Goal: Task Accomplishment & Management: Use online tool/utility

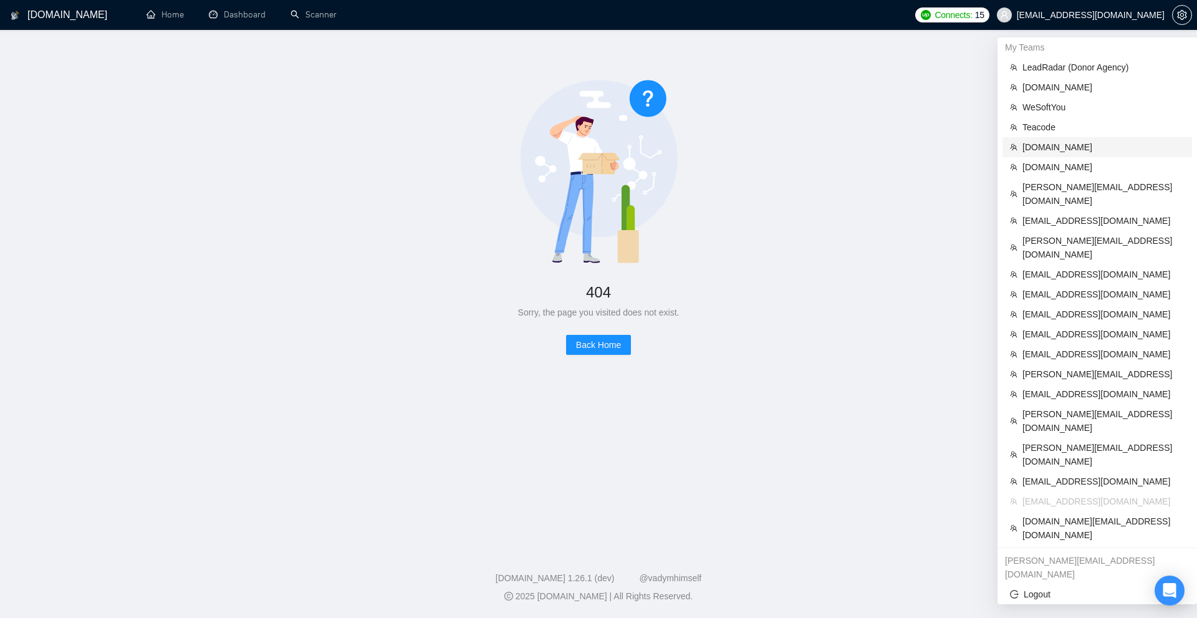
click at [1045, 142] on span "[DOMAIN_NAME]" at bounding box center [1103, 147] width 162 height 14
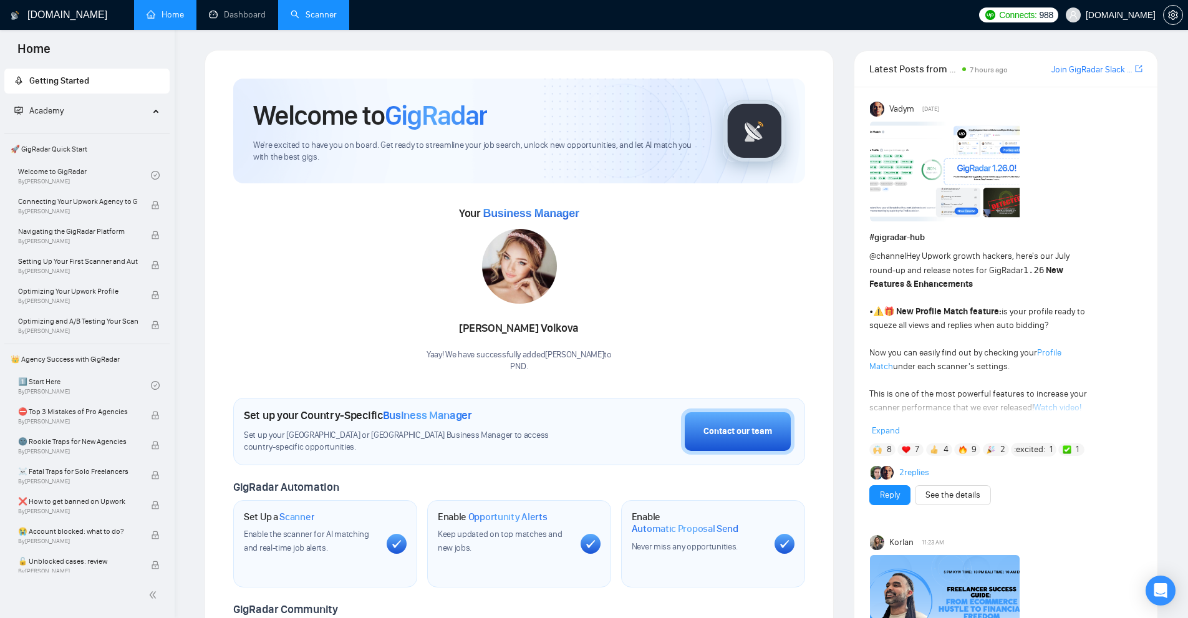
click at [336, 13] on link "Scanner" at bounding box center [313, 14] width 46 height 11
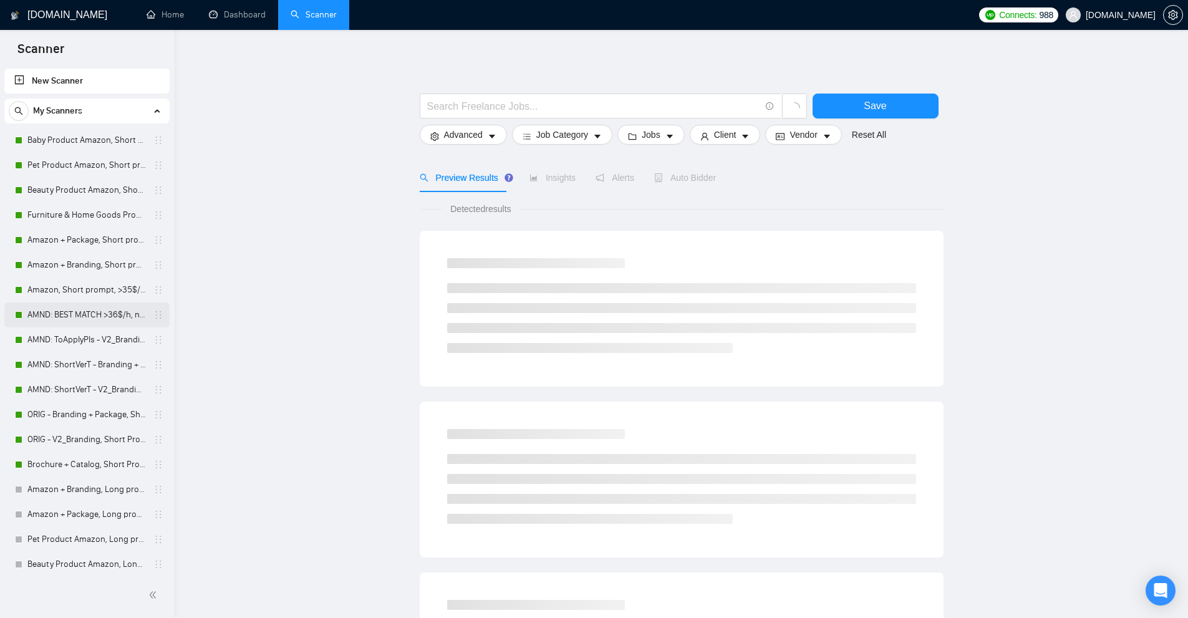
click at [52, 322] on link "AMND: BEST MATCH >36$/h, no agency" at bounding box center [86, 314] width 118 height 25
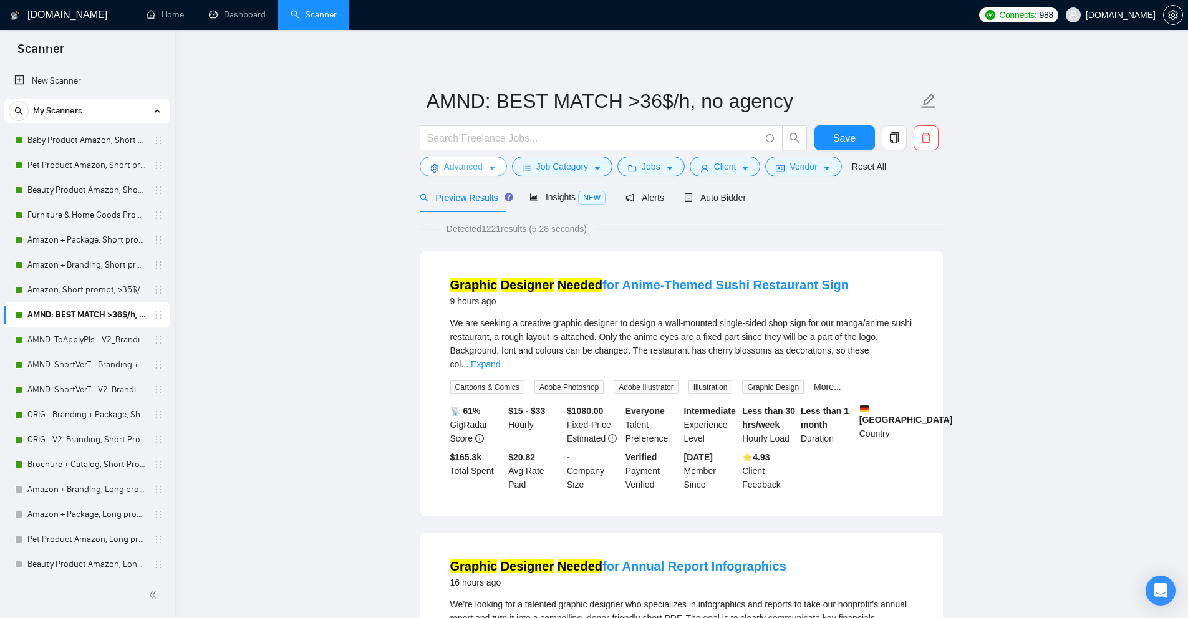
click at [433, 163] on button "Advanced" at bounding box center [463, 166] width 87 height 20
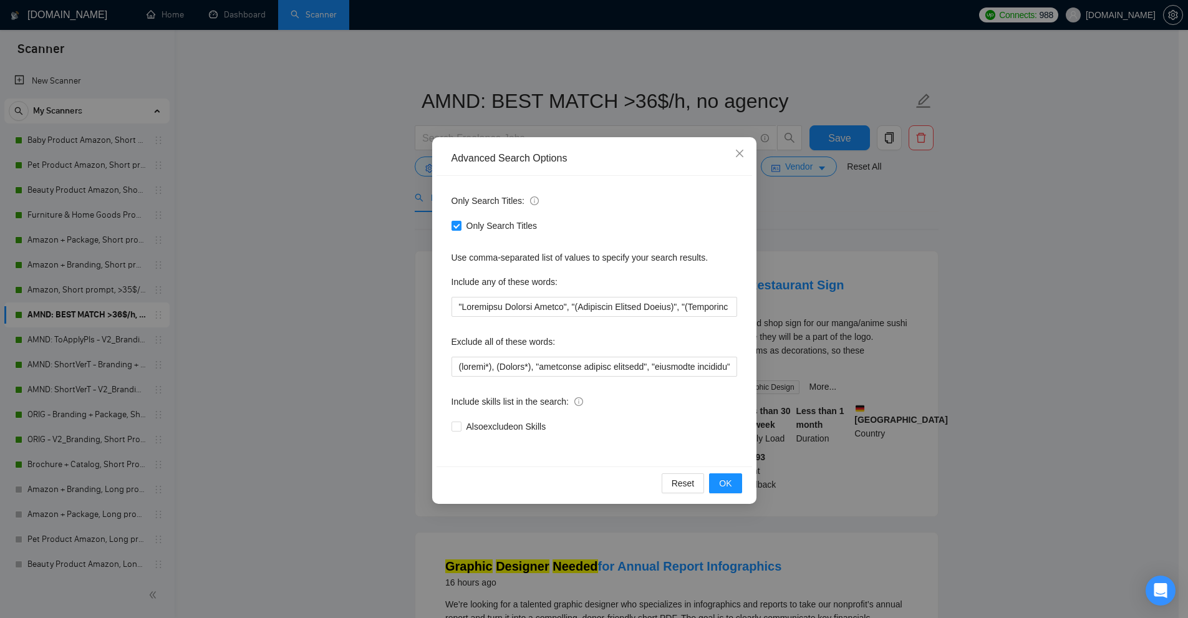
click at [229, 308] on div "Advanced Search Options Only Search Titles: Only Search Titles Use comma-separa…" at bounding box center [594, 309] width 1188 height 618
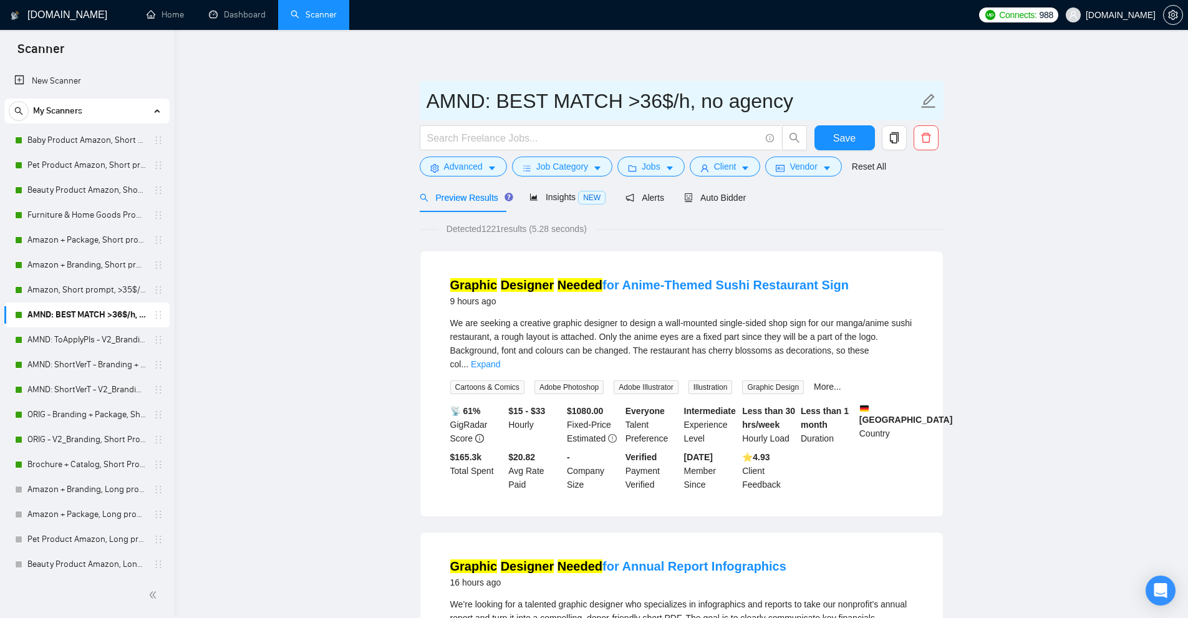
click at [635, 100] on input "AMND: BEST MATCH >36$/h, no agency" at bounding box center [671, 100] width 491 height 31
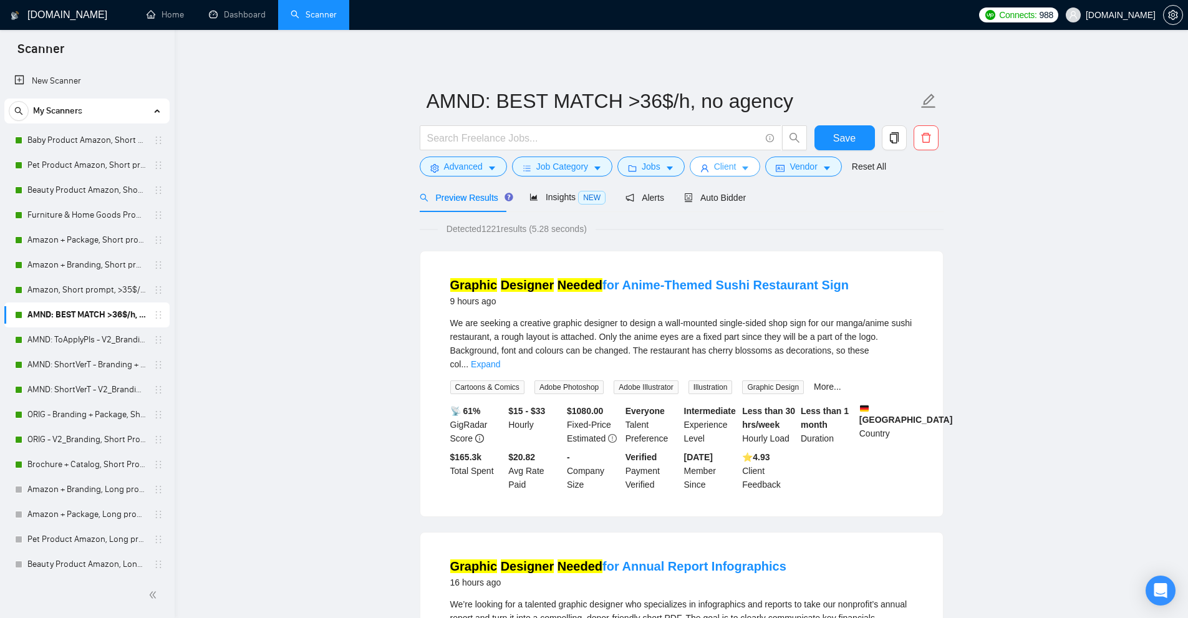
click at [723, 167] on span "Client" at bounding box center [725, 167] width 22 height 14
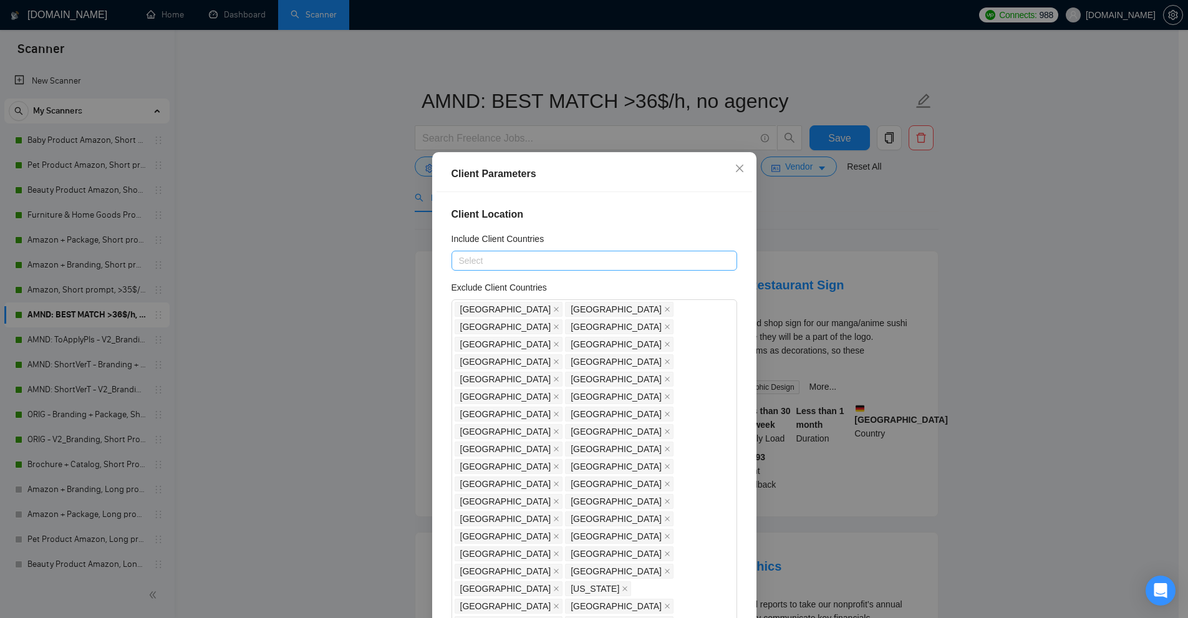
scroll to position [989, 0]
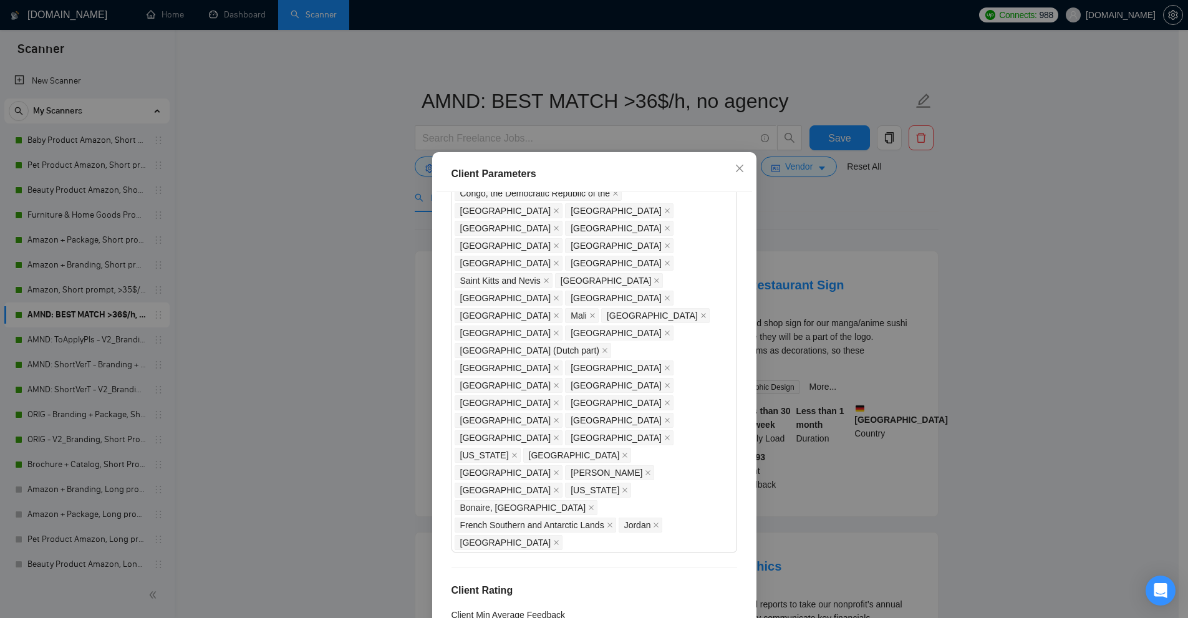
click at [909, 322] on div "Client Parameters Client Location Include Client Countries Select Exclude Clien…" at bounding box center [594, 309] width 1188 height 618
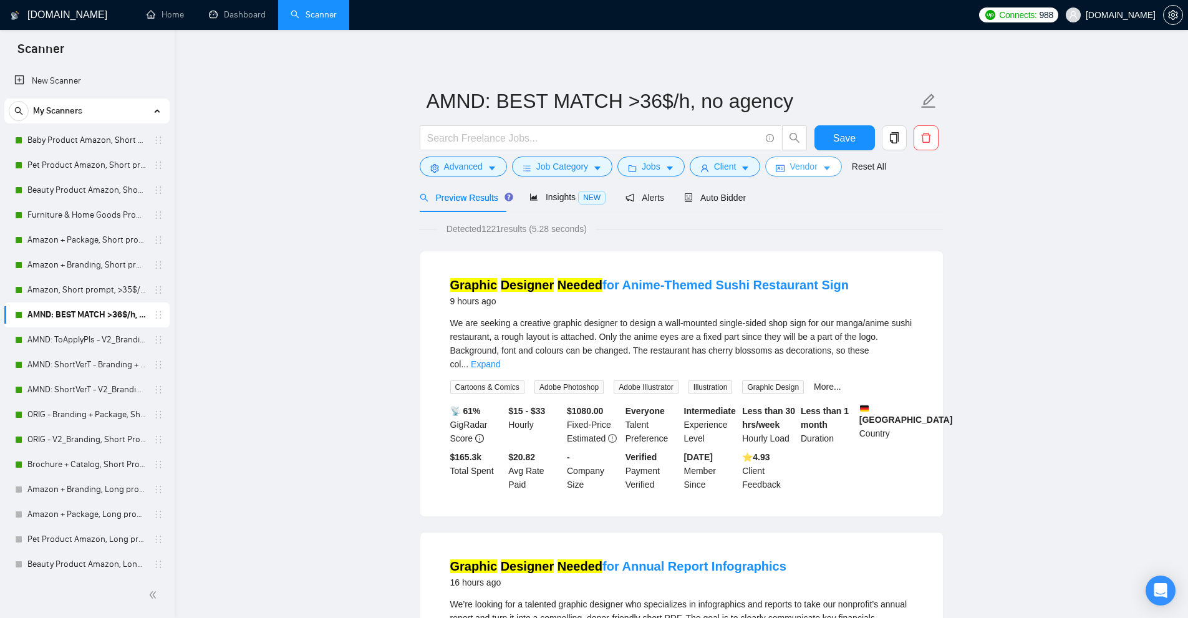
click at [813, 165] on button "Vendor" at bounding box center [803, 166] width 76 height 20
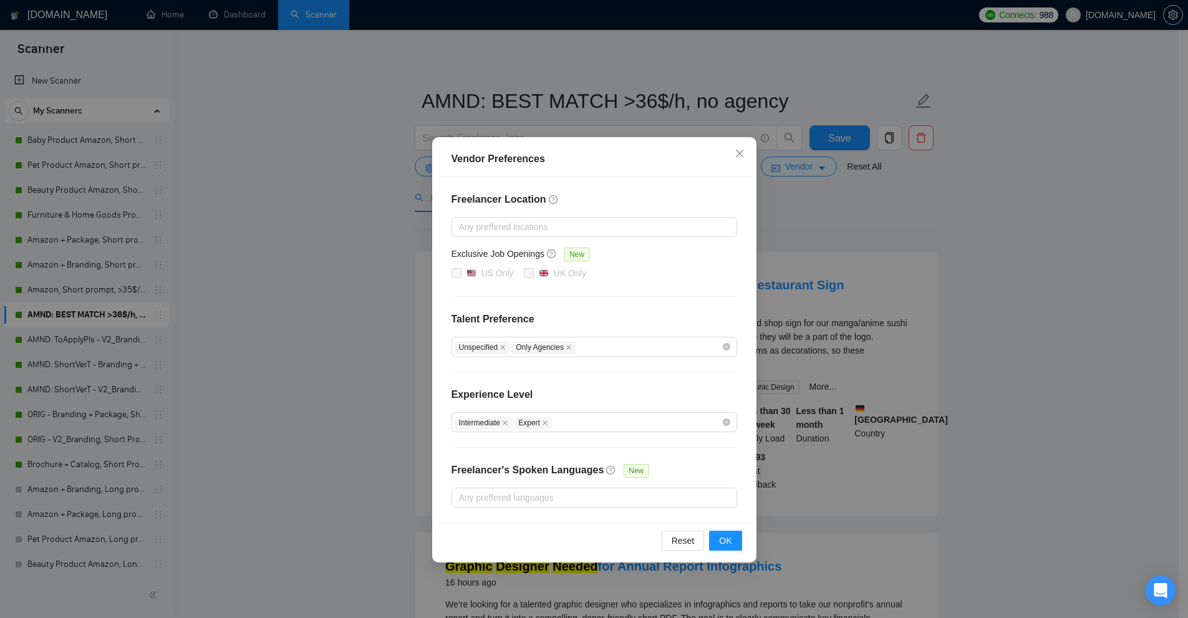
click at [862, 306] on div "Vendor Preferences Freelancer Location Any preffered locations Exclusive Job Op…" at bounding box center [594, 309] width 1188 height 618
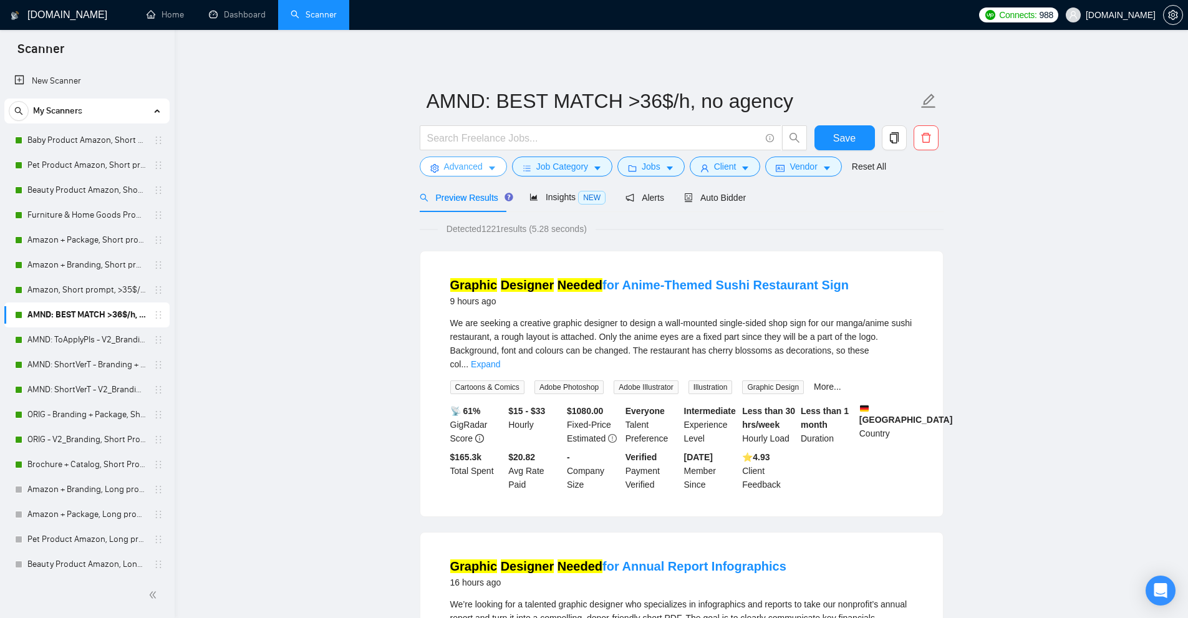
click at [441, 161] on button "Advanced" at bounding box center [463, 166] width 87 height 20
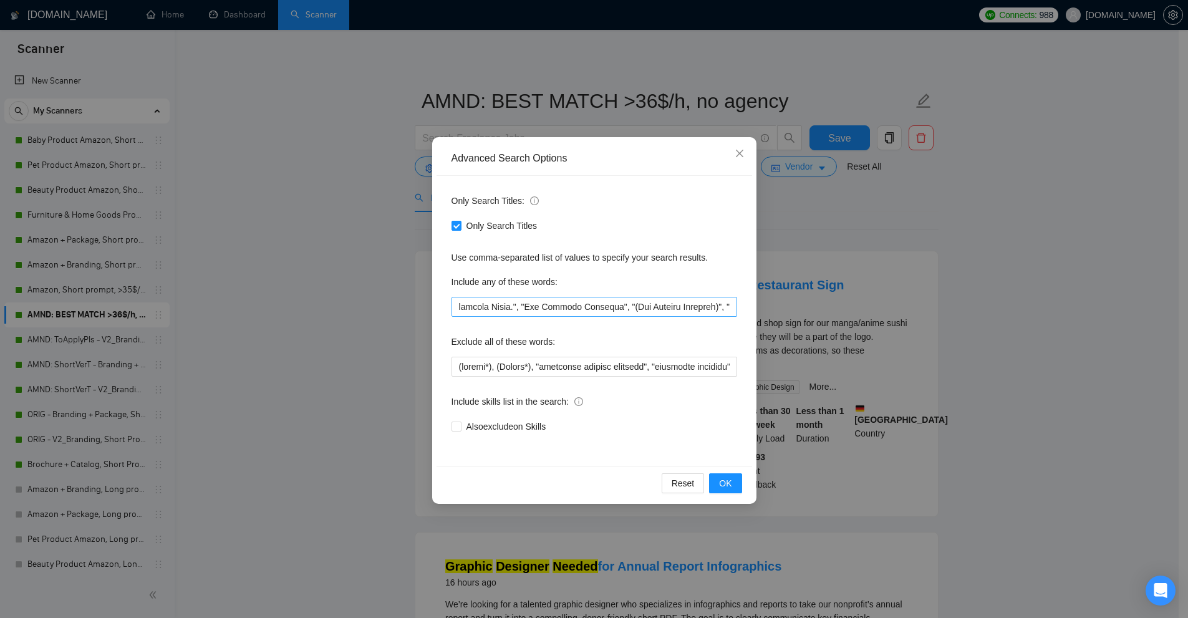
scroll to position [0, 27366]
click at [571, 120] on div "Advanced Search Options Only Search Titles: Only Search Titles Use comma-separa…" at bounding box center [594, 309] width 1188 height 618
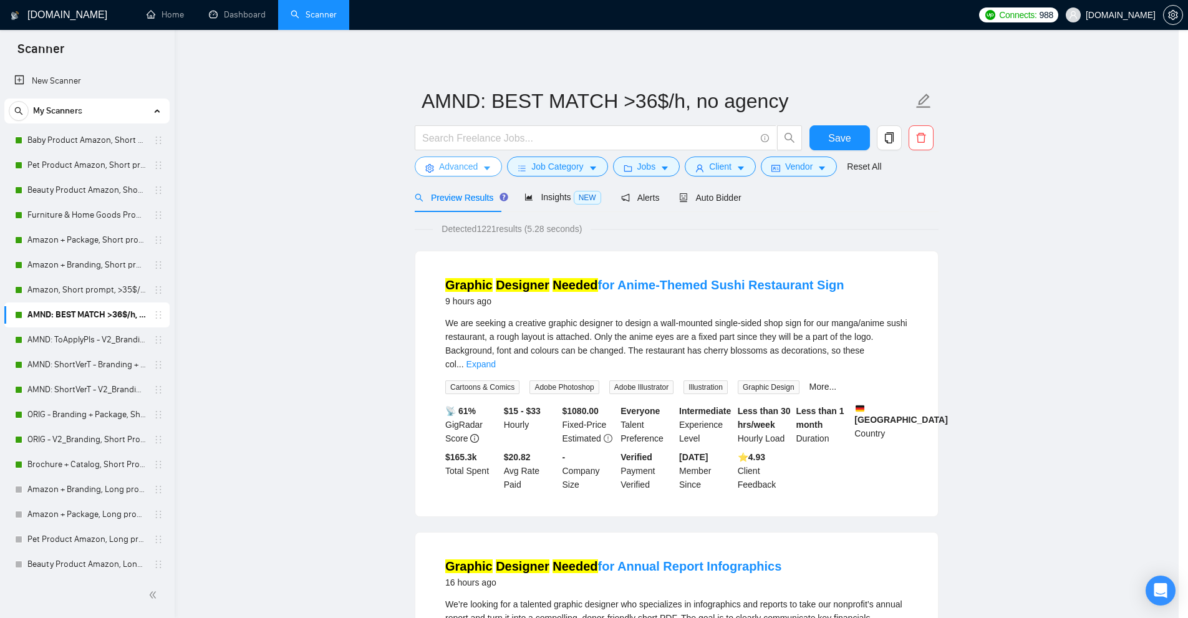
click at [625, 97] on body "Scanner New Scanner My Scanners Baby Product Amazon, Short prompt, >35$/h, no a…" at bounding box center [589, 309] width 1178 height 618
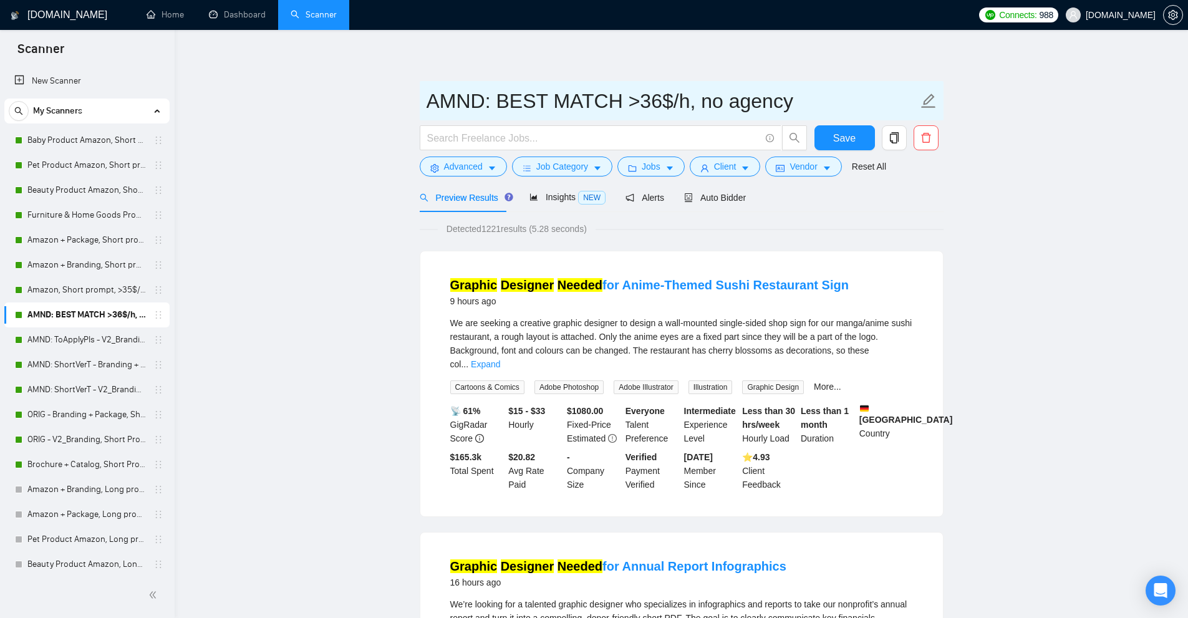
click at [625, 97] on input "AMND: BEST MATCH >36$/h, no agency" at bounding box center [671, 100] width 491 height 31
click at [732, 201] on span "Auto Bidder" at bounding box center [715, 198] width 62 height 10
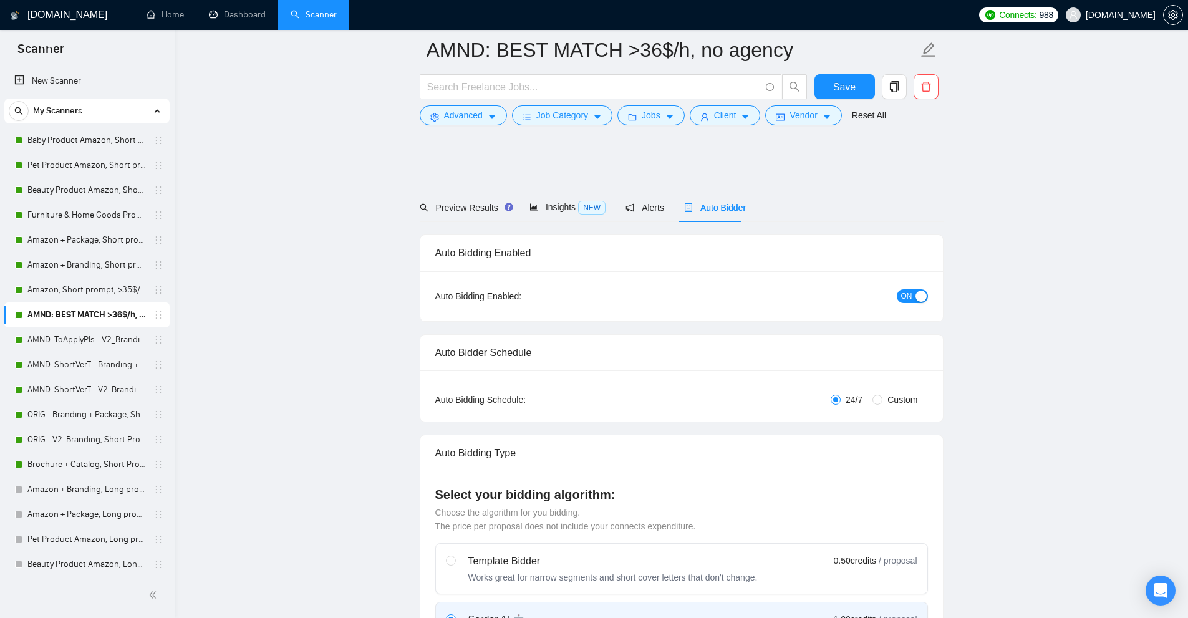
scroll to position [3006, 0]
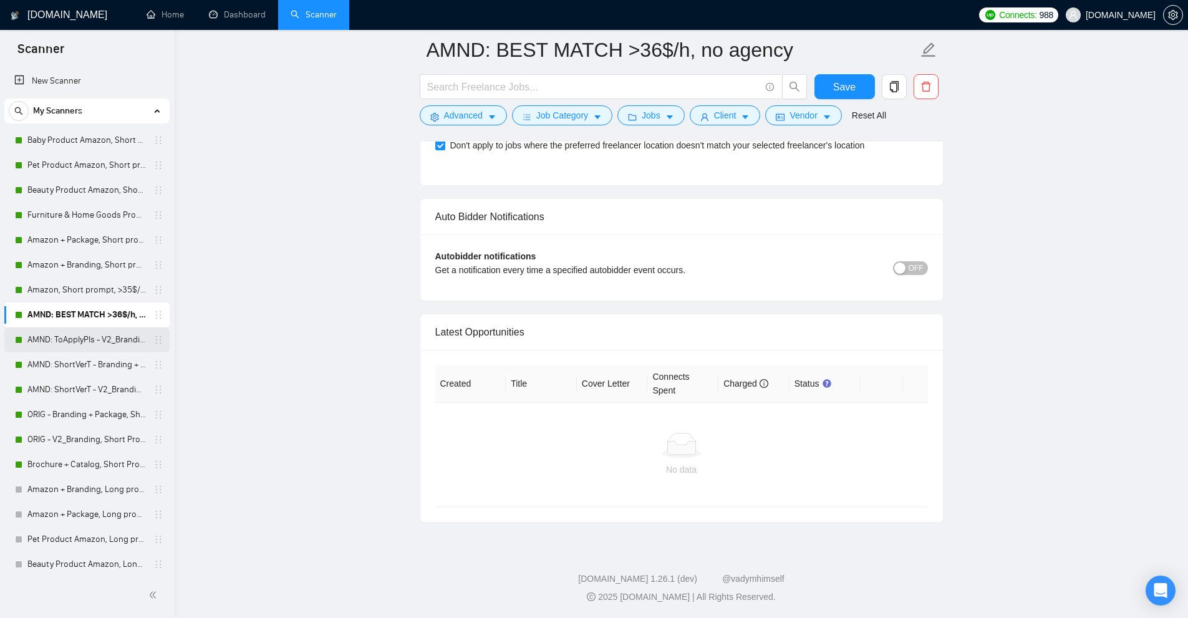
click at [92, 346] on link "AMND: ToApplyPls - V2_Branding, Short Prompt, >36$/h, no agency" at bounding box center [86, 339] width 118 height 25
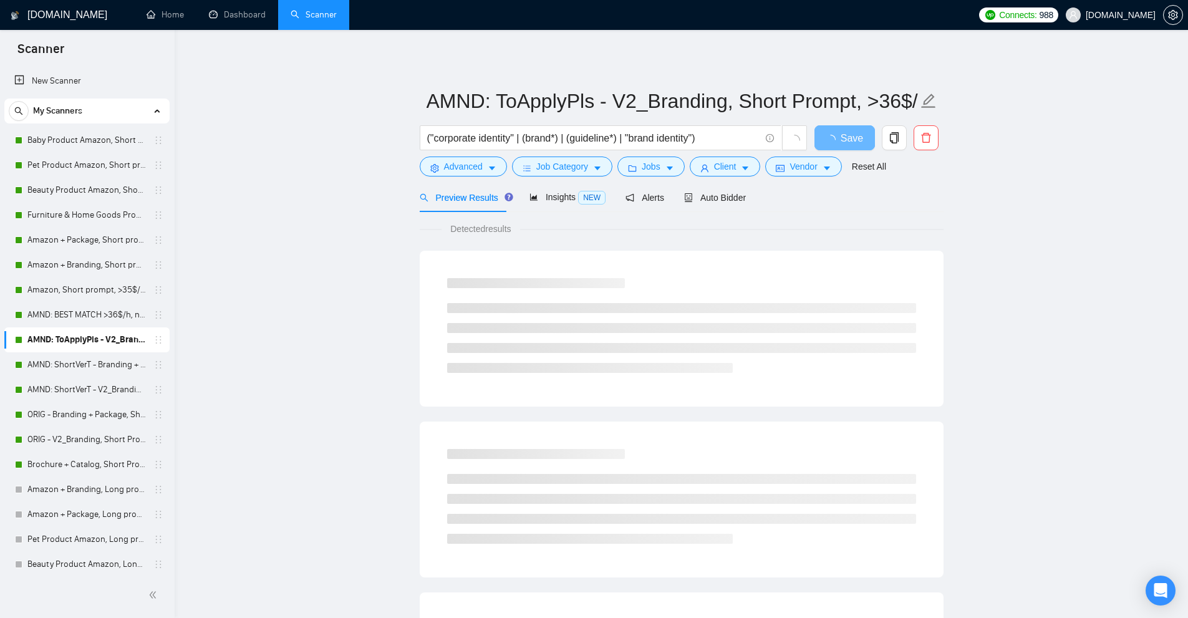
click at [730, 178] on form "AMND: ToApplyPls - V2_Branding, Short Prompt, >36$/h, no agency ("corporate ide…" at bounding box center [682, 132] width 524 height 102
click at [718, 188] on div "Auto Bidder" at bounding box center [715, 197] width 62 height 29
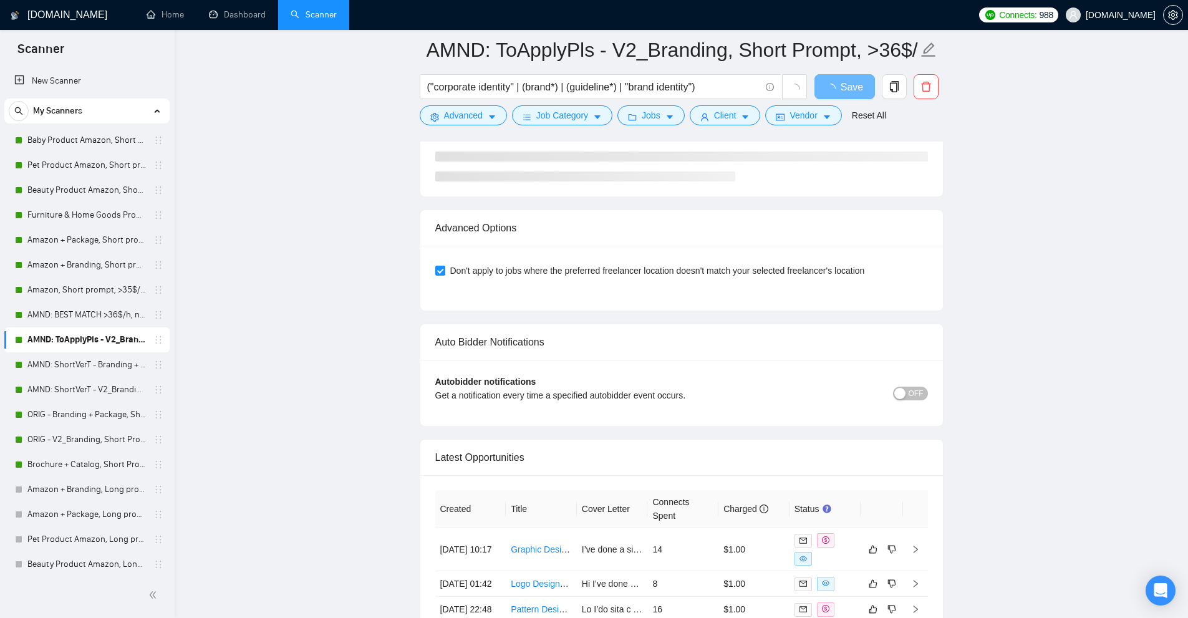
scroll to position [3125, 0]
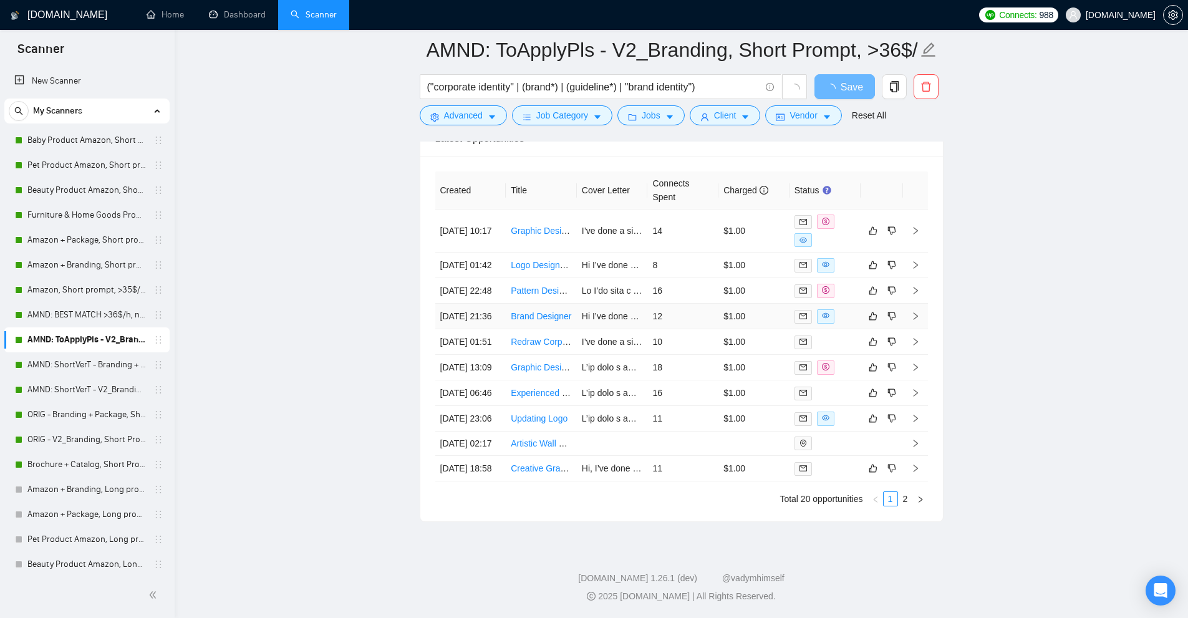
click at [733, 304] on td "$1.00" at bounding box center [753, 317] width 71 height 26
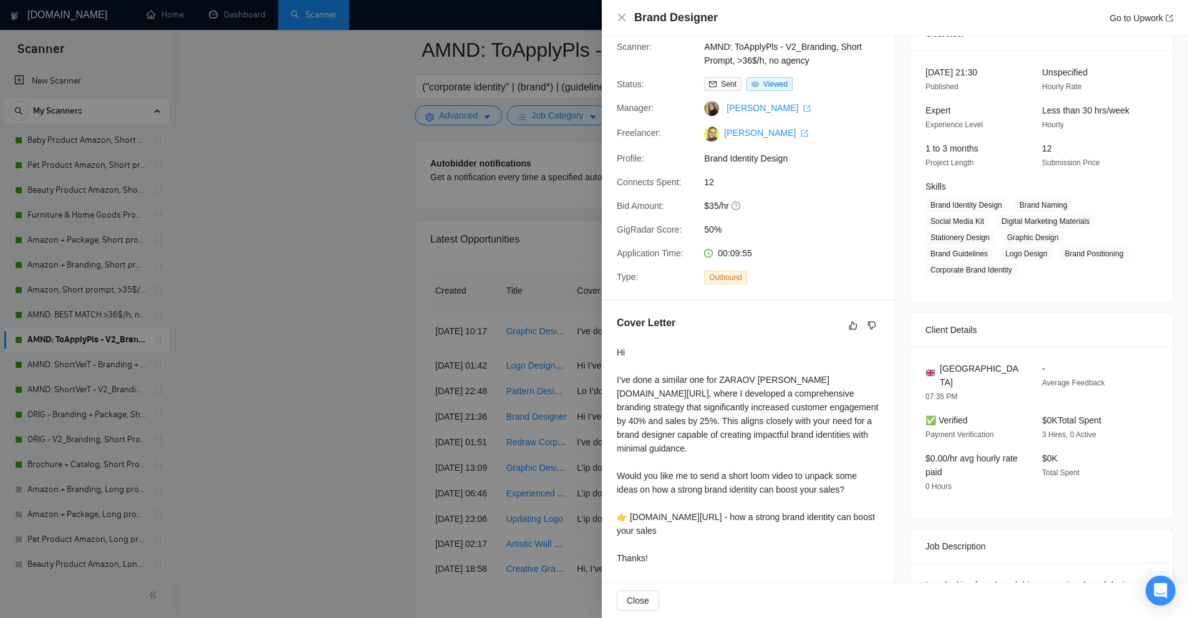
scroll to position [213, 0]
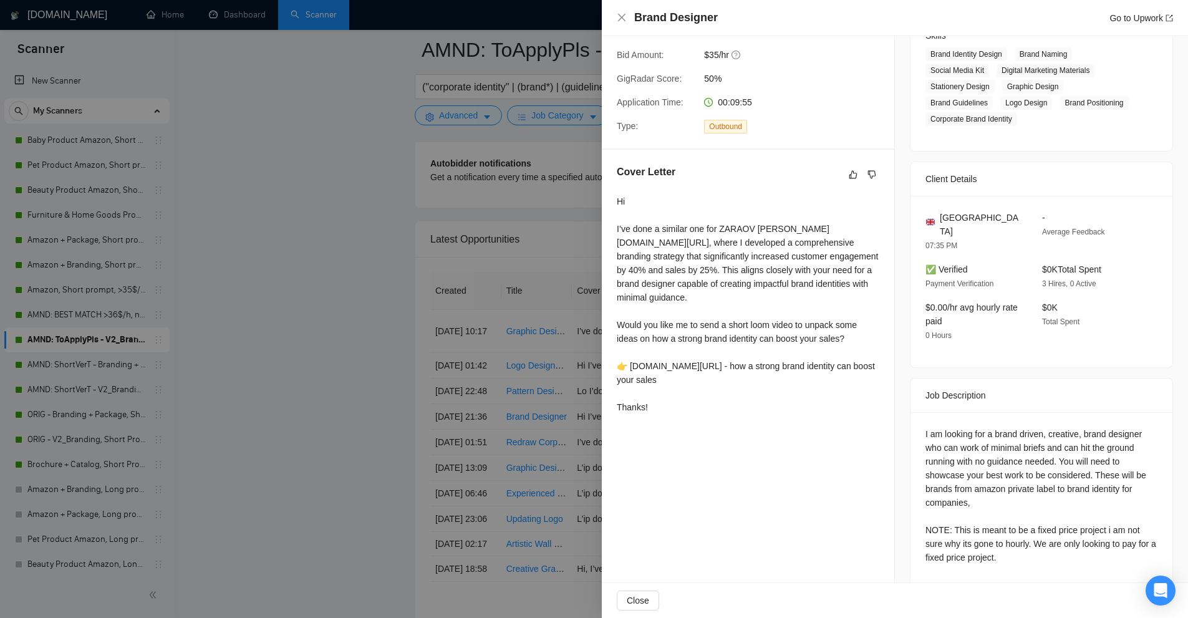
click at [388, 303] on div at bounding box center [594, 309] width 1188 height 618
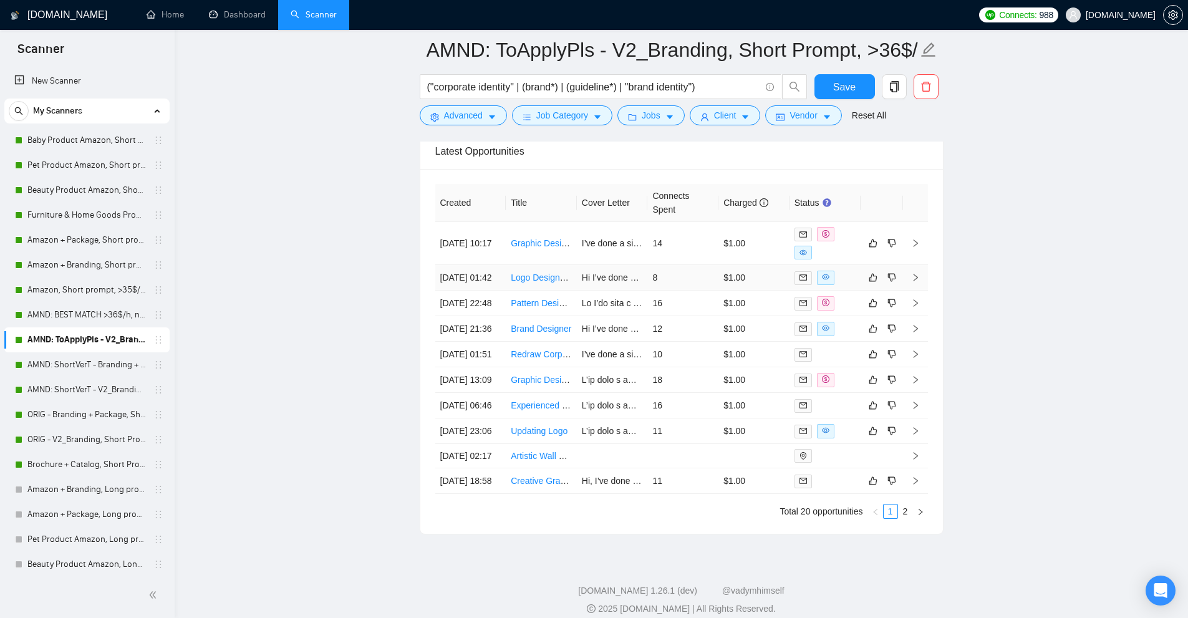
scroll to position [3338, 0]
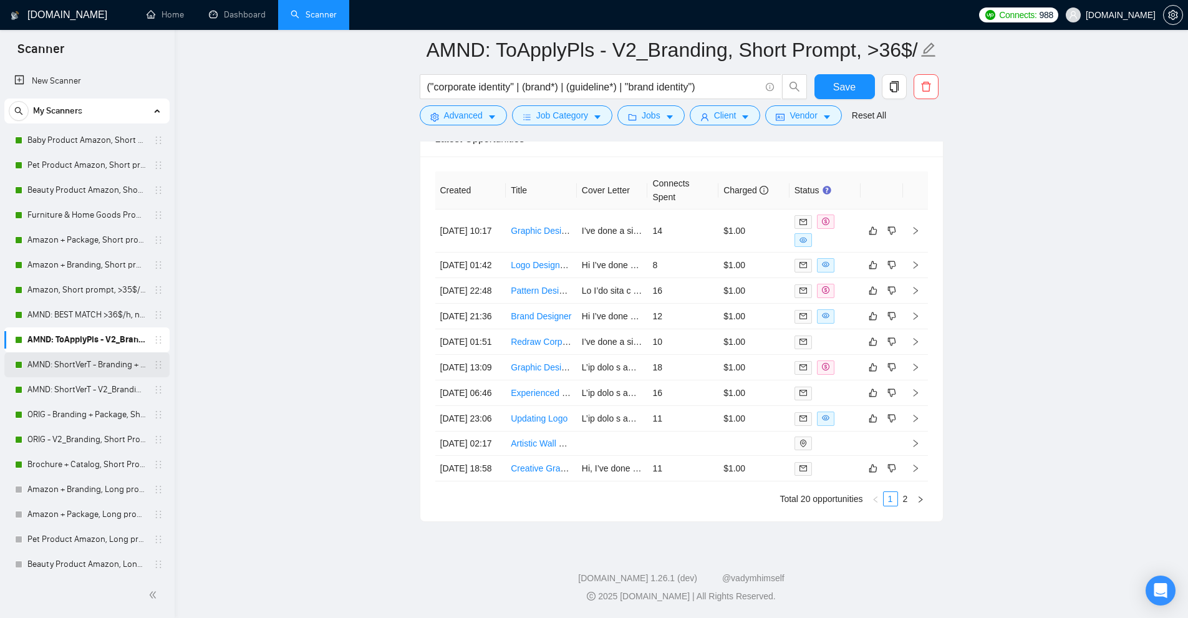
click at [71, 369] on link "AMND: ShortVerT - Branding + Package, Short Prompt, >36$/h, no agency" at bounding box center [86, 364] width 118 height 25
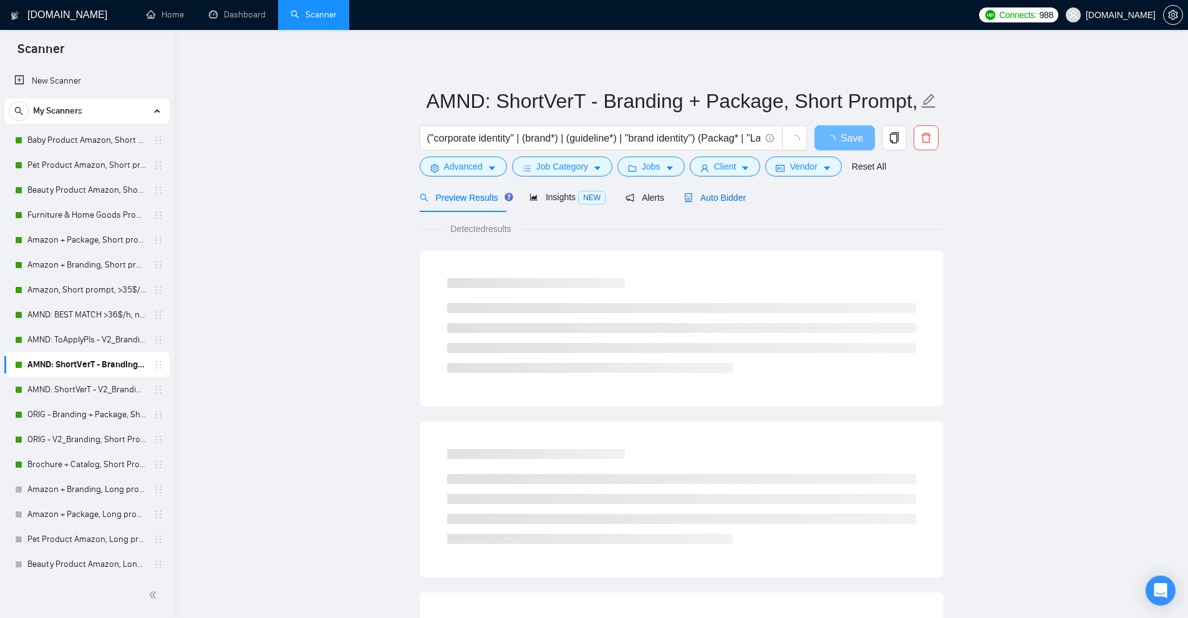
click at [726, 201] on span "Auto Bidder" at bounding box center [715, 198] width 62 height 10
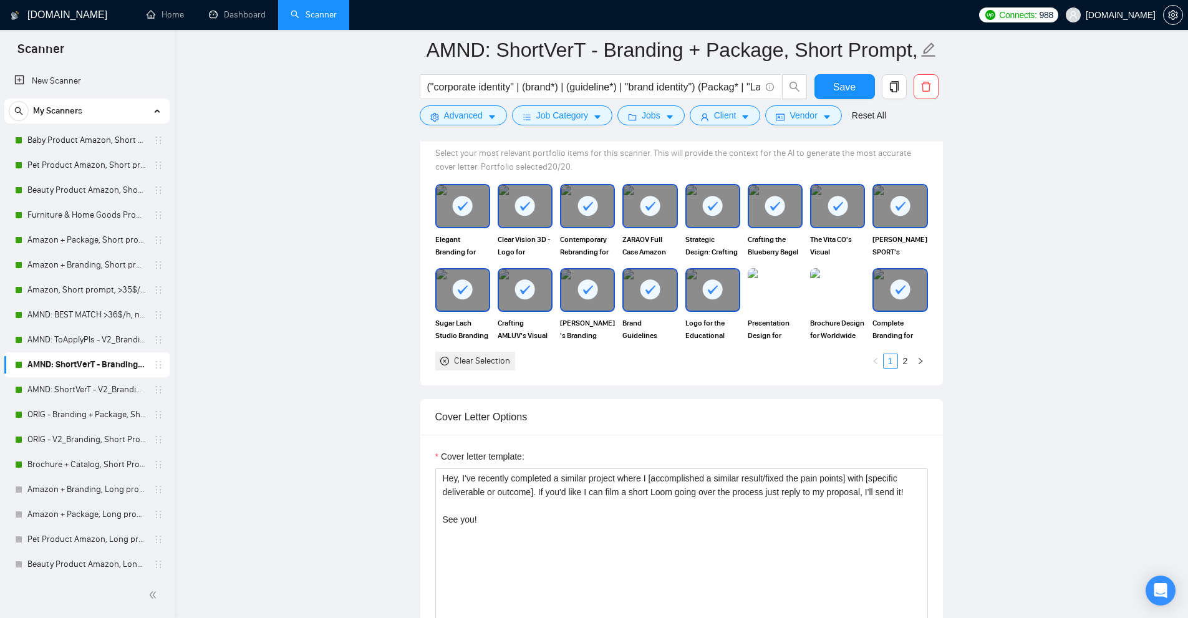
scroll to position [1434, 0]
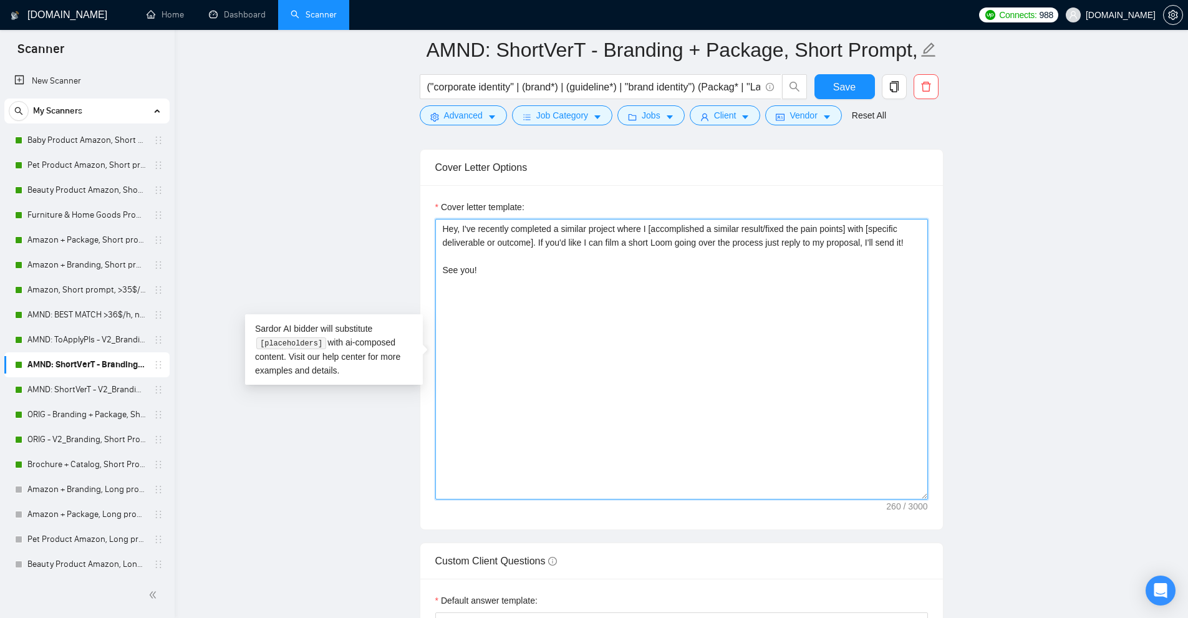
drag, startPoint x: 760, startPoint y: 267, endPoint x: 748, endPoint y: 226, distance: 42.8
click at [748, 226] on textarea "Hey, I've recently completed a similar project where I [accomplished a similar …" at bounding box center [681, 359] width 492 height 281
click at [751, 247] on textarea "Hey, I've recently completed a similar project where I [accomplished a similar …" at bounding box center [681, 359] width 492 height 281
click at [661, 348] on textarea "Hey, I've recently completed a similar project where I [accomplished a similar …" at bounding box center [681, 359] width 492 height 281
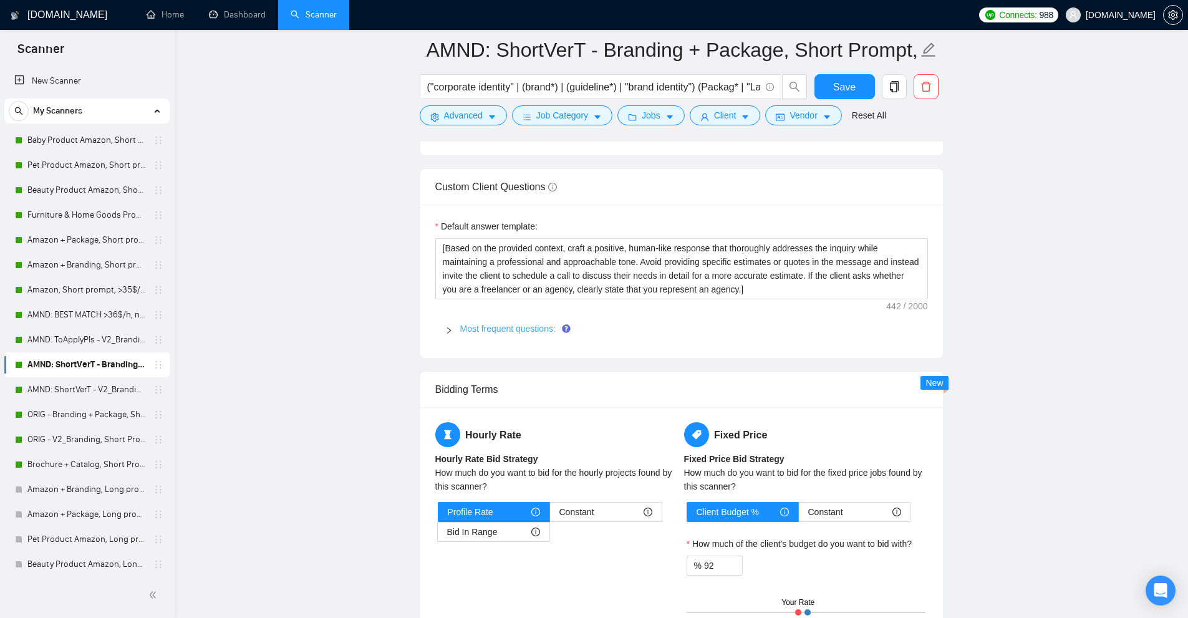
click at [527, 328] on link "Most frequent questions:" at bounding box center [507, 329] width 95 height 10
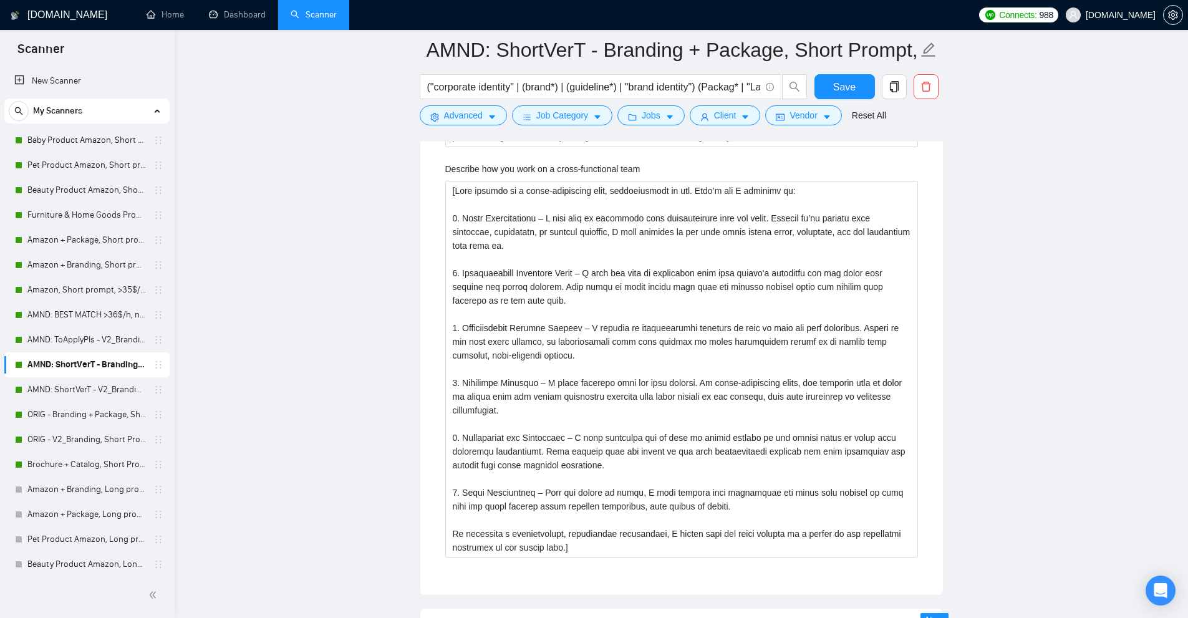
scroll to position [4488, 0]
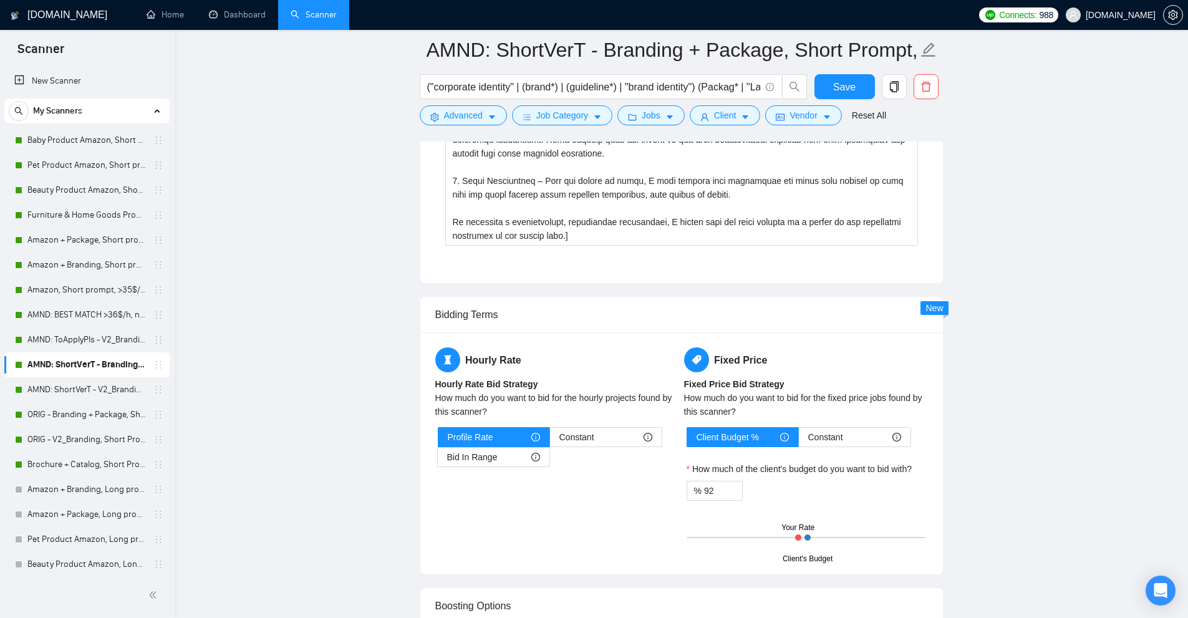
click at [77, 363] on link "AMND: ShortVerT - Branding + Package, Short Prompt, >36$/h, no agency" at bounding box center [86, 364] width 118 height 25
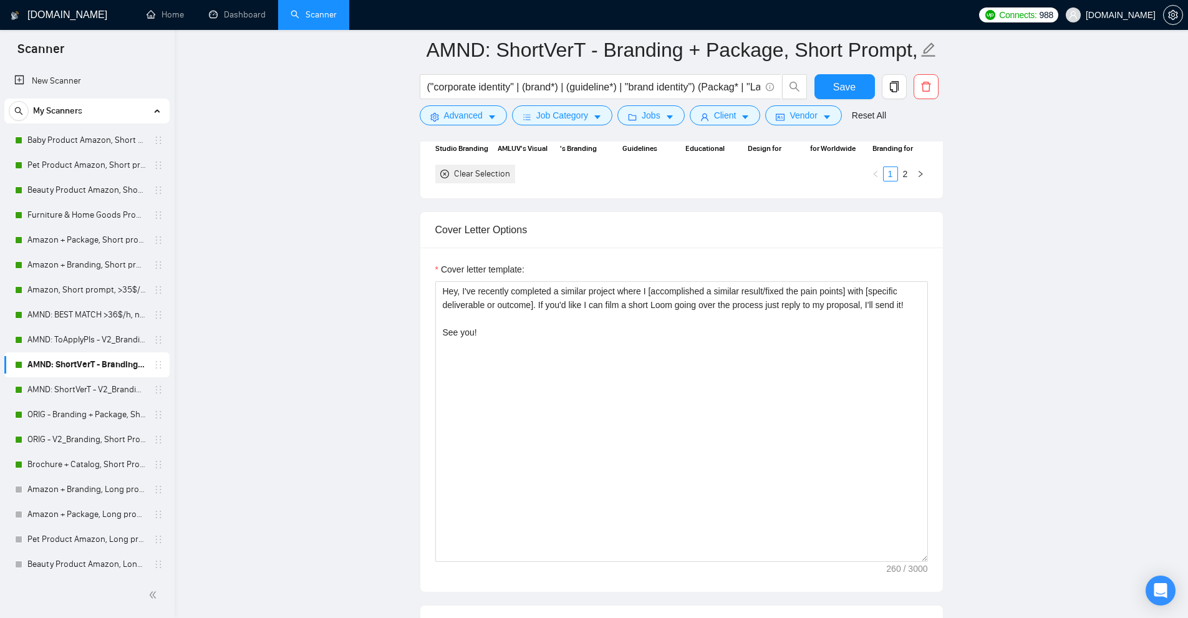
scroll to position [1184, 0]
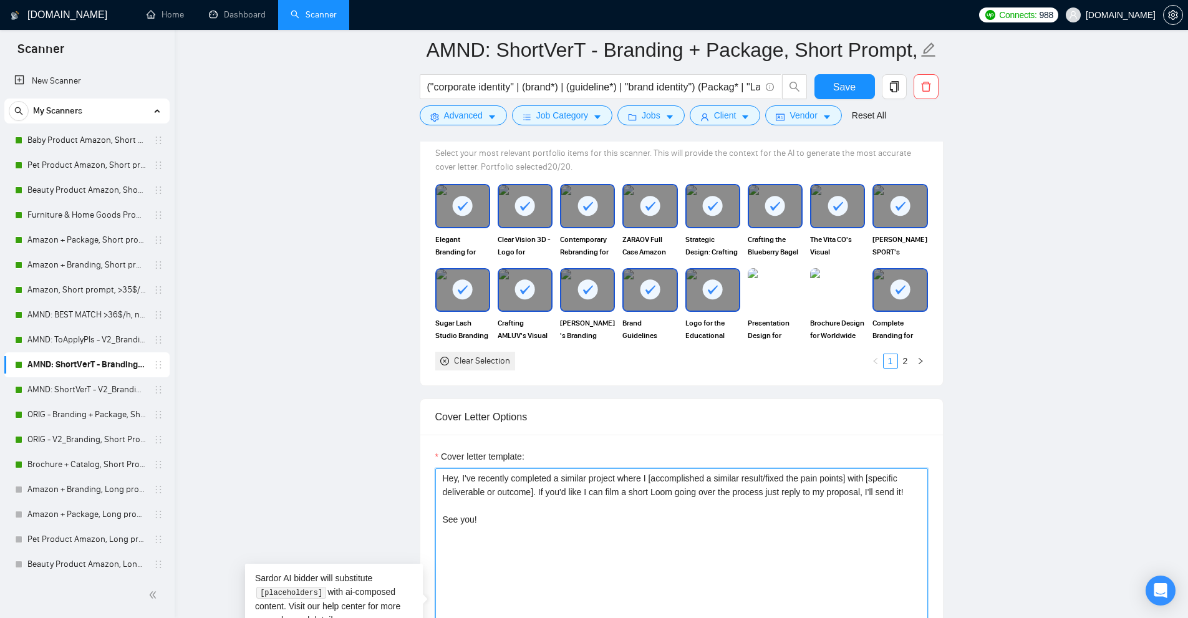
drag, startPoint x: 466, startPoint y: 482, endPoint x: 908, endPoint y: 492, distance: 441.5
click at [908, 492] on textarea "Hey, I've recently completed a similar project where I [accomplished a similar …" at bounding box center [681, 608] width 492 height 281
click at [722, 513] on textarea "Hey, I've recently completed a similar project where I [accomplished a similar …" at bounding box center [681, 608] width 492 height 281
click at [670, 504] on textarea "Hey, I've recently completed a similar project where I [accomplished a similar …" at bounding box center [681, 608] width 492 height 281
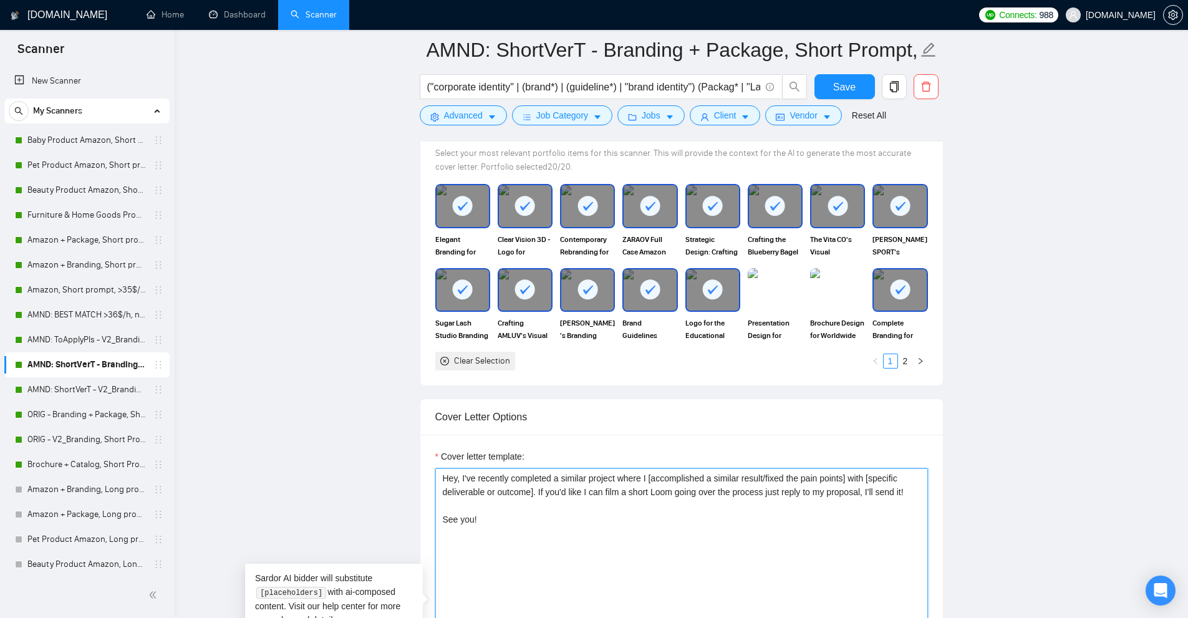
click at [473, 501] on textarea "Hey, I've recently completed a similar project where I [accomplished a similar …" at bounding box center [681, 608] width 492 height 281
paste textarea "[URL][PERSON_NAME][DOMAIN_NAME]"
drag, startPoint x: 520, startPoint y: 522, endPoint x: 692, endPoint y: 526, distance: 172.1
click at [692, 526] on textarea "Hey, I've recently completed a similar project where I [accomplished a similar …" at bounding box center [681, 608] width 492 height 281
click at [690, 525] on textarea "Hey, I've recently completed a similar project where I [accomplished a similar …" at bounding box center [681, 608] width 492 height 281
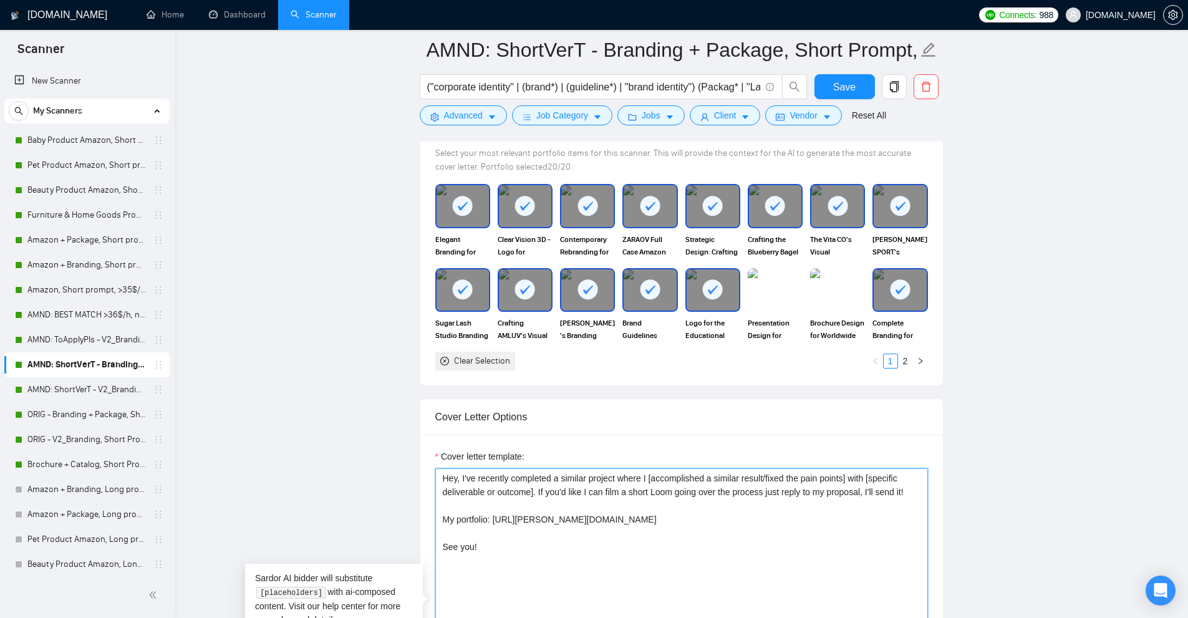
drag, startPoint x: 619, startPoint y: 519, endPoint x: 424, endPoint y: 519, distance: 195.1
click at [424, 519] on div "Cover letter template: Hey, I've recently completed a similar project where I […" at bounding box center [681, 606] width 522 height 344
click at [498, 529] on textarea "Hey, I've recently completed a similar project where I [accomplished a similar …" at bounding box center [681, 608] width 492 height 281
click at [454, 546] on textarea "Hey, I've recently completed a similar project where I [accomplished a similar …" at bounding box center [681, 608] width 492 height 281
drag, startPoint x: 454, startPoint y: 546, endPoint x: 461, endPoint y: 546, distance: 6.9
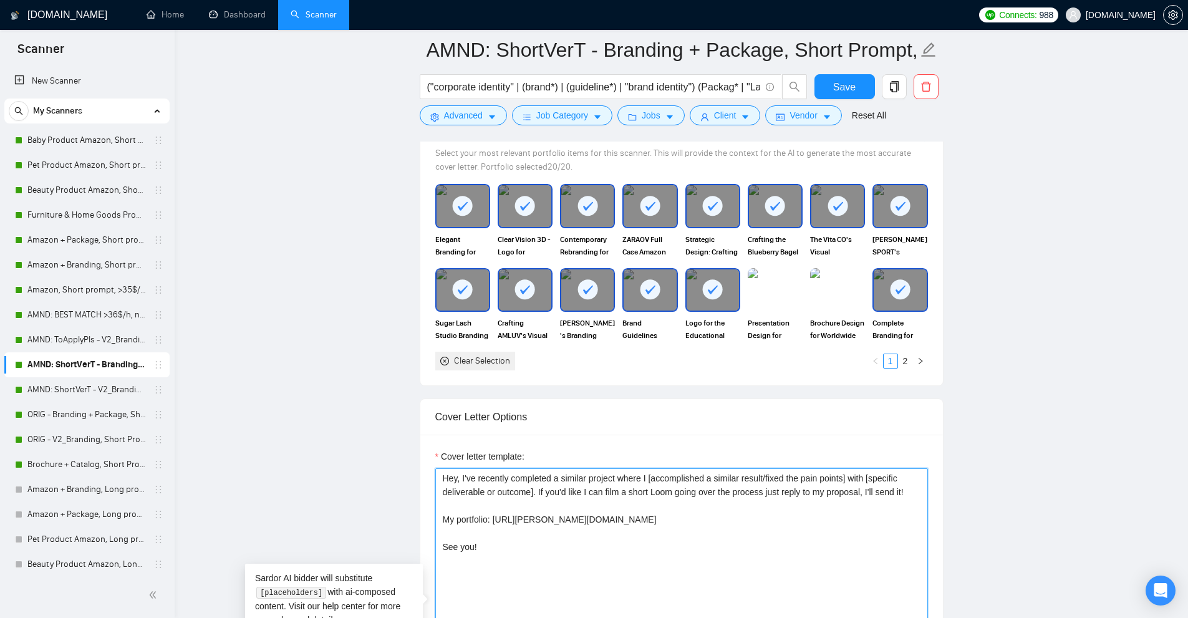
click at [461, 546] on textarea "Hey, I've recently completed a similar project where I [accomplished a similar …" at bounding box center [681, 608] width 492 height 281
drag, startPoint x: 492, startPoint y: 552, endPoint x: 432, endPoint y: 497, distance: 81.2
click at [432, 497] on div "Cover letter template: Hey, I've recently completed a similar project where I […" at bounding box center [681, 606] width 522 height 344
click at [530, 522] on textarea "Hey, I've recently completed a similar project where I [accomplished a similar …" at bounding box center [681, 608] width 492 height 281
click at [481, 535] on textarea "Hey, I've recently completed a similar project where I [accomplished a similar …" at bounding box center [681, 608] width 492 height 281
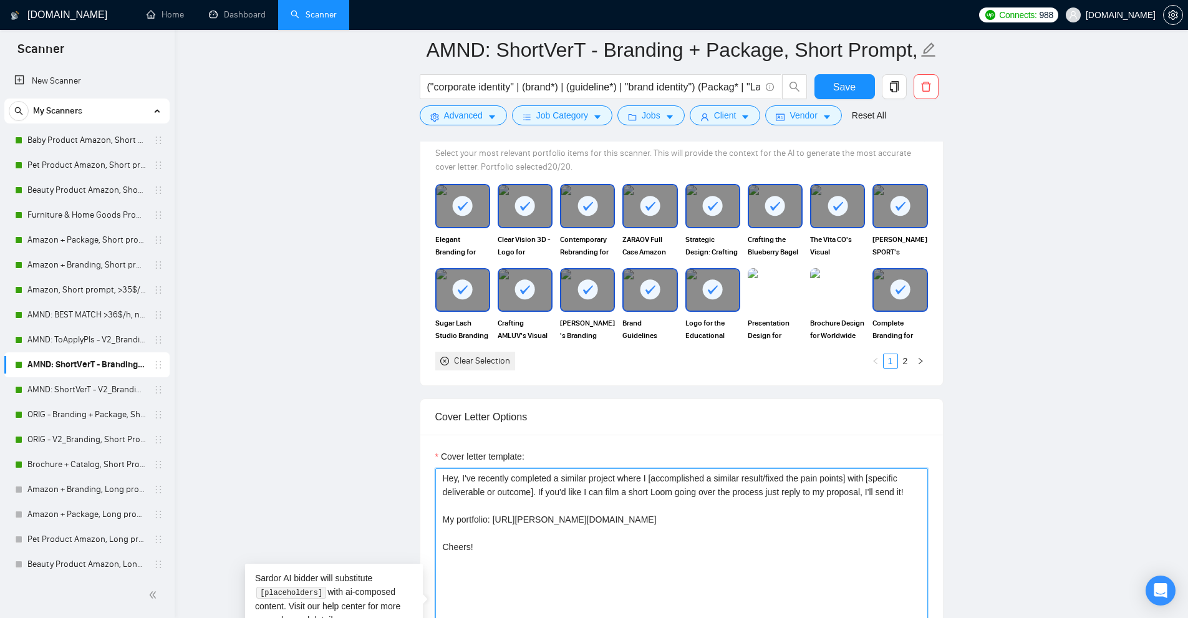
click at [509, 497] on textarea "Hey, I've recently completed a similar project where I [accomplished a similar …" at bounding box center [681, 608] width 492 height 281
drag, startPoint x: 908, startPoint y: 488, endPoint x: 914, endPoint y: 486, distance: 6.7
click at [914, 486] on textarea "Hey, I've recently completed a similar project where I [accomplished a similar …" at bounding box center [681, 608] width 492 height 281
drag, startPoint x: 580, startPoint y: 492, endPoint x: 749, endPoint y: 492, distance: 168.3
click at [749, 492] on textarea "Hey, I've recently completed a similar project where I [accomplished a similar …" at bounding box center [681, 608] width 492 height 281
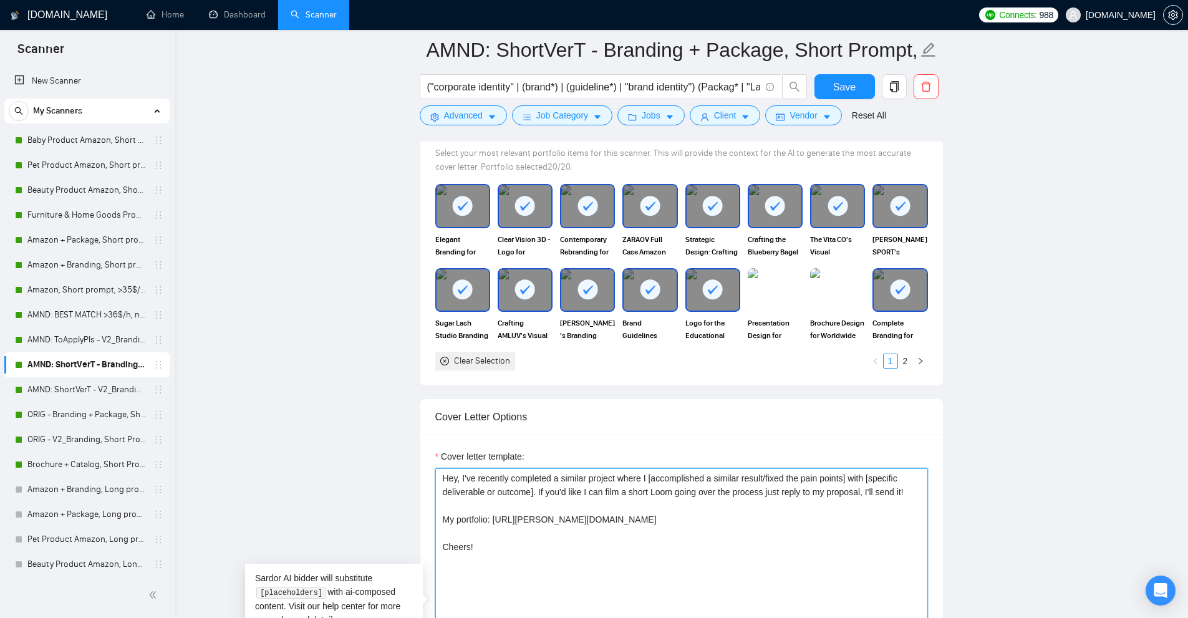
click at [749, 492] on textarea "Hey, I've recently completed a similar project where I [accomplished a similar …" at bounding box center [681, 608] width 492 height 281
drag, startPoint x: 537, startPoint y: 492, endPoint x: 870, endPoint y: 489, distance: 333.5
click at [870, 489] on textarea "Hey, I've recently completed a similar project where I [accomplished a similar …" at bounding box center [681, 608] width 492 height 281
click at [865, 494] on textarea "Hey, I've recently completed a similar project where I [accomplished a similar …" at bounding box center [681, 608] width 492 height 281
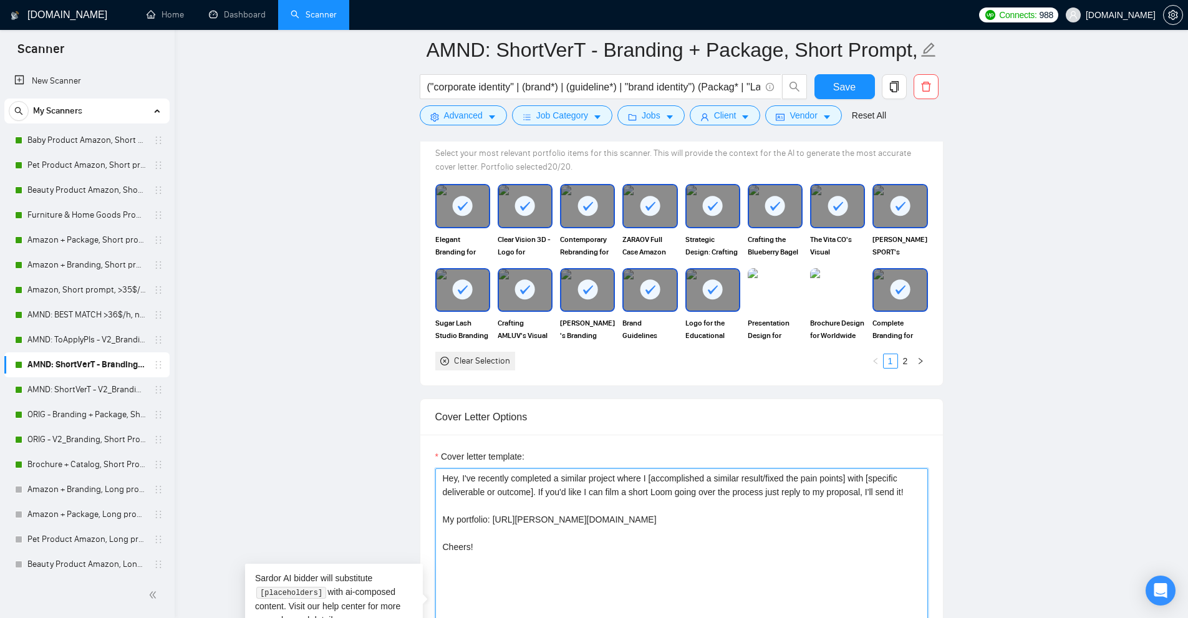
click at [868, 490] on textarea "Hey, I've recently completed a similar project where I [accomplished a similar …" at bounding box center [681, 608] width 492 height 281
drag, startPoint x: 865, startPoint y: 489, endPoint x: 903, endPoint y: 489, distance: 38.0
click at [903, 489] on textarea "Hey, I've recently completed a similar project where I [accomplished a similar …" at bounding box center [681, 608] width 492 height 281
click at [612, 490] on textarea "Hey, I've recently completed a similar project where I [accomplished a similar …" at bounding box center [681, 608] width 492 height 281
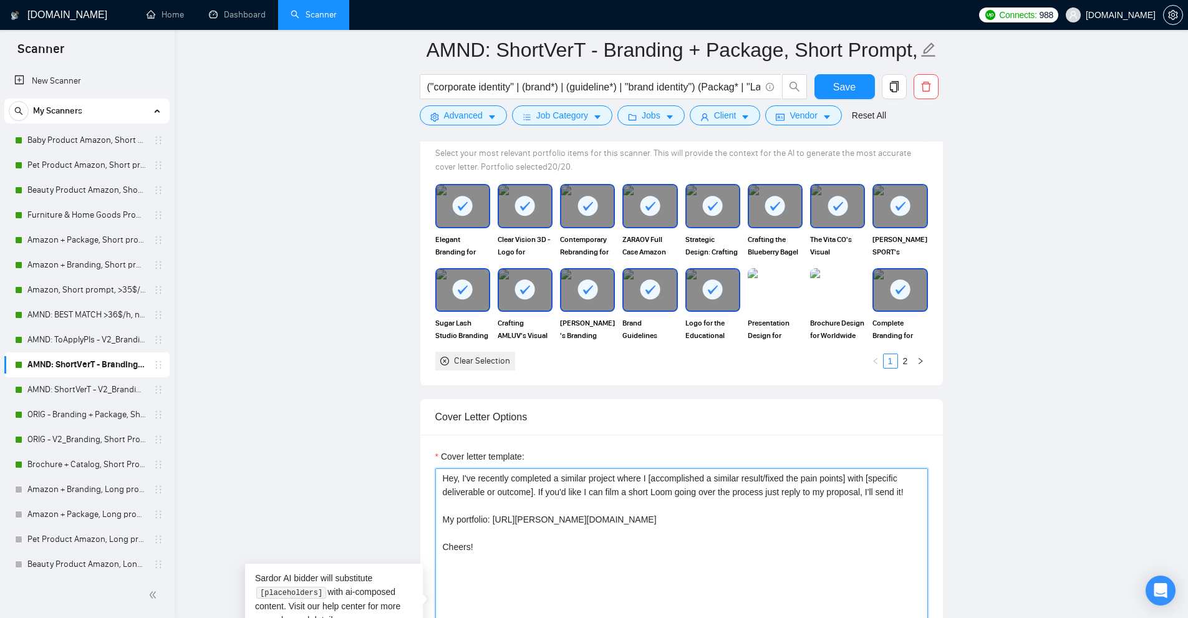
click at [612, 490] on textarea "Hey, I've recently completed a similar project where I [accomplished a similar …" at bounding box center [681, 608] width 492 height 281
click at [612, 491] on textarea "Hey, I've recently completed a similar project where I [accomplished a similar …" at bounding box center [681, 608] width 492 height 281
click at [621, 486] on textarea "Hey, I've recently completed a similar project where I [accomplished a similar …" at bounding box center [681, 608] width 492 height 281
click at [597, 497] on textarea "Hey, I've recently completed a similar project where I [accomplished a similar …" at bounding box center [681, 608] width 492 height 281
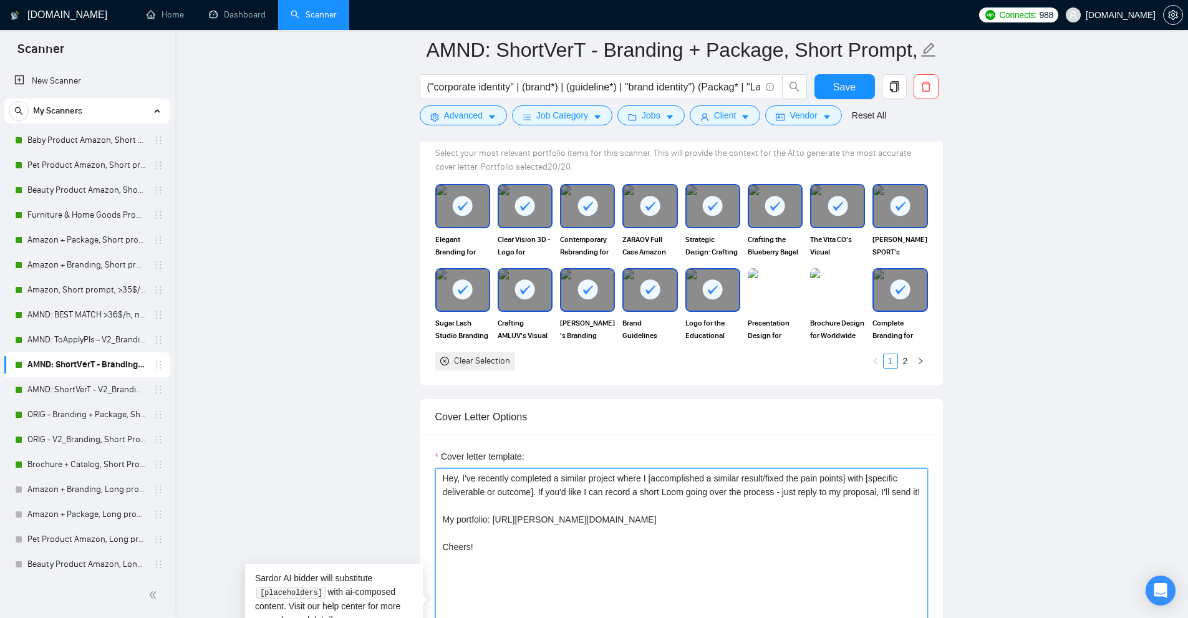
click at [585, 502] on textarea "Hey, I've recently completed a similar project where I [accomplished a similar …" at bounding box center [681, 608] width 492 height 281
click at [430, 473] on div "Cover letter template: Hey, I've recently completed a similar project where I […" at bounding box center [681, 606] width 522 height 344
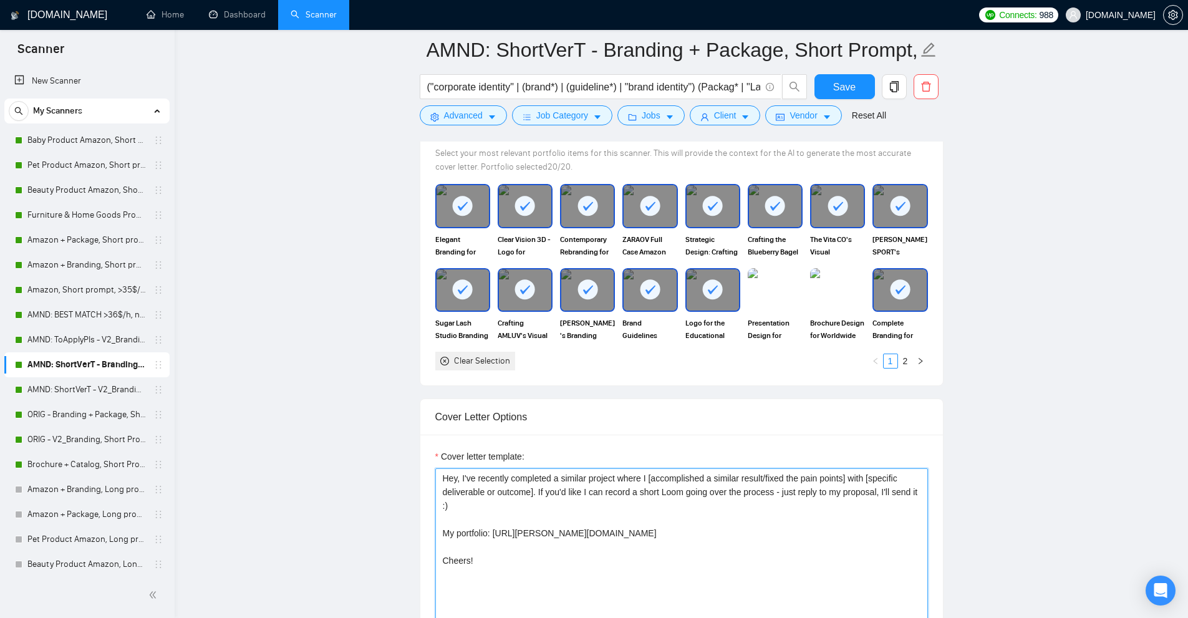
click at [438, 475] on textarea "Hey, I've recently completed a similar project where I [accomplished a similar …" at bounding box center [681, 608] width 492 height 281
click at [453, 506] on textarea "Hey, I've recently completed a similar project where I [accomplished a similar …" at bounding box center [681, 608] width 492 height 281
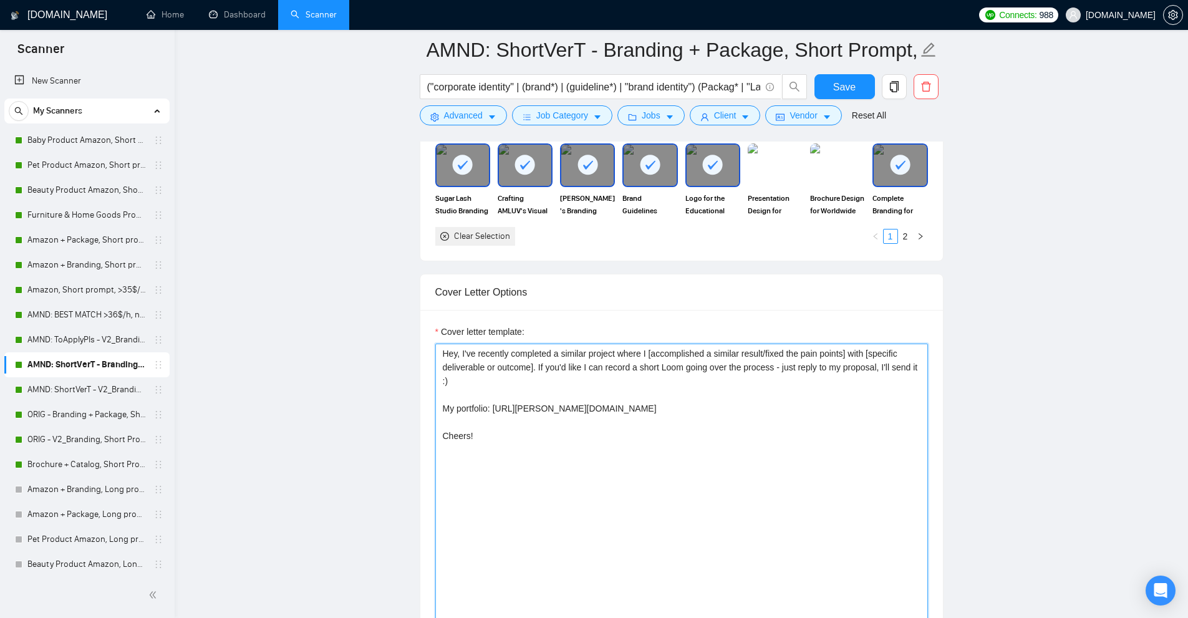
scroll to position [1371, 0]
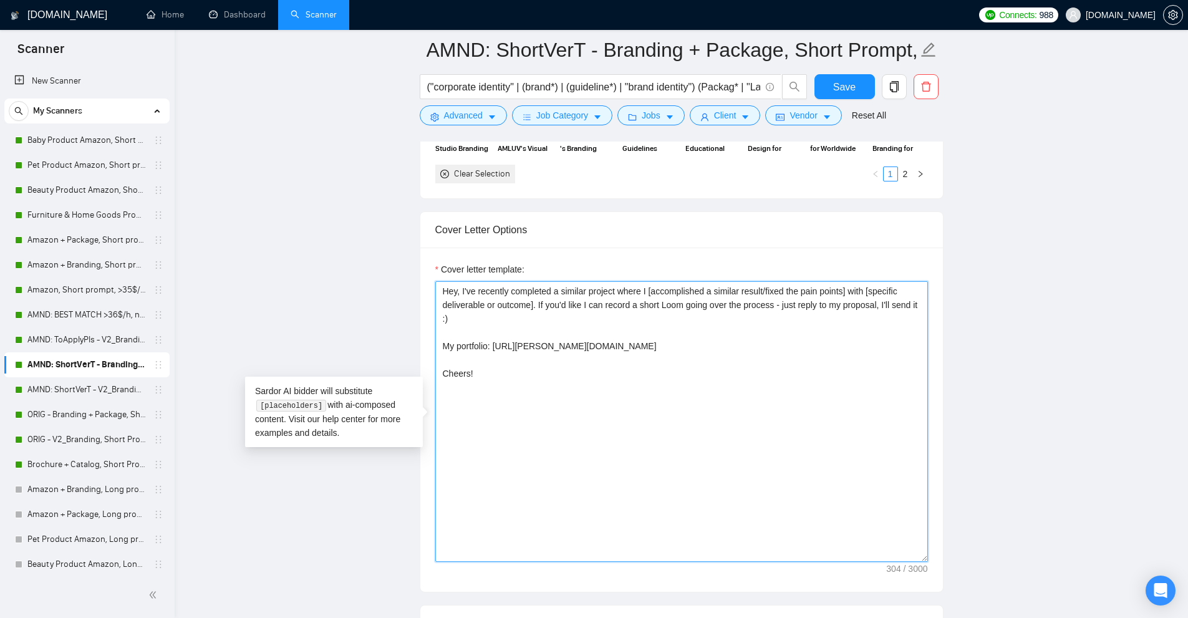
paste textarea "🌲"
drag, startPoint x: 453, startPoint y: 320, endPoint x: 437, endPoint y: 320, distance: 15.6
click at [437, 320] on textarea "Hey, I've recently completed a similar project where I [accomplished a similar …" at bounding box center [681, 421] width 492 height 281
click at [463, 326] on textarea "Hey, I've recently completed a similar project where I [accomplished a similar …" at bounding box center [681, 421] width 492 height 281
drag, startPoint x: 468, startPoint y: 322, endPoint x: 441, endPoint y: 320, distance: 26.9
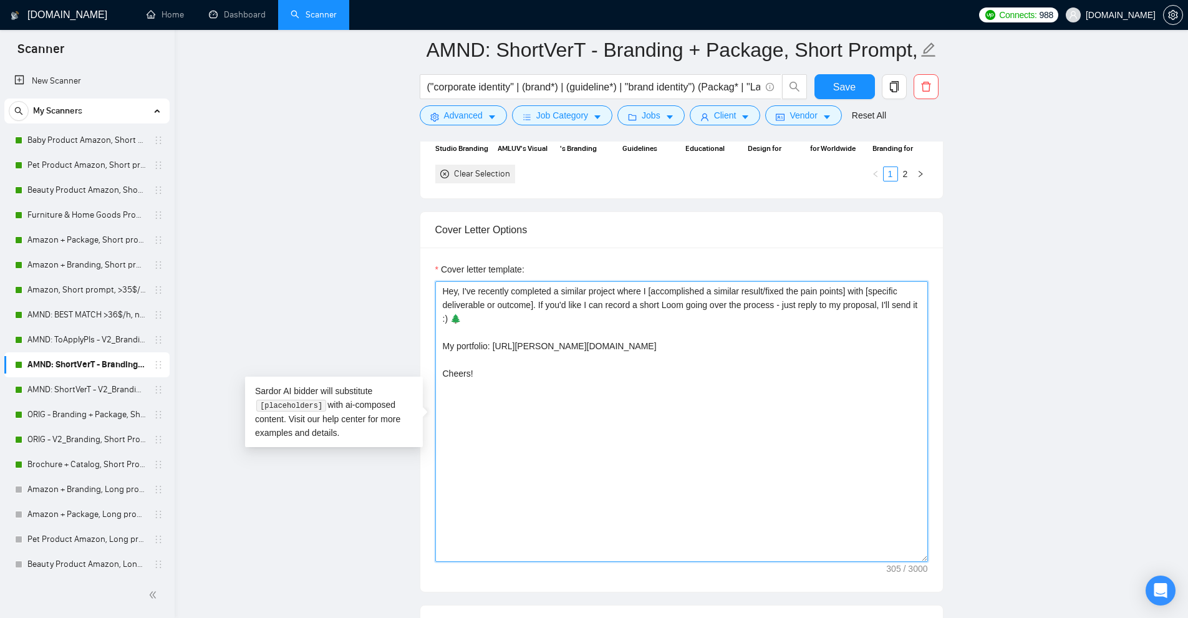
click at [441, 320] on textarea "Hey, I've recently completed a similar project where I [accomplished a similar …" at bounding box center [681, 421] width 492 height 281
click at [468, 335] on textarea "Hey, I've recently completed a similar project where I [accomplished a similar …" at bounding box center [681, 421] width 492 height 281
drag, startPoint x: 463, startPoint y: 319, endPoint x: 447, endPoint y: 317, distance: 15.6
click at [447, 317] on textarea "Hey, I've recently completed a similar project where I [accomplished a similar …" at bounding box center [681, 421] width 492 height 281
click at [463, 342] on textarea "Hey, I've recently completed a similar project where I [accomplished a similar …" at bounding box center [681, 421] width 492 height 281
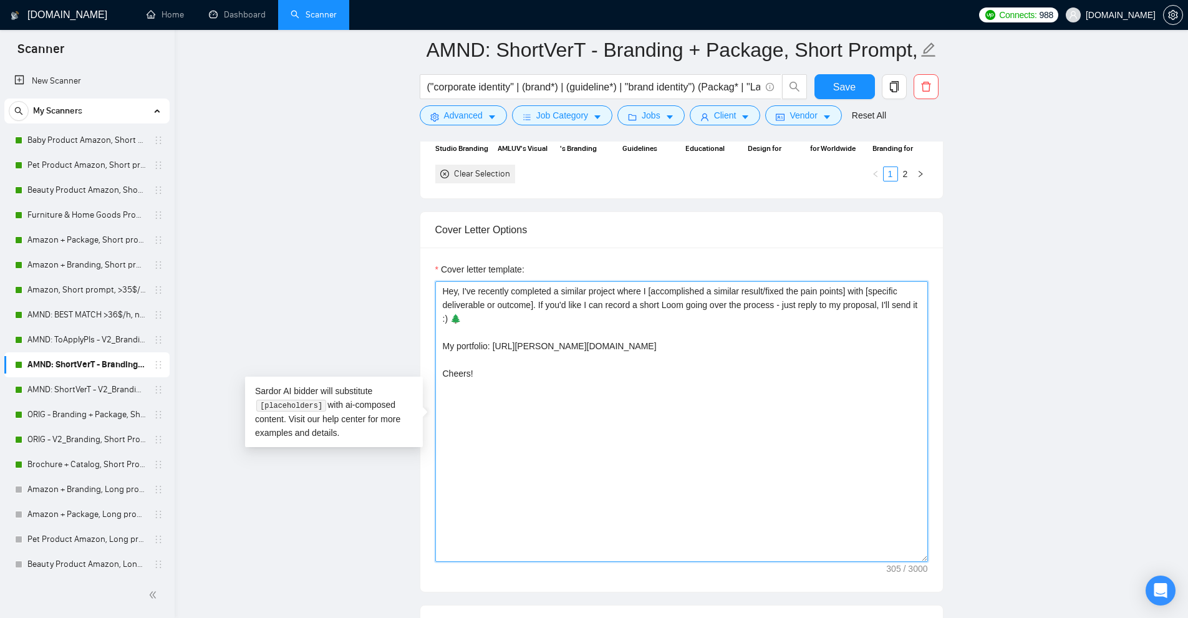
drag, startPoint x: 460, startPoint y: 318, endPoint x: 448, endPoint y: 318, distance: 12.5
click at [448, 318] on textarea "Hey, I've recently completed a similar project where I [accomplished a similar …" at bounding box center [681, 421] width 492 height 281
click at [468, 324] on textarea "Hey, I've recently completed a similar project where I [accomplished a similar …" at bounding box center [681, 421] width 492 height 281
click at [466, 344] on textarea "Hey, I've recently completed a similar project where I [accomplished a similar …" at bounding box center [681, 421] width 492 height 281
drag, startPoint x: 669, startPoint y: 290, endPoint x: 532, endPoint y: 309, distance: 138.4
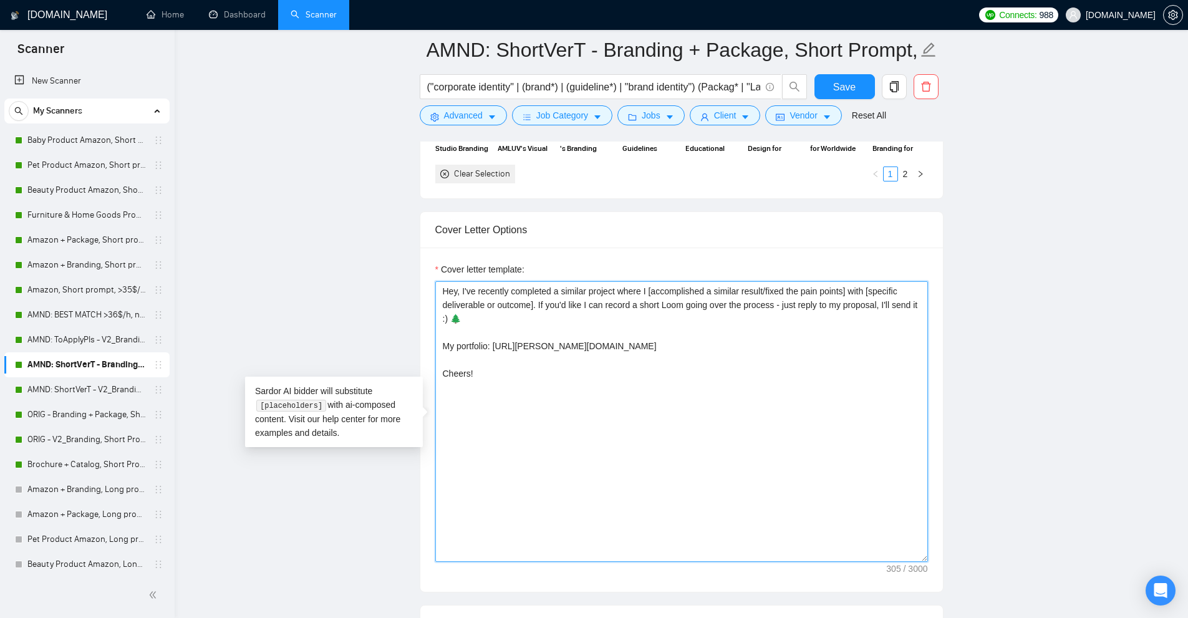
click at [532, 309] on textarea "Hey, I've recently completed a similar project where I [accomplished a similar …" at bounding box center [681, 421] width 492 height 281
click at [552, 361] on textarea "Hey, I've recently completed a similar project where I [accomplished a similar …" at bounding box center [681, 421] width 492 height 281
click at [501, 373] on textarea "Hey, I've recently completed a similar project where I [accomplished a similar …" at bounding box center [681, 421] width 492 height 281
click at [466, 346] on textarea "Hey, I've recently completed a similar project where I [accomplished a similar …" at bounding box center [681, 421] width 492 height 281
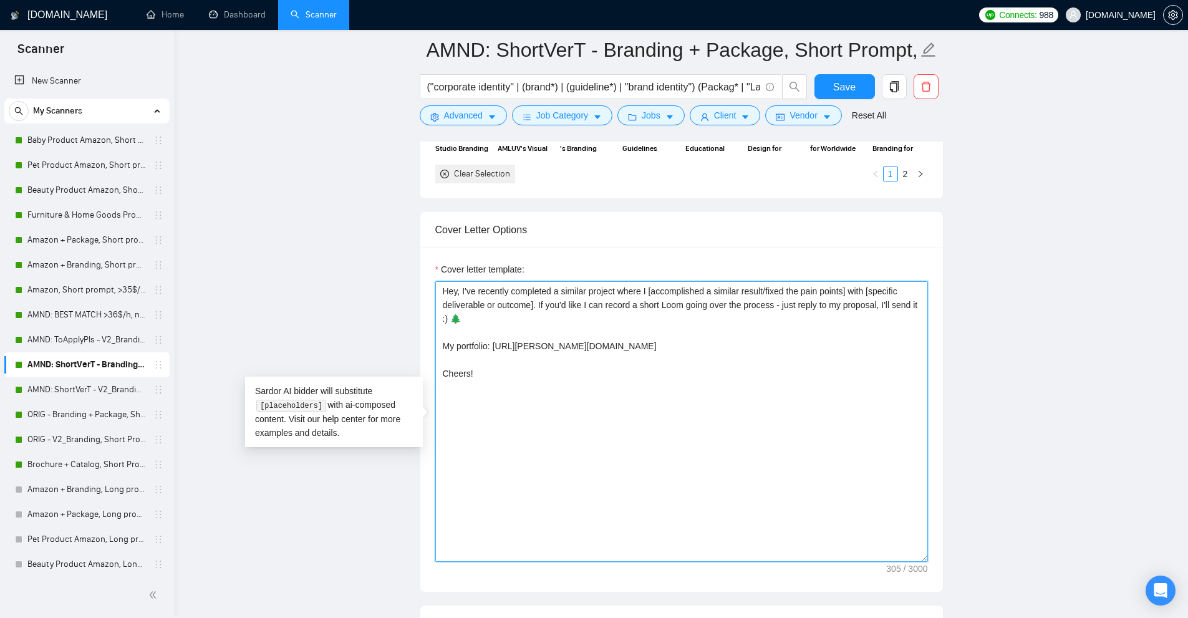
click at [557, 330] on textarea "Hey, I've recently completed a similar project where I [accomplished a similar …" at bounding box center [681, 421] width 492 height 281
click at [598, 344] on textarea "Hey, I've recently completed a similar project where I [accomplished a similar …" at bounding box center [681, 421] width 492 height 281
click at [541, 367] on textarea "Hey, I've recently completed a similar project where I [accomplished a similar …" at bounding box center [681, 421] width 492 height 281
click at [549, 412] on textarea "Hey, I've recently completed a similar project where I [accomplished a similar …" at bounding box center [681, 421] width 492 height 281
click at [623, 346] on textarea "Hey, I've recently completed a similar project where I [accomplished a similar …" at bounding box center [681, 421] width 492 height 281
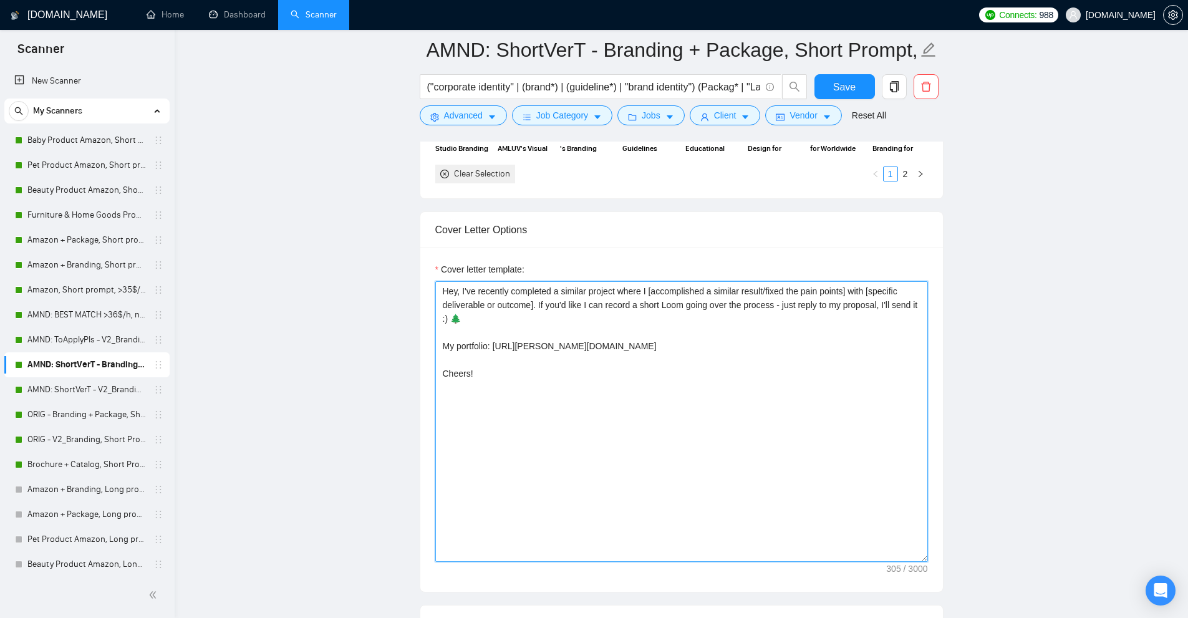
click at [522, 357] on textarea "Hey, I've recently completed a similar project where I [accomplished a similar …" at bounding box center [681, 421] width 492 height 281
click at [456, 343] on textarea "Hey, I've recently completed a similar project where I [accomplished a similar …" at bounding box center [681, 421] width 492 height 281
click at [515, 346] on textarea "Hey, I've recently completed a similar project where I [accomplished a similar …" at bounding box center [681, 421] width 492 height 281
drag, startPoint x: 515, startPoint y: 346, endPoint x: 445, endPoint y: 347, distance: 69.8
click at [445, 347] on textarea "Hey, I've recently completed a similar project where I [accomplished a similar …" at bounding box center [681, 421] width 492 height 281
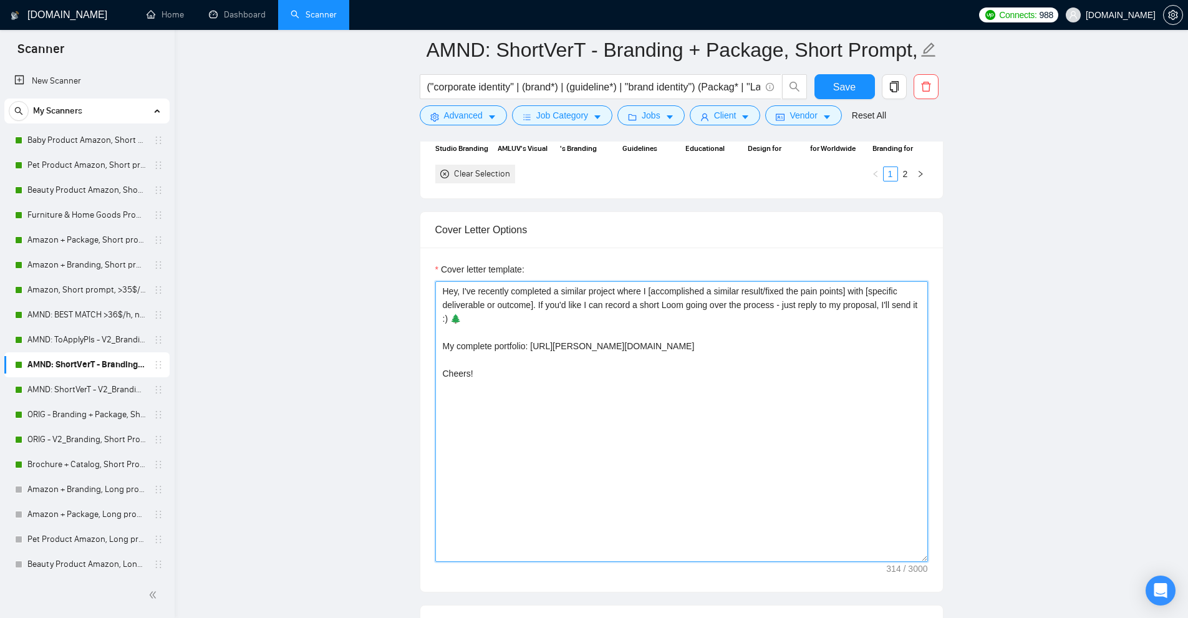
click at [521, 349] on textarea "Hey, I've recently completed a similar project where I [accomplished a similar …" at bounding box center [681, 421] width 492 height 281
click at [471, 345] on textarea "Hey, I've recently completed a similar project where I [accomplished a similar …" at bounding box center [681, 421] width 492 height 281
drag, startPoint x: 471, startPoint y: 345, endPoint x: 510, endPoint y: 346, distance: 38.7
click at [510, 346] on textarea "Hey, I've recently completed a similar project where I [accomplished a similar …" at bounding box center [681, 421] width 492 height 281
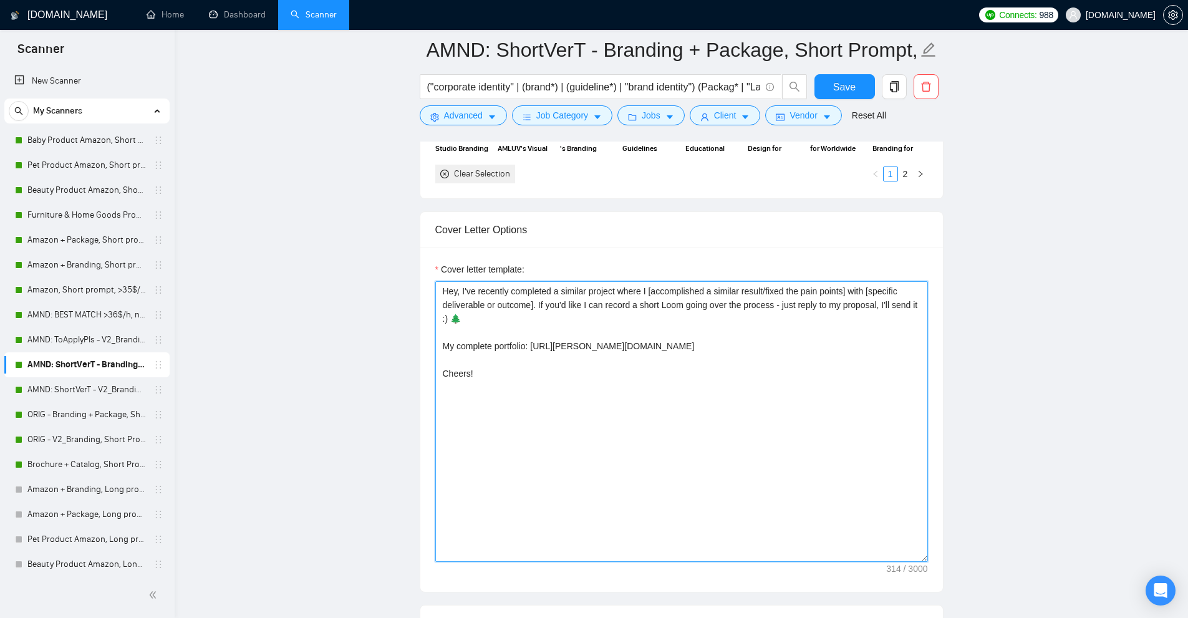
drag, startPoint x: 510, startPoint y: 346, endPoint x: 501, endPoint y: 346, distance: 9.4
click at [501, 346] on textarea "Hey, I've recently completed a similar project where I [accomplished a similar …" at bounding box center [681, 421] width 492 height 281
click at [500, 339] on textarea "Hey, I've recently completed a similar project where I [accomplished a similar …" at bounding box center [681, 421] width 492 height 281
click at [506, 343] on textarea "Hey, I've recently completed a similar project where I [accomplished a similar …" at bounding box center [681, 421] width 492 height 281
drag, startPoint x: 506, startPoint y: 343, endPoint x: 447, endPoint y: 343, distance: 59.2
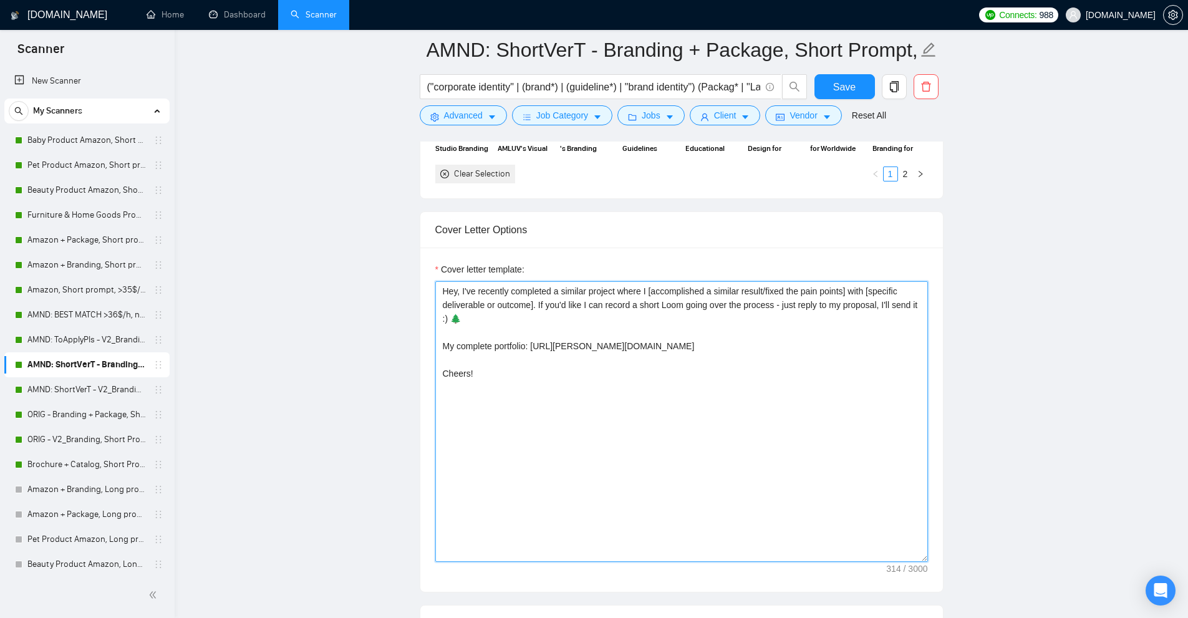
click at [447, 343] on textarea "Hey, I've recently completed a similar project where I [accomplished a similar …" at bounding box center [681, 421] width 492 height 281
drag, startPoint x: 663, startPoint y: 345, endPoint x: 415, endPoint y: 342, distance: 247.5
type textarea "Hey, I've recently completed a similar project where I [accomplished a similar …"
click at [847, 85] on span "Save" at bounding box center [844, 87] width 22 height 16
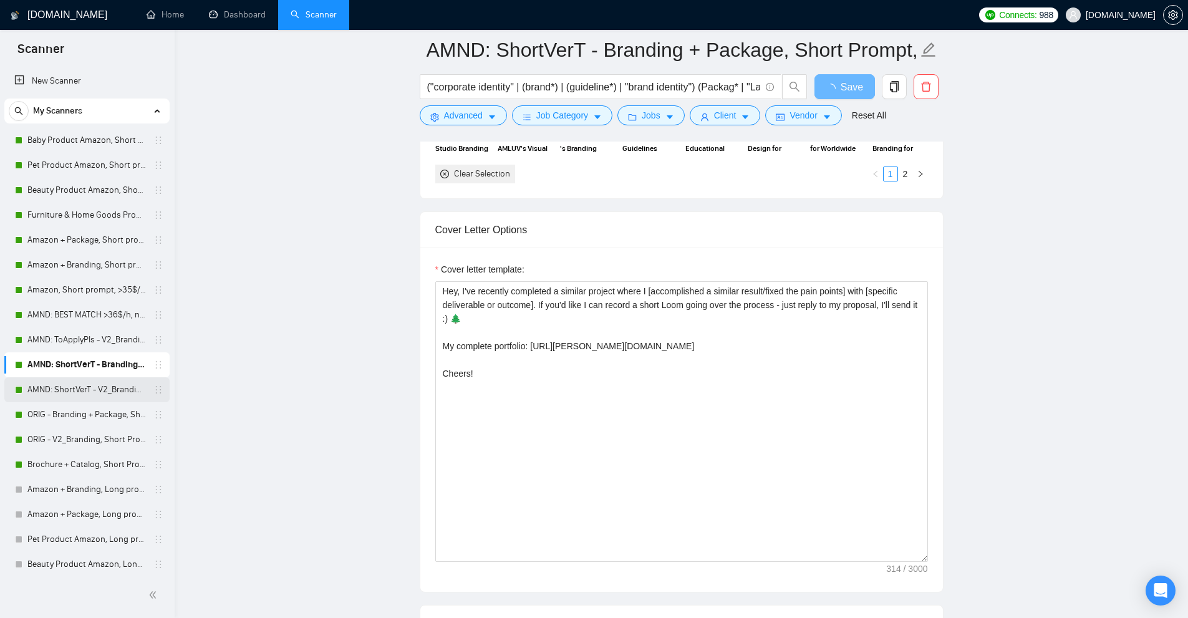
click at [84, 382] on link "AMND: ShortVerT - V2_Branding, Short Prompt, >36$/h, no agency" at bounding box center [86, 389] width 118 height 25
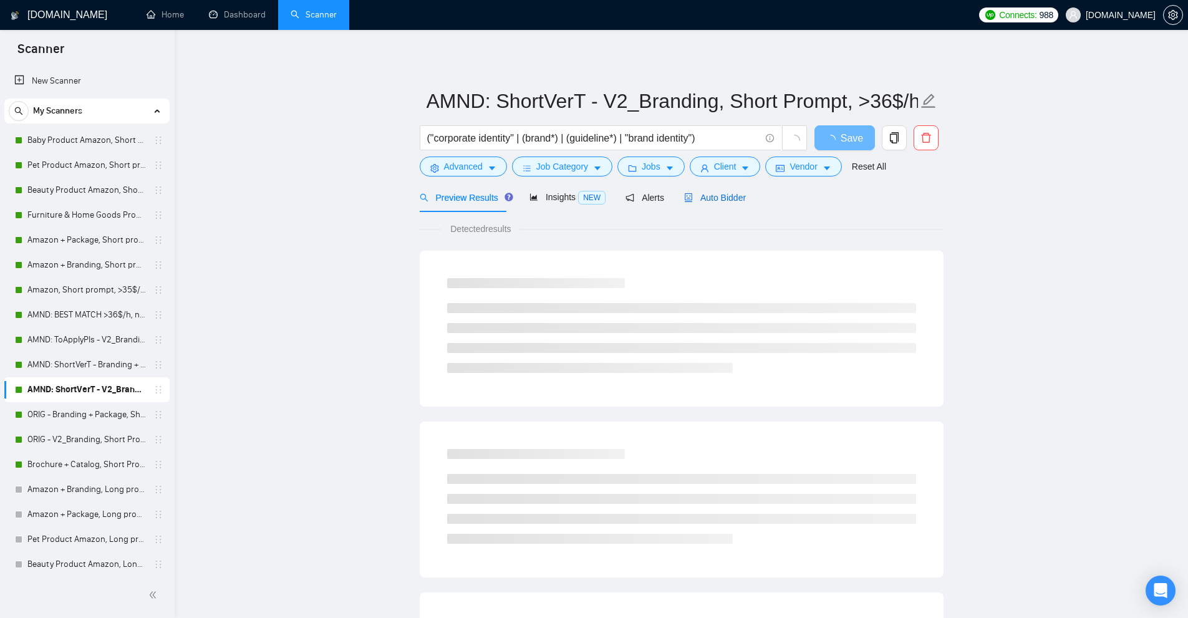
click at [703, 196] on span "Auto Bidder" at bounding box center [715, 198] width 62 height 10
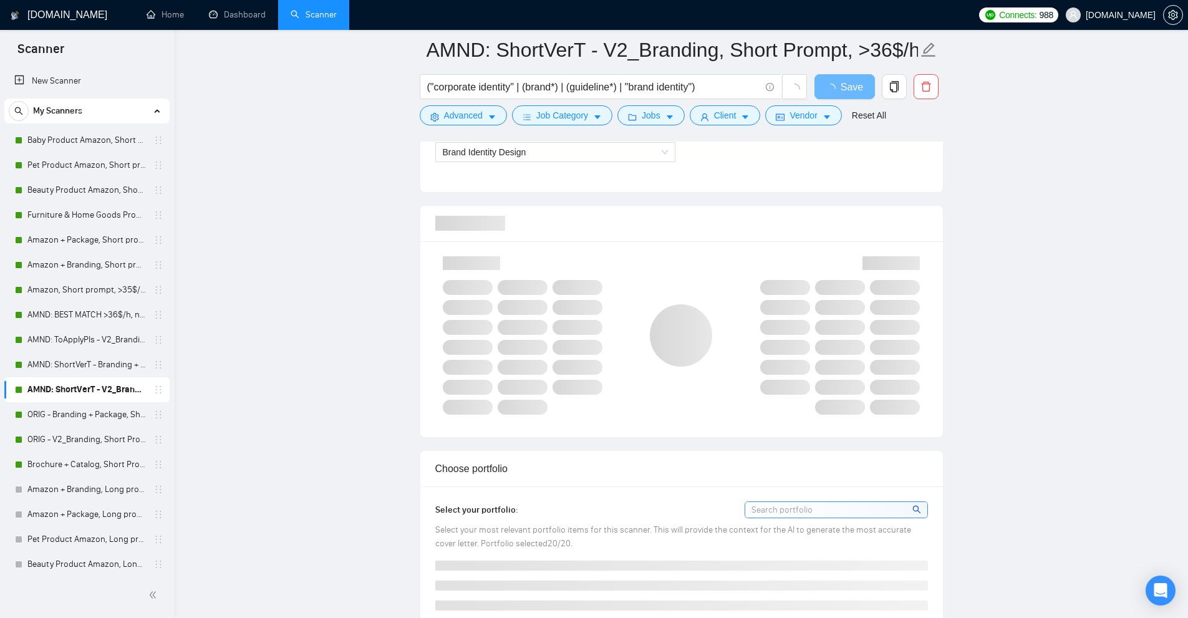
scroll to position [1184, 0]
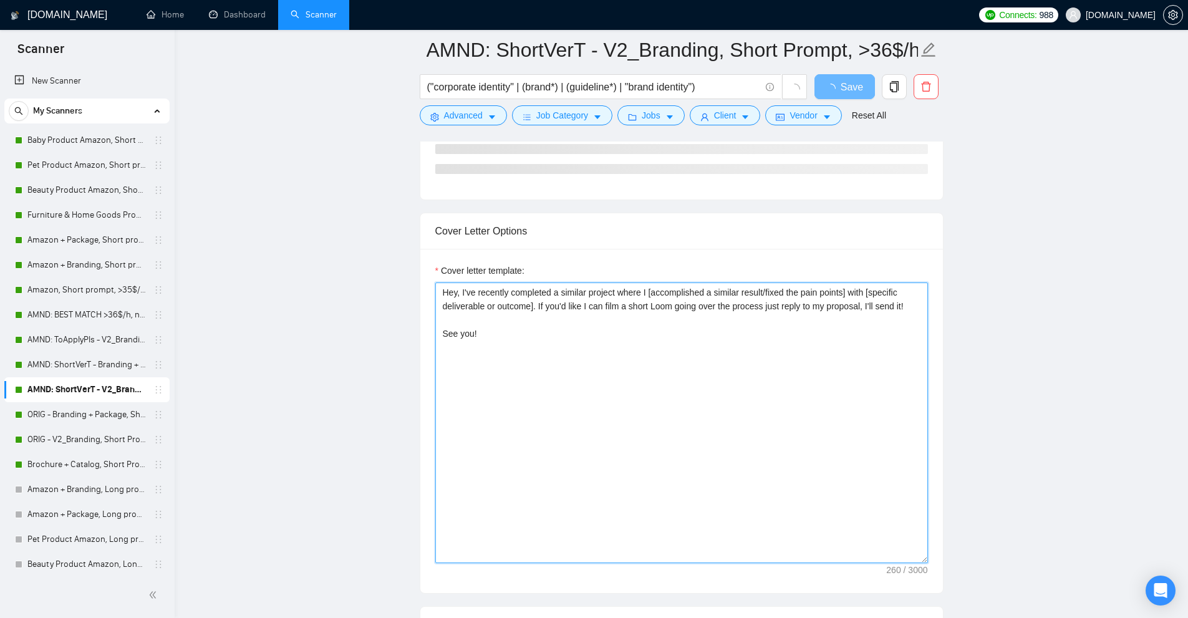
click at [776, 353] on textarea "Hey, I've recently completed a similar project where I [accomplished a similar …" at bounding box center [681, 422] width 492 height 281
paste textarea "My complete portfolio: [URL][PERSON_NAME][DOMAIN_NAME]"
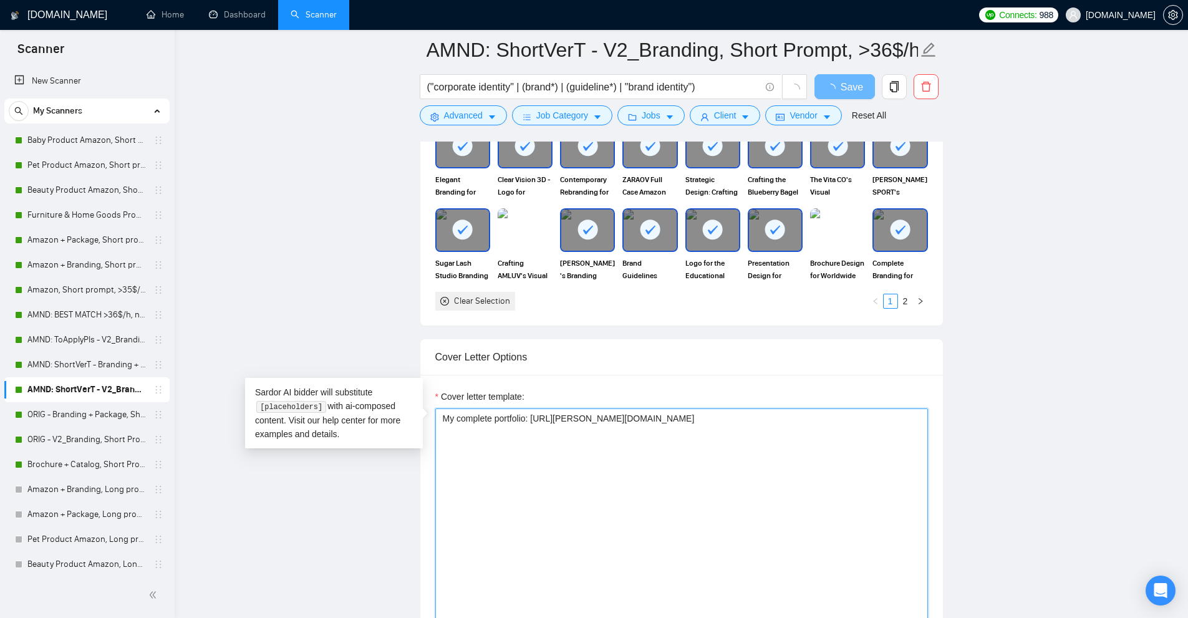
type textarea "Hey, I've recently completed a similar project where I [accomplished a similar …"
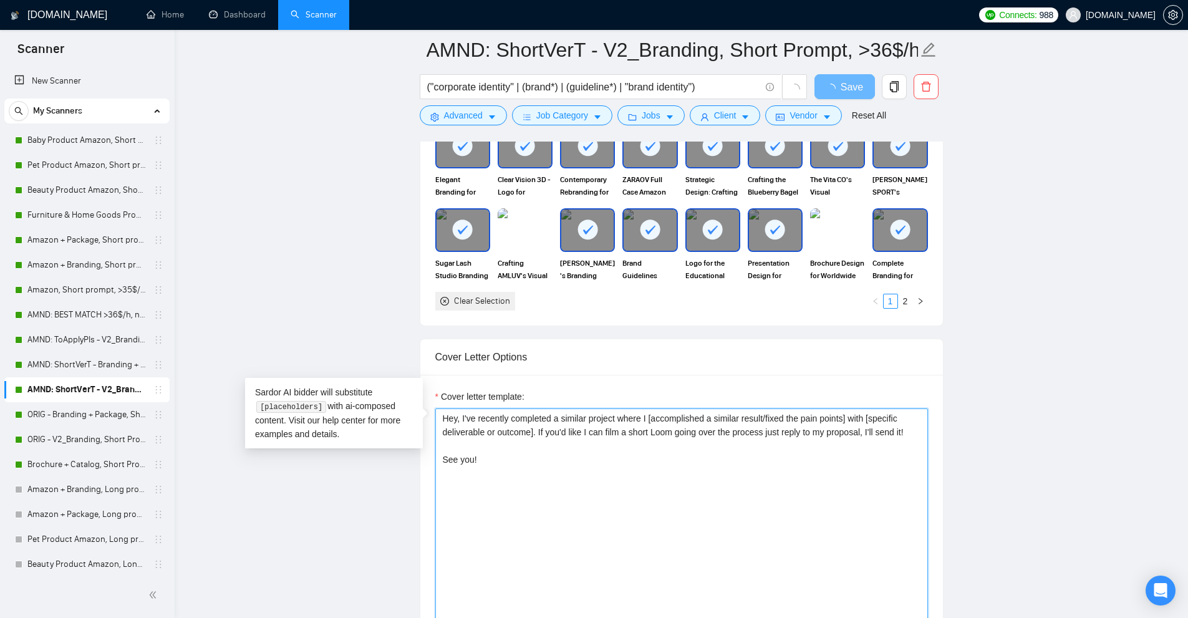
click at [506, 477] on textarea "Hey, I've recently completed a similar project where I [accomplished a similar …" at bounding box center [681, 548] width 492 height 281
click at [481, 448] on textarea "Hey, I've recently completed a similar project where I [accomplished a similar …" at bounding box center [681, 548] width 492 height 281
paste textarea "My complete portfolio: [URL][PERSON_NAME][DOMAIN_NAME]"
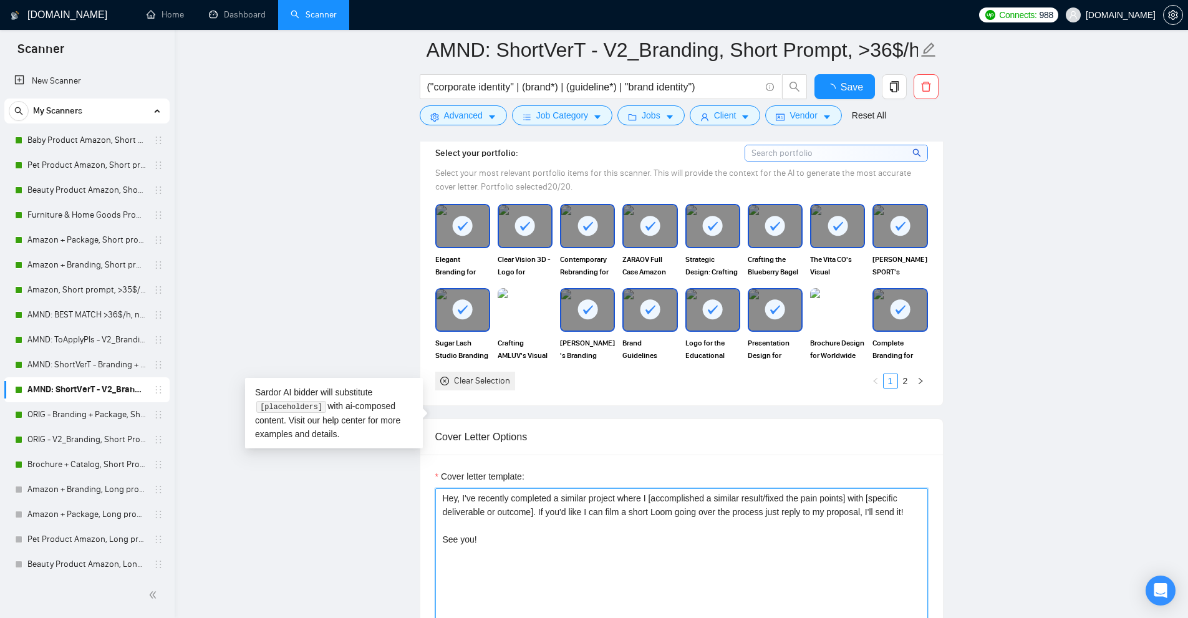
type textarea "Hey, I've recently completed a similar project where I [accomplished a similar …"
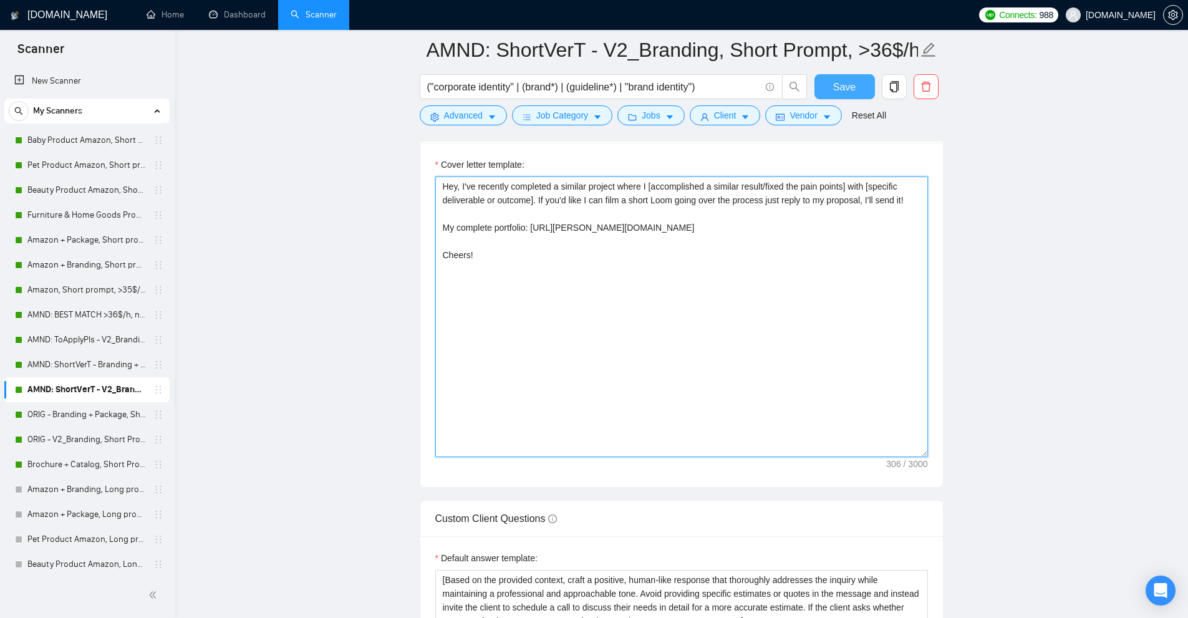
type textarea "Hey, I've recently completed a similar project where I [accomplished a similar …"
click at [839, 80] on span "Save" at bounding box center [844, 87] width 22 height 16
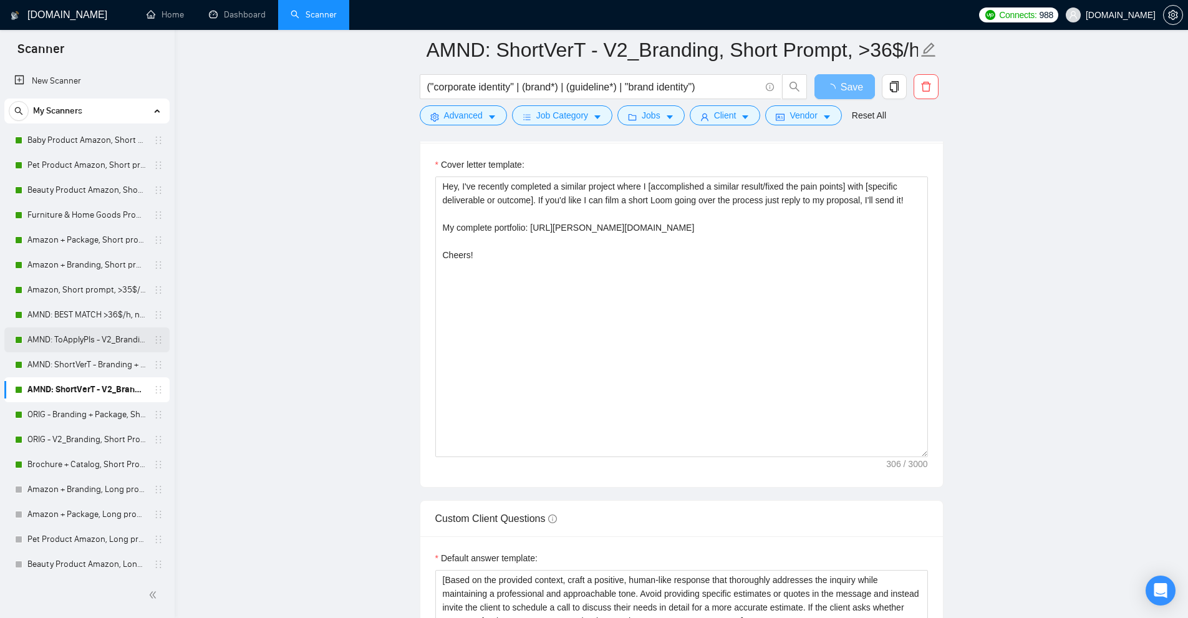
click at [65, 340] on link "AMND: ToApplyPls - V2_Branding, Short Prompt, >36$/h, no agency" at bounding box center [86, 339] width 118 height 25
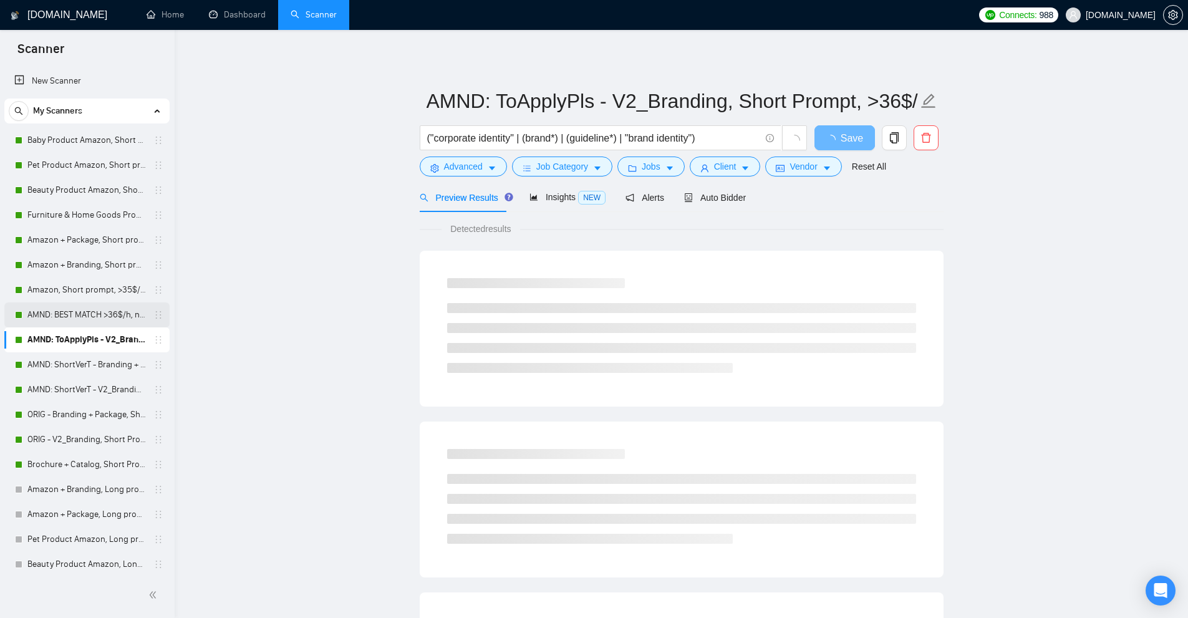
click at [92, 318] on link "AMND: BEST MATCH >36$/h, no agency" at bounding box center [86, 314] width 118 height 25
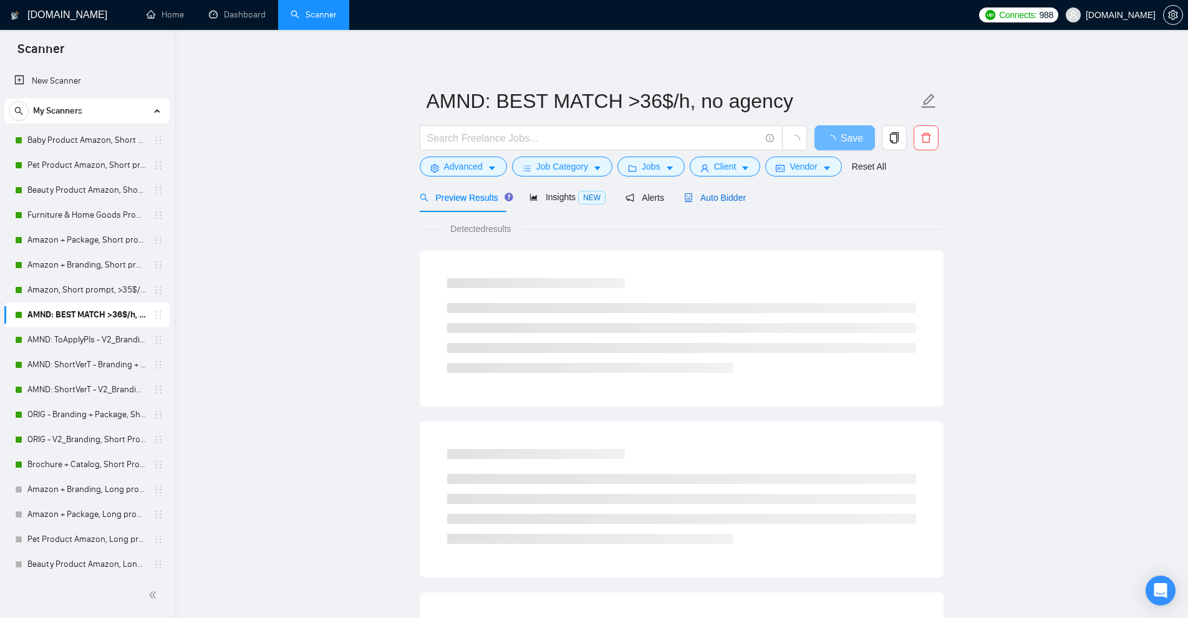
click at [685, 198] on icon "robot" at bounding box center [688, 197] width 9 height 9
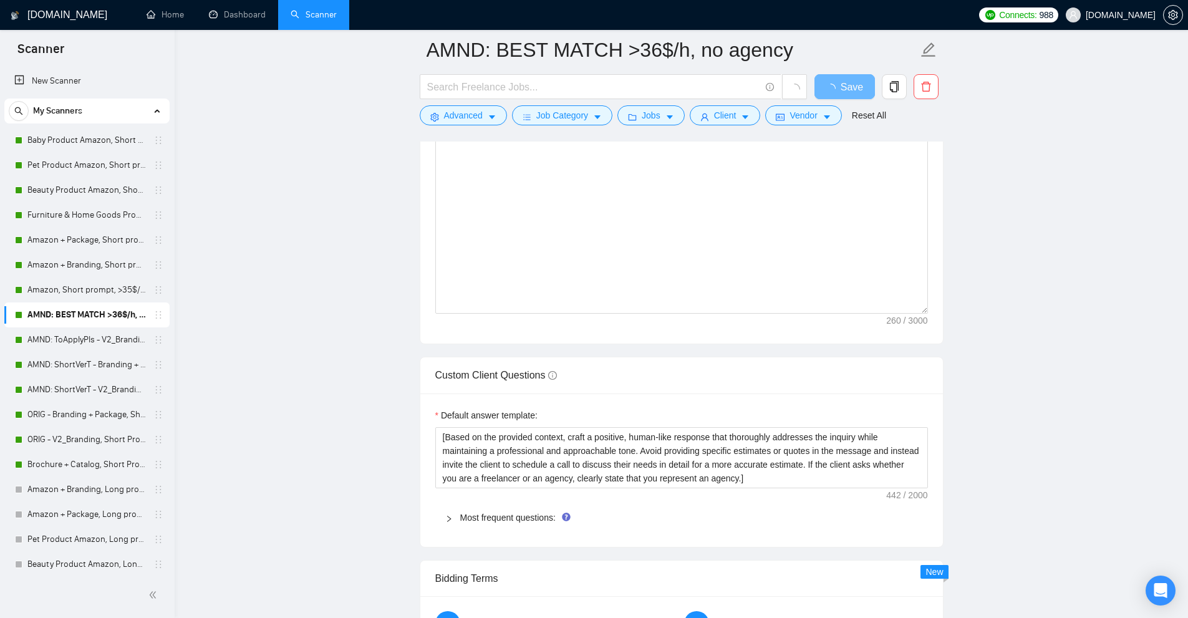
scroll to position [1060, 0]
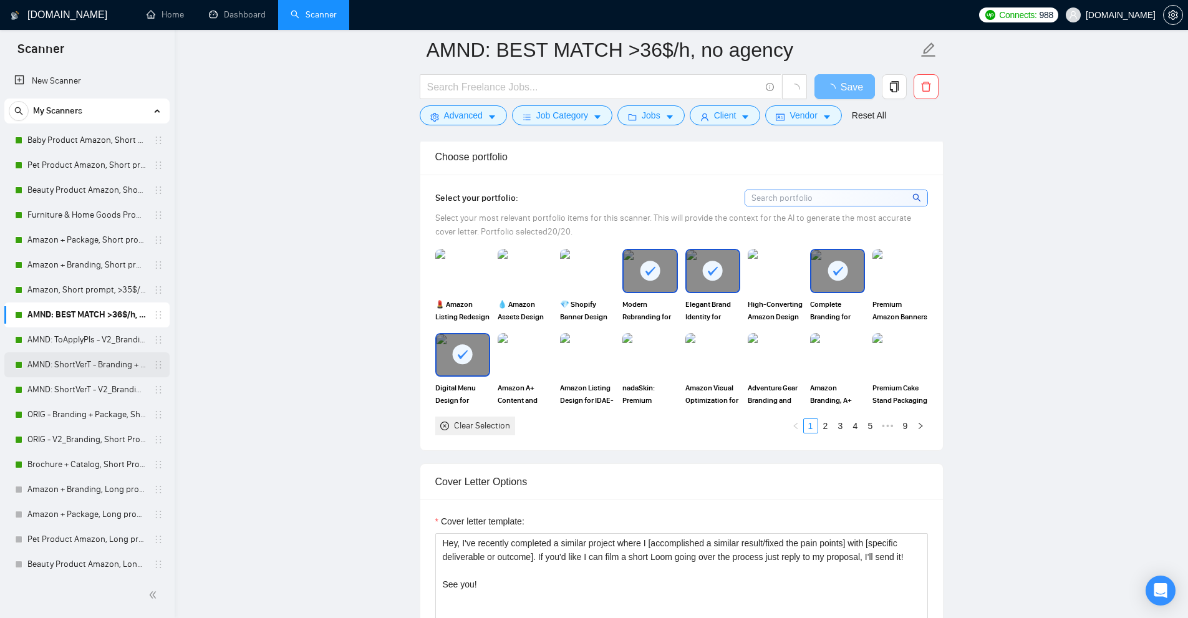
click at [74, 366] on link "AMND: ShortVerT - Branding + Package, Short Prompt, >36$/h, no agency" at bounding box center [86, 364] width 118 height 25
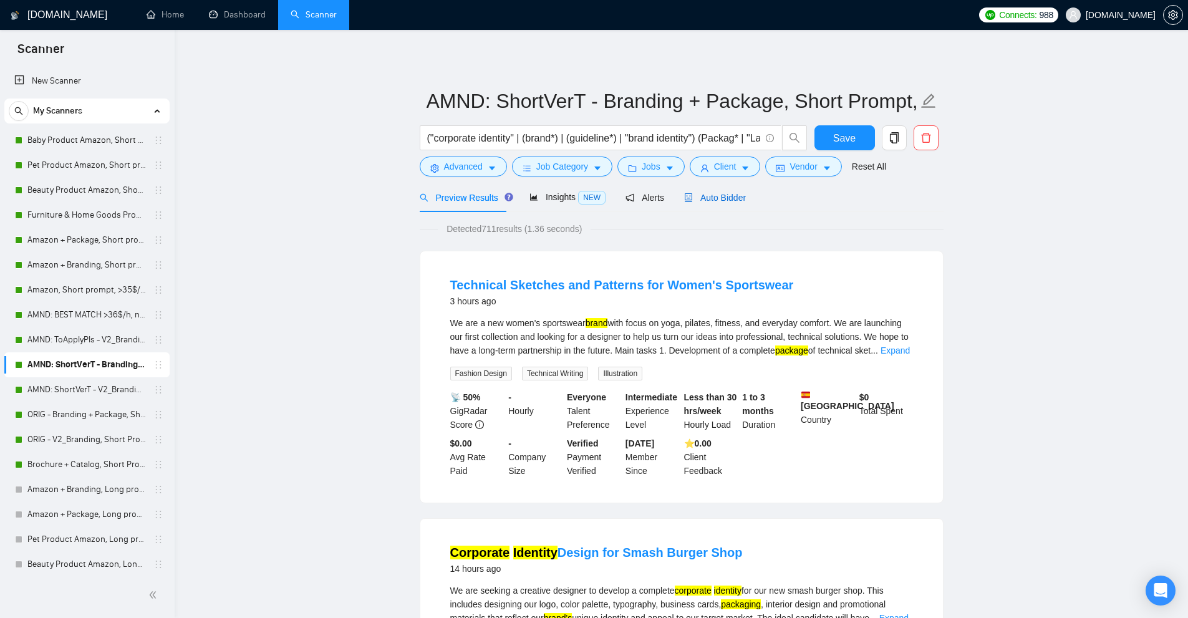
click at [723, 199] on span "Auto Bidder" at bounding box center [715, 198] width 62 height 10
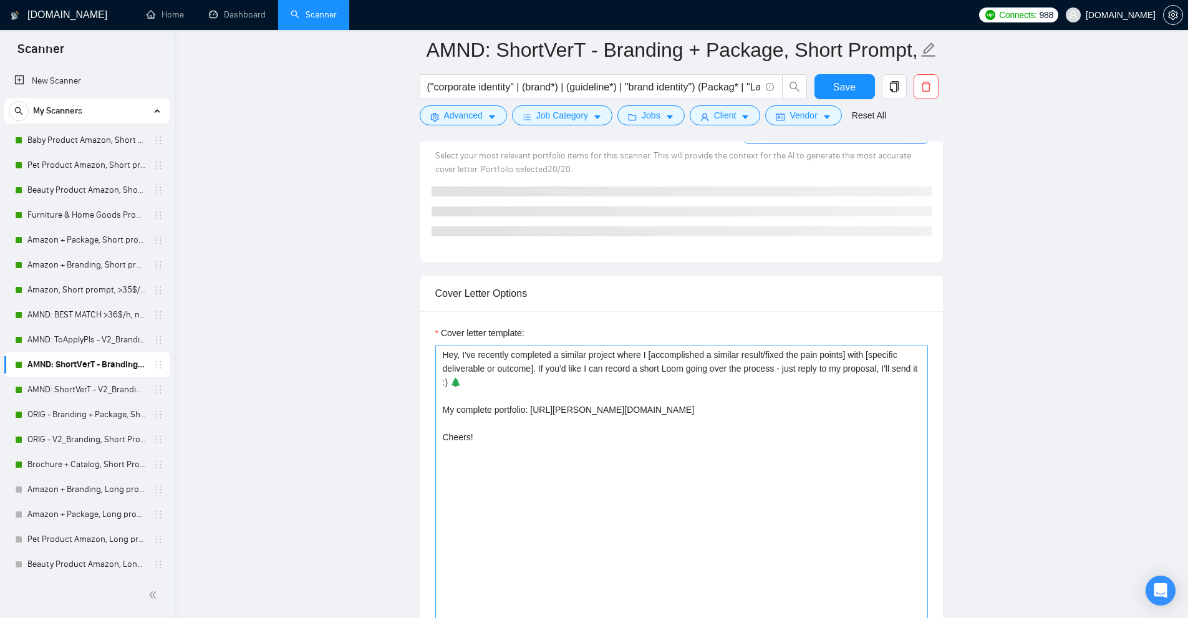
scroll to position [1184, 0]
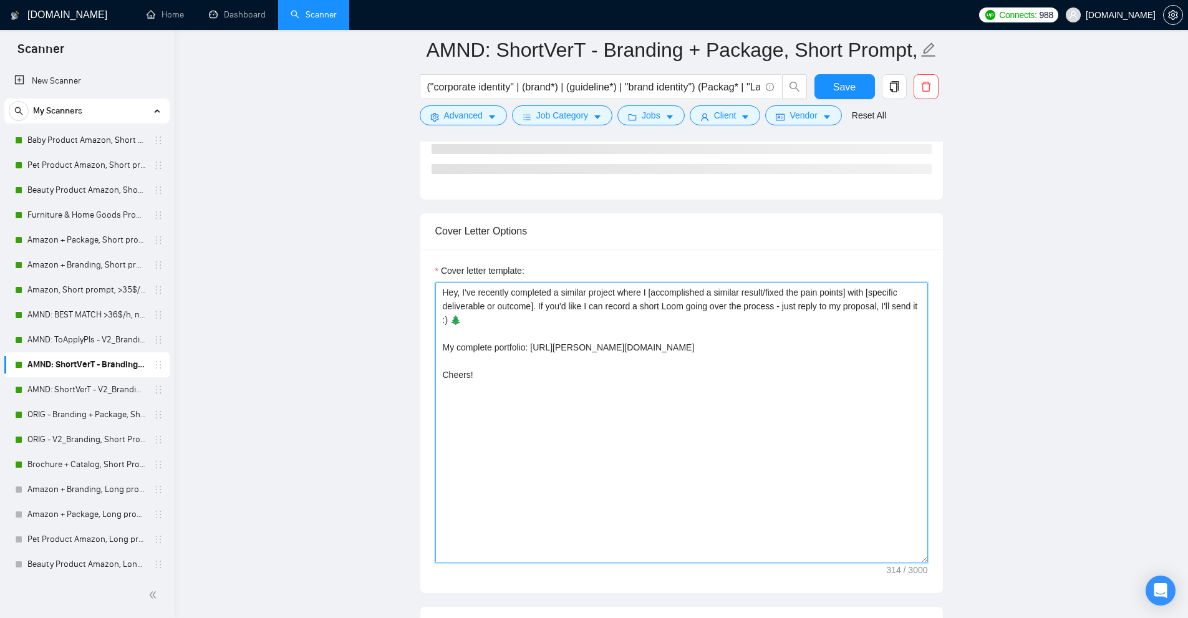
click at [772, 368] on textarea "Hey, I've recently completed a similar project where I [accomplished a similar …" at bounding box center [681, 422] width 492 height 281
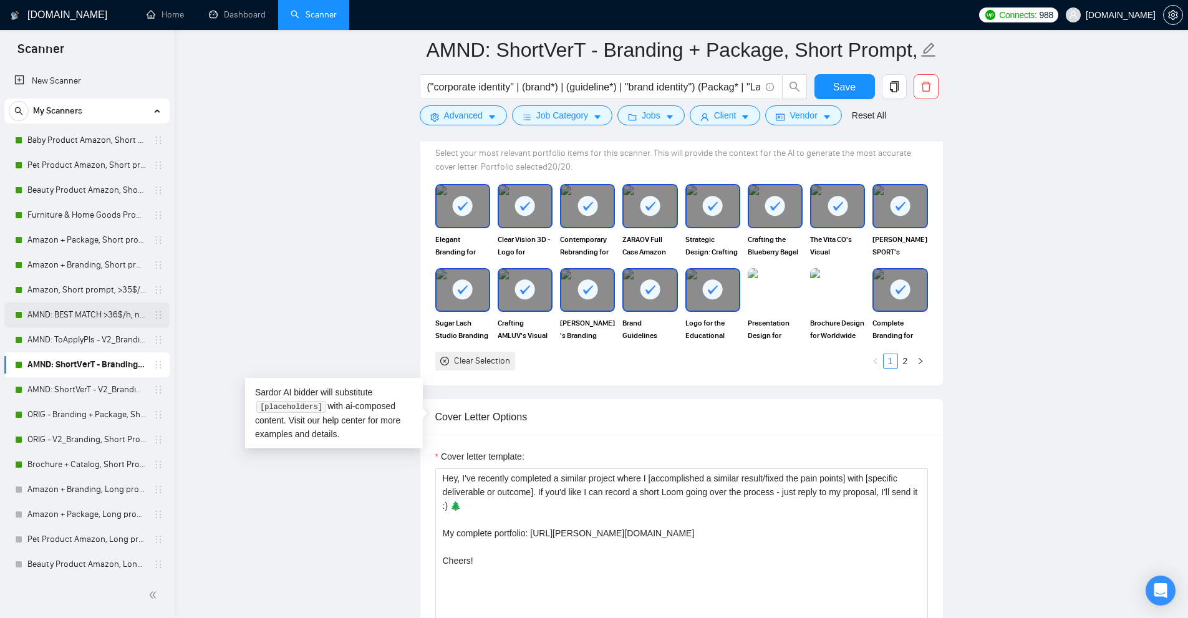
click at [65, 309] on link "AMND: BEST MATCH >36$/h, no agency" at bounding box center [86, 314] width 118 height 25
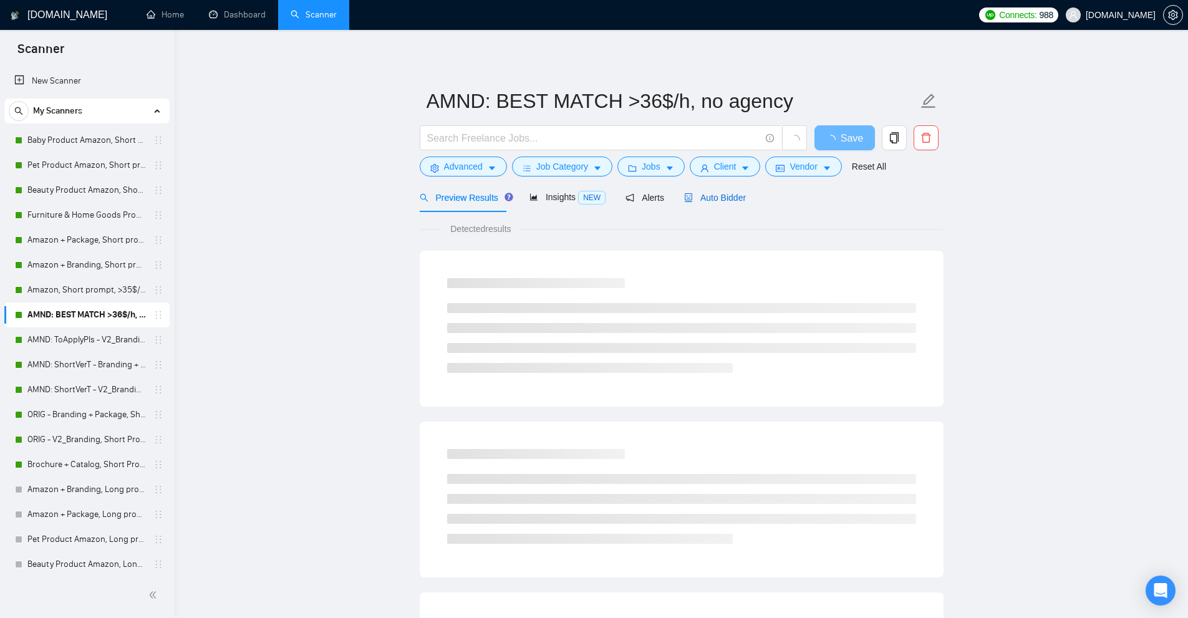
click at [701, 198] on span "Auto Bidder" at bounding box center [715, 198] width 62 height 10
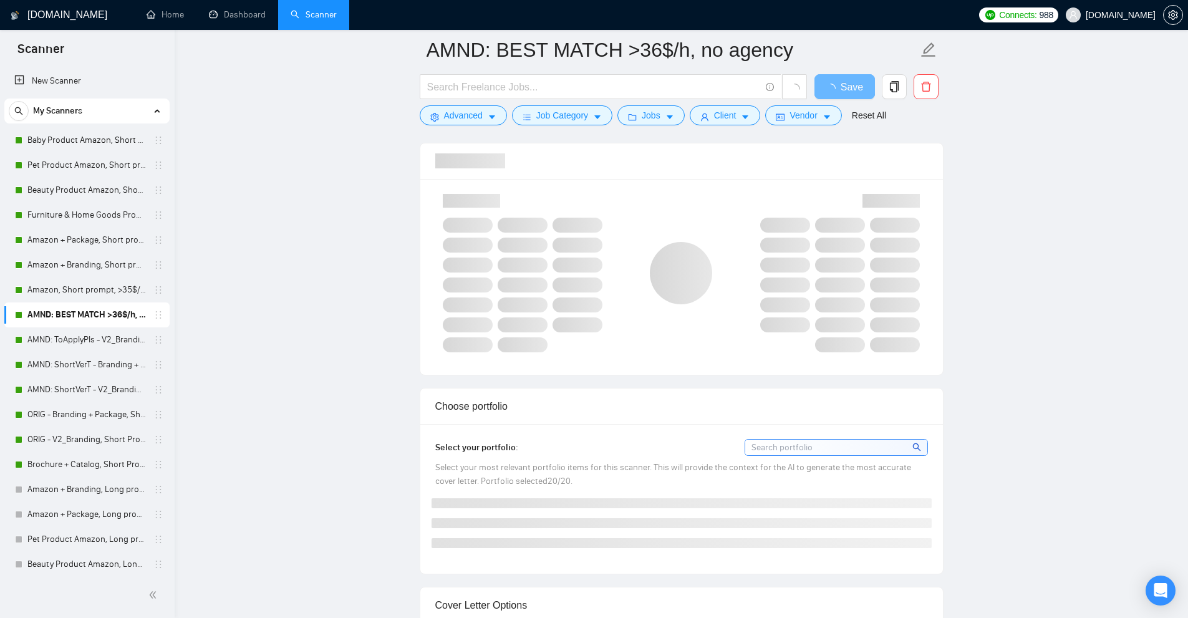
scroll to position [1184, 0]
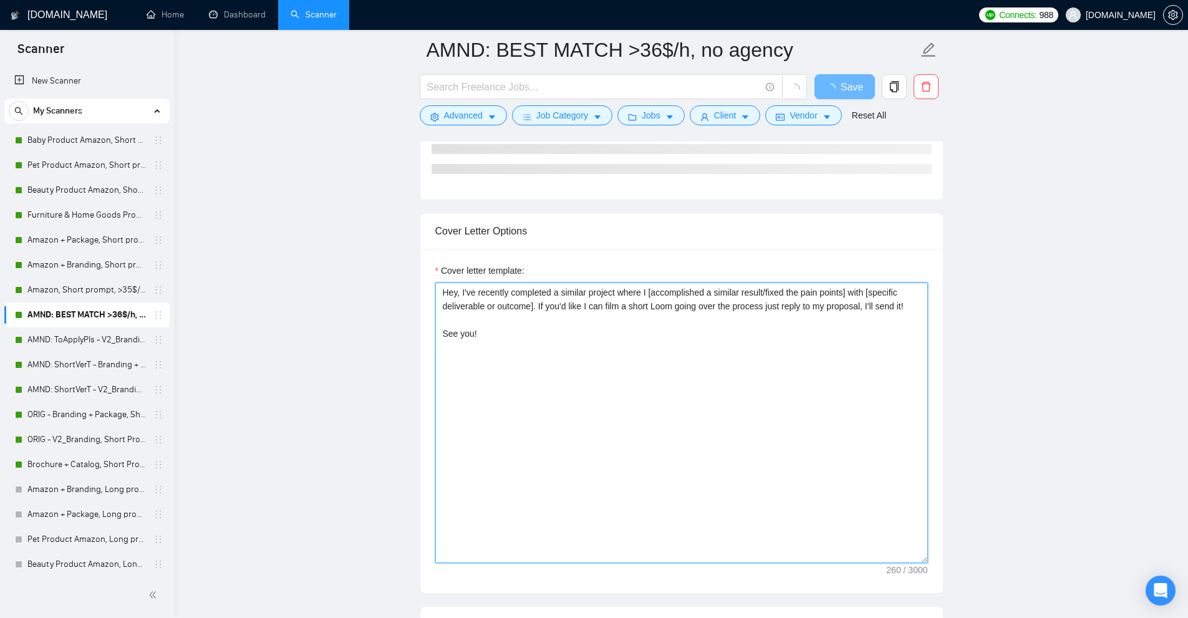
click at [747, 401] on div "Cover letter template: Hey, I've recently completed a similar project where I […" at bounding box center [681, 413] width 492 height 299
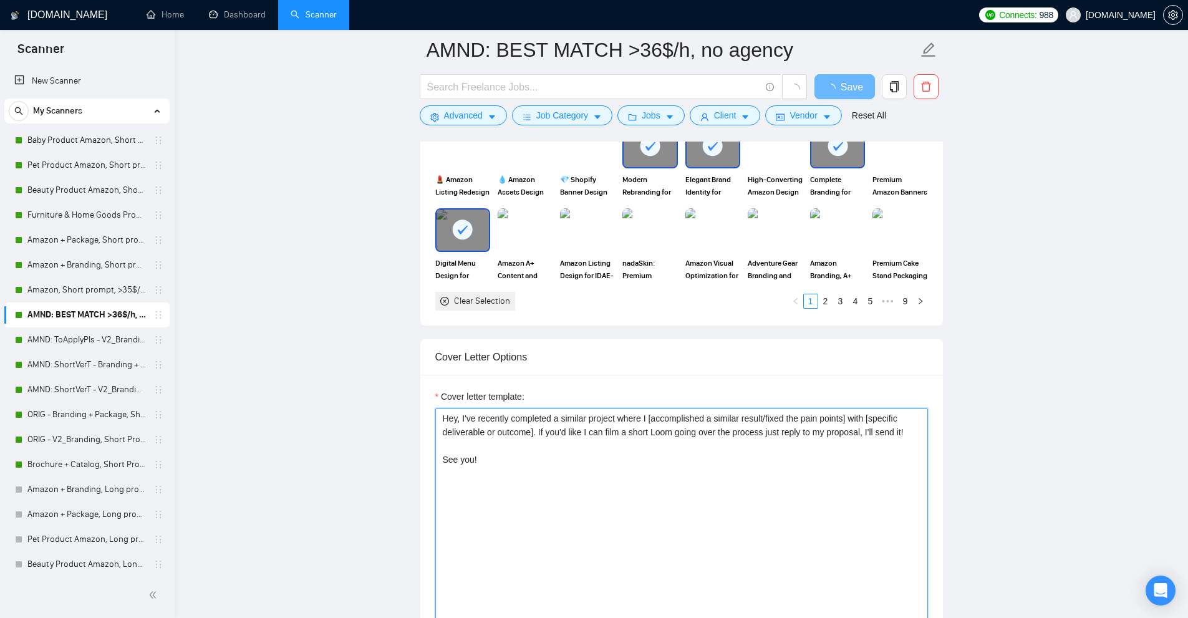
paste textarea "record a short Loom going over the process - just reply to my proposal, I'll se…"
type textarea "Hey, I've recently completed a similar project where I [accomplished a similar …"
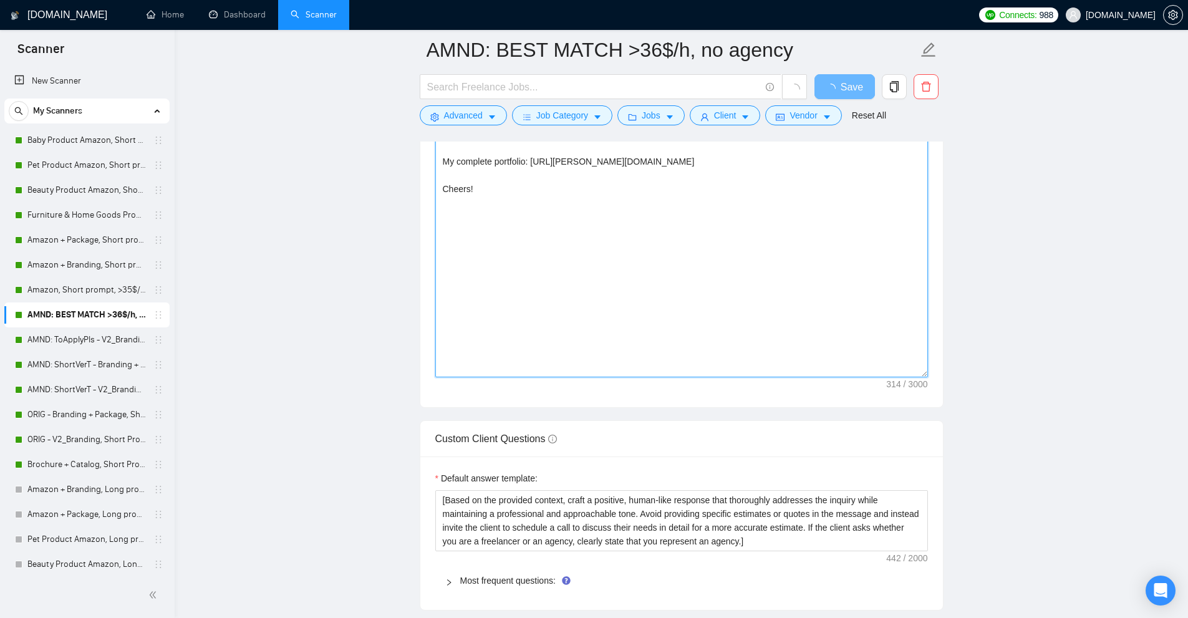
scroll to position [1247, 0]
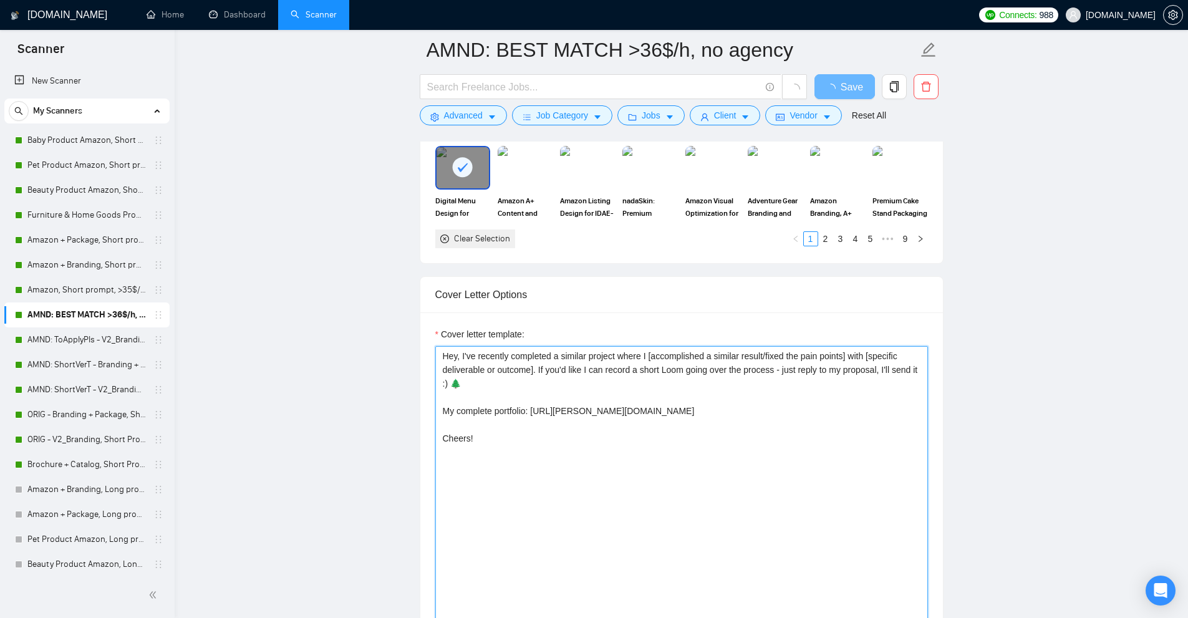
drag, startPoint x: 463, startPoint y: 383, endPoint x: 448, endPoint y: 382, distance: 15.6
click at [448, 382] on textarea "Hey, I've recently completed a similar project where I [accomplished a similar …" at bounding box center [681, 486] width 492 height 281
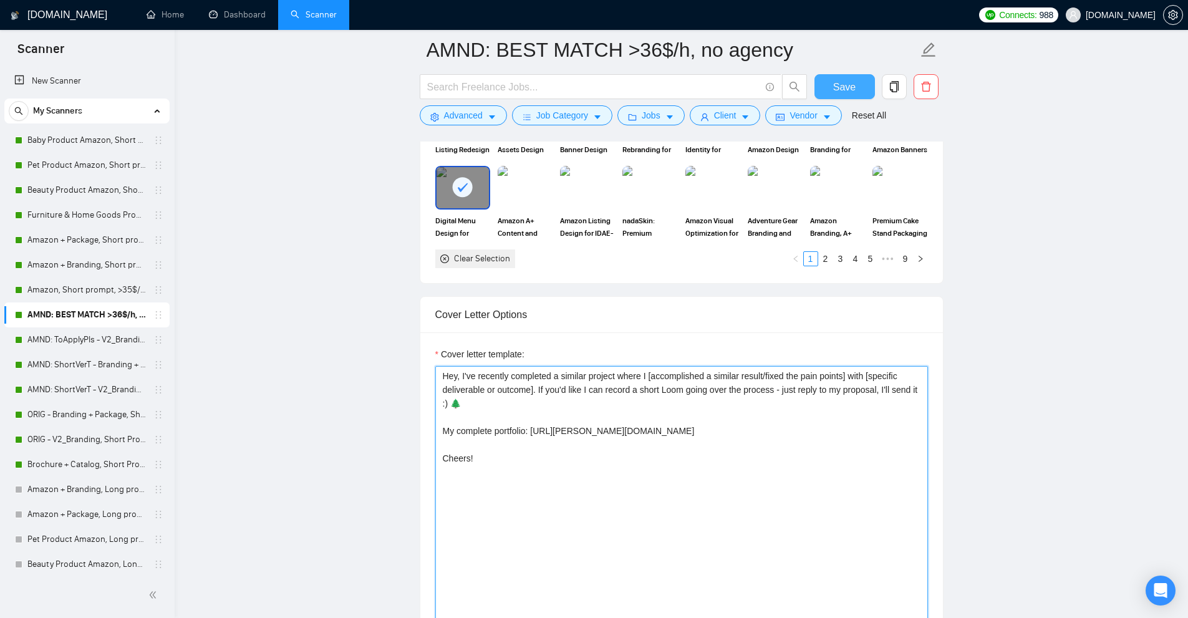
type textarea "Hey, I've recently completed a similar project where I [accomplished a similar …"
click at [851, 94] on span "Save" at bounding box center [844, 87] width 22 height 16
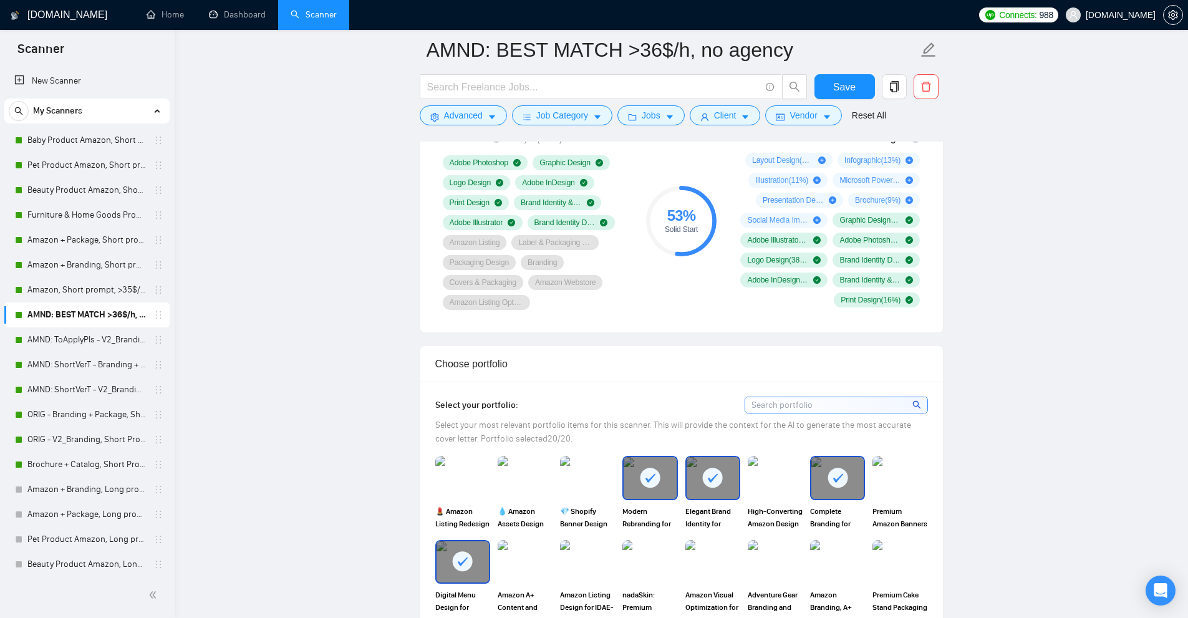
scroll to position [623, 0]
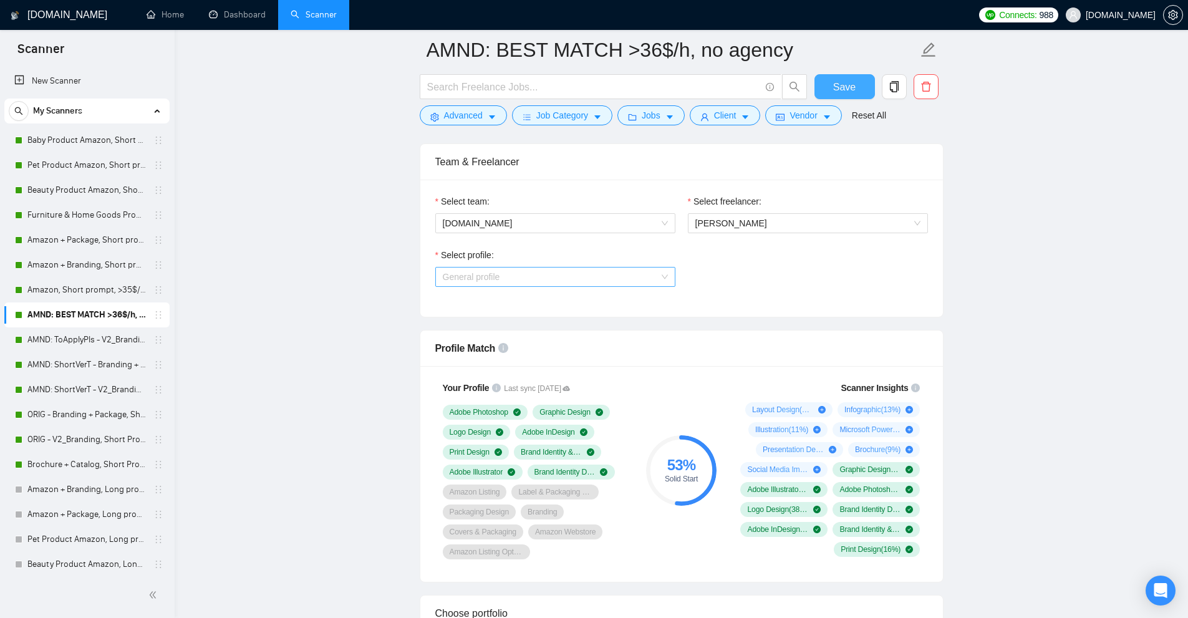
click at [615, 281] on span "General profile" at bounding box center [555, 276] width 225 height 19
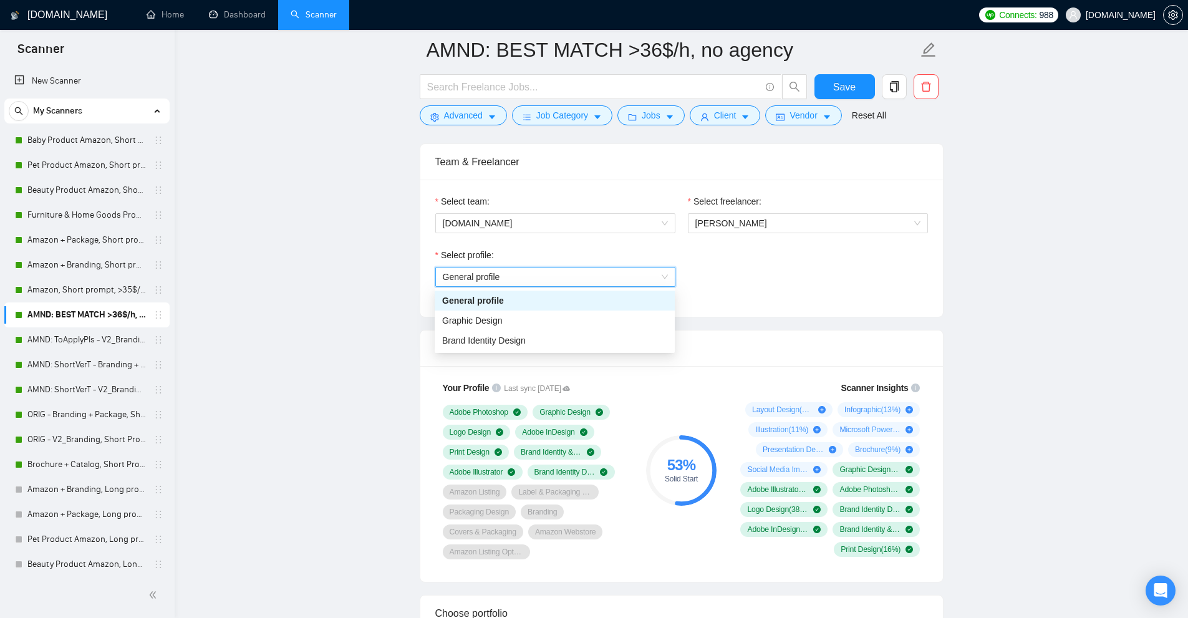
click at [615, 281] on span "General profile" at bounding box center [555, 276] width 225 height 19
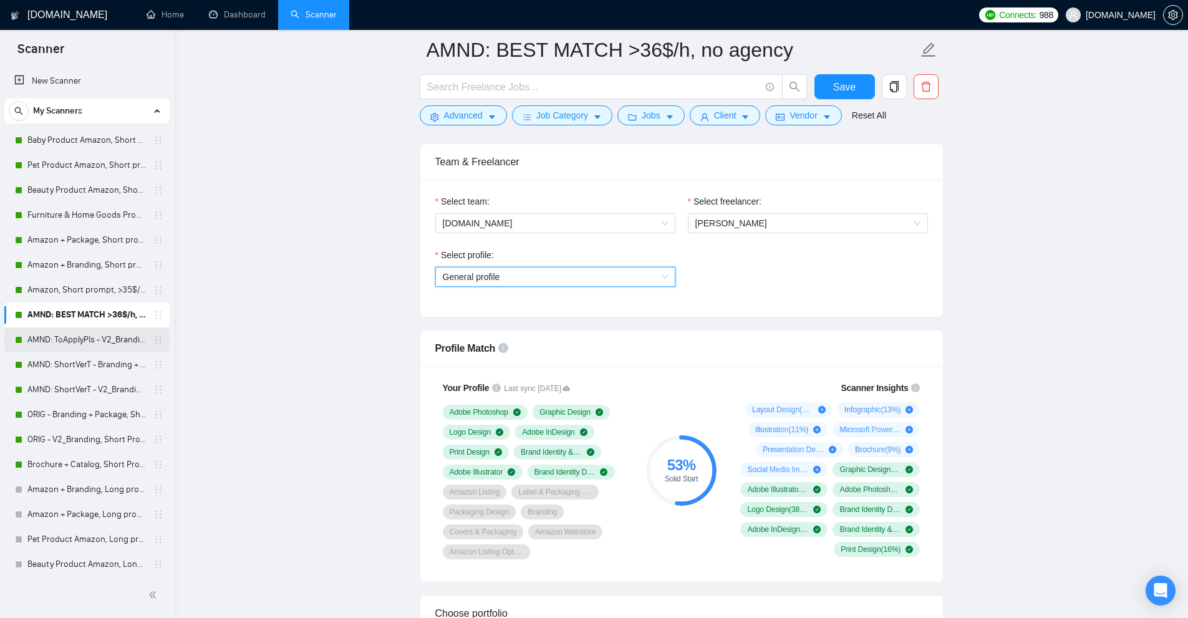
click at [83, 330] on link "AMND: ToApplyPls - V2_Branding, Short Prompt, >36$/h, no agency" at bounding box center [86, 339] width 118 height 25
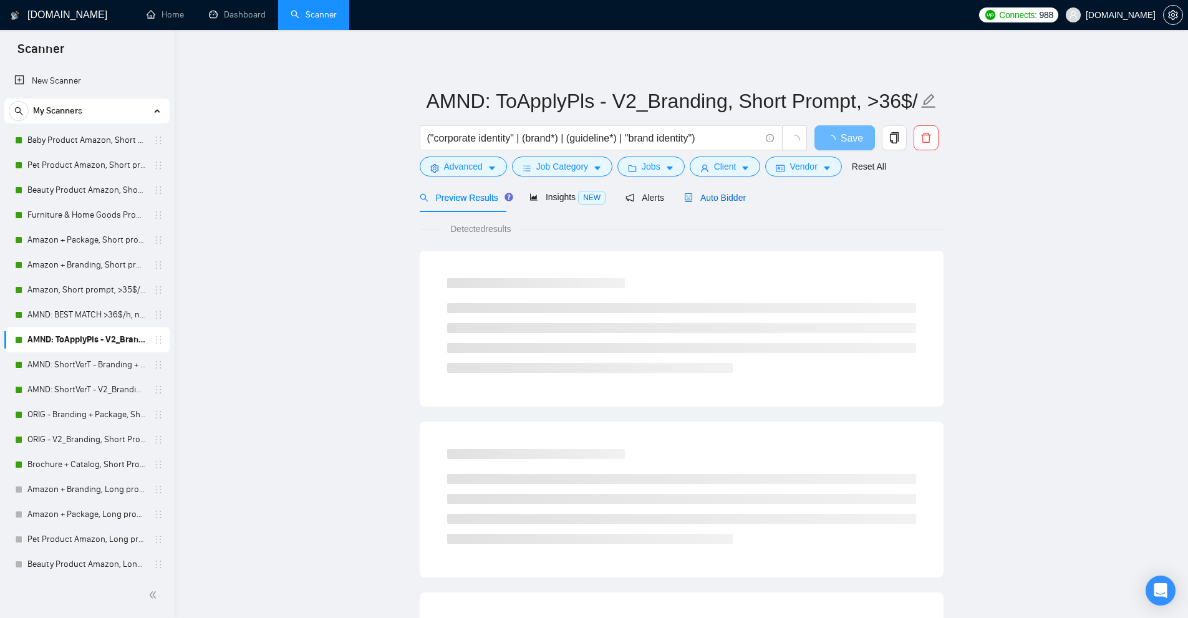
click at [701, 199] on span "Auto Bidder" at bounding box center [715, 198] width 62 height 10
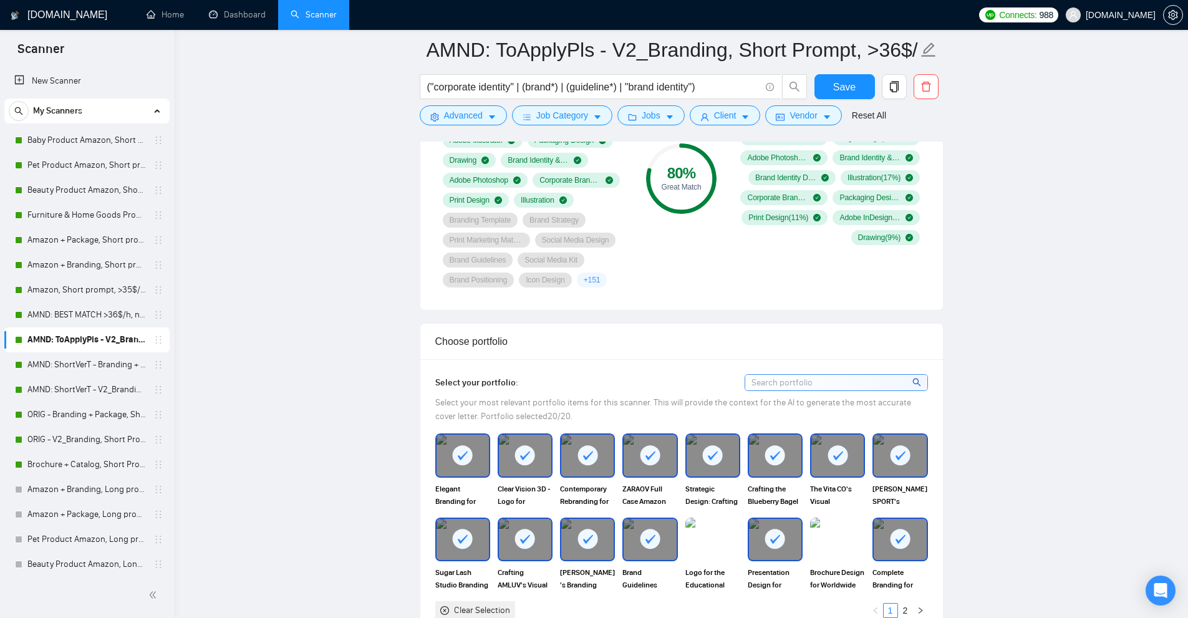
scroll to position [1060, 0]
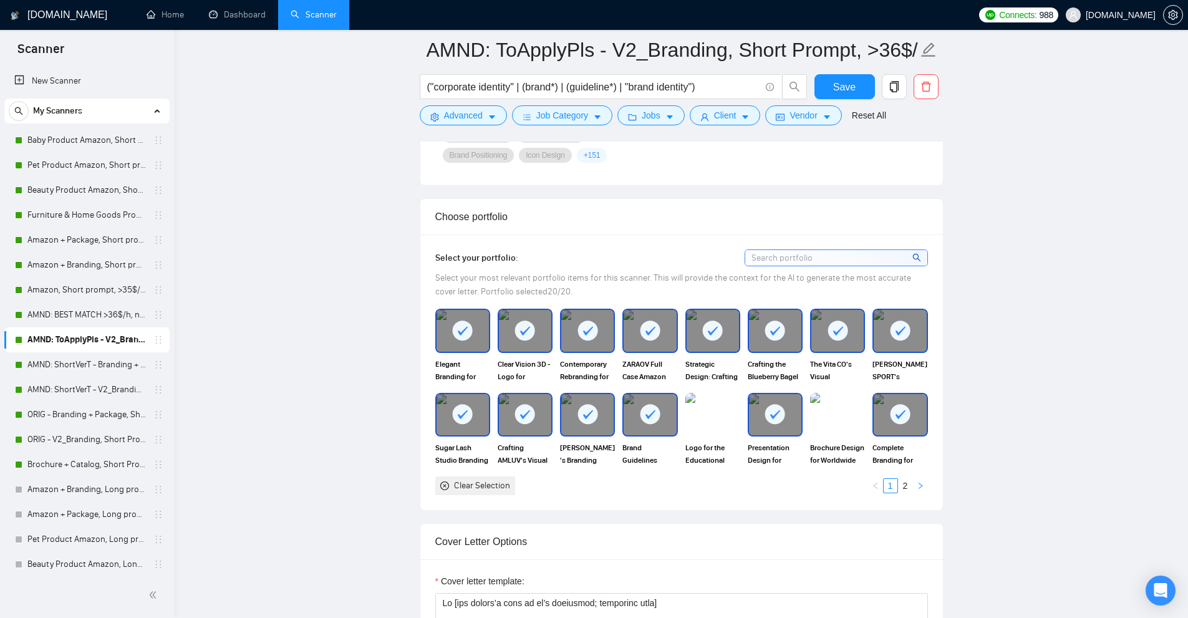
click at [924, 486] on button "button" at bounding box center [920, 485] width 15 height 15
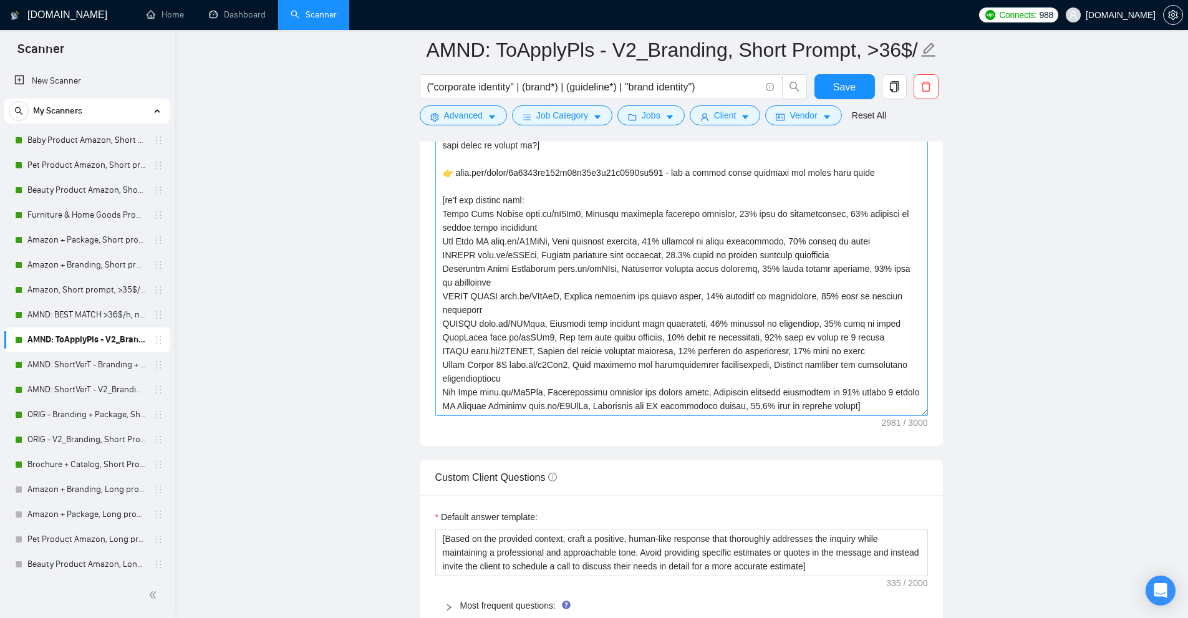
scroll to position [1496, 0]
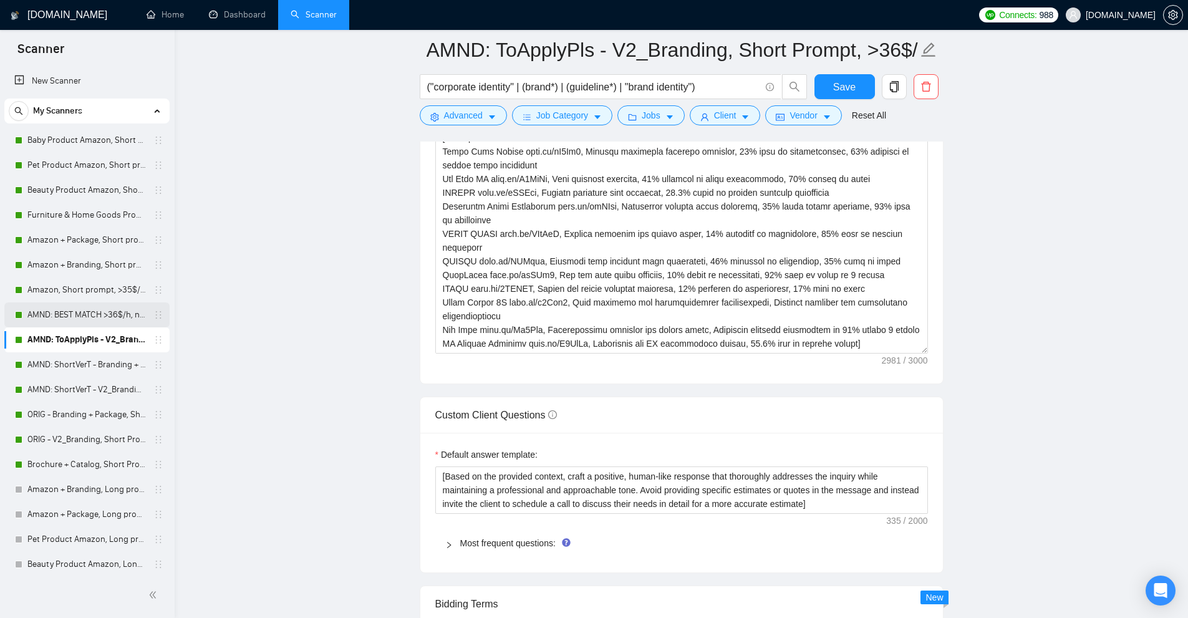
click at [80, 322] on link "AMND: BEST MATCH >36$/h, no agency" at bounding box center [86, 314] width 118 height 25
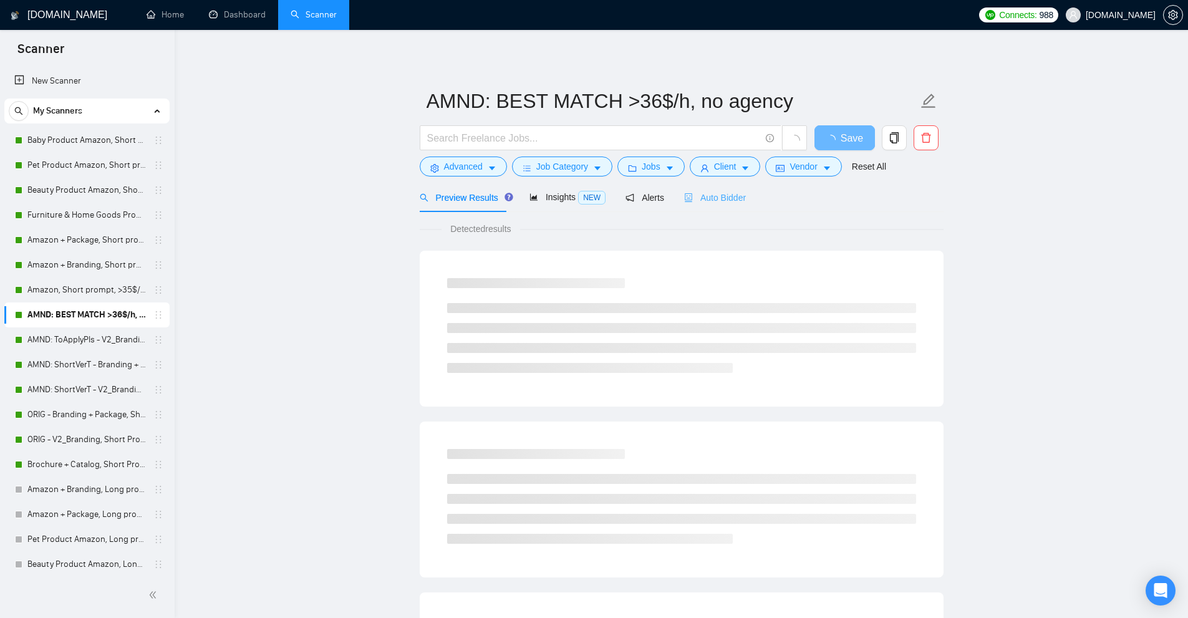
click at [711, 186] on div "Auto Bidder" at bounding box center [715, 197] width 62 height 29
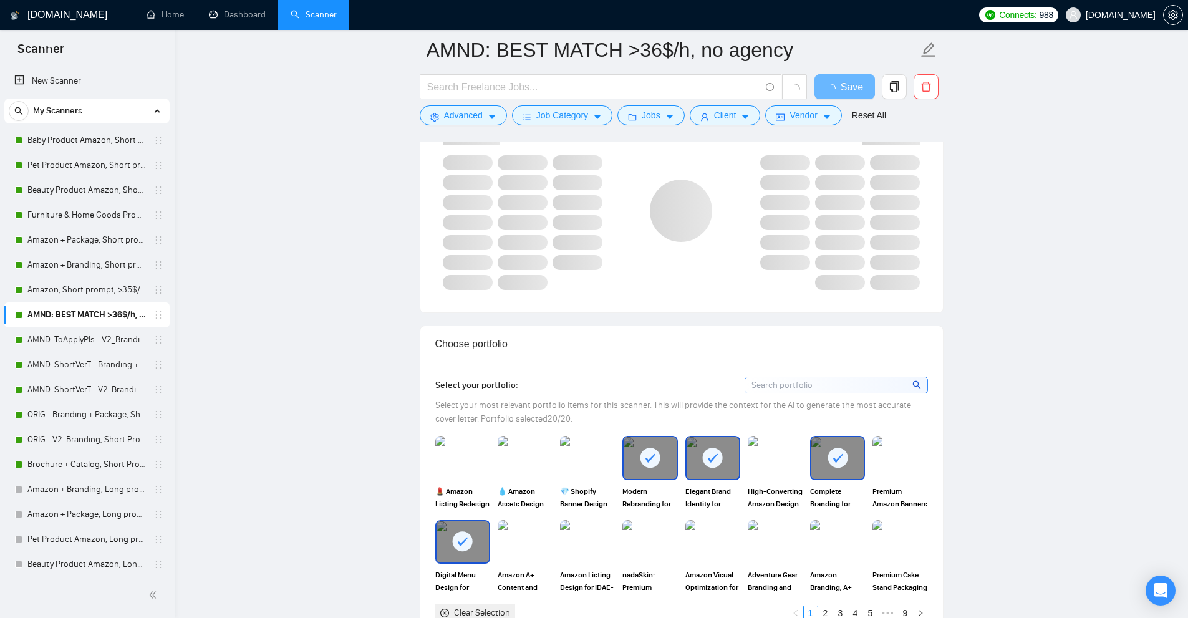
scroll to position [935, 0]
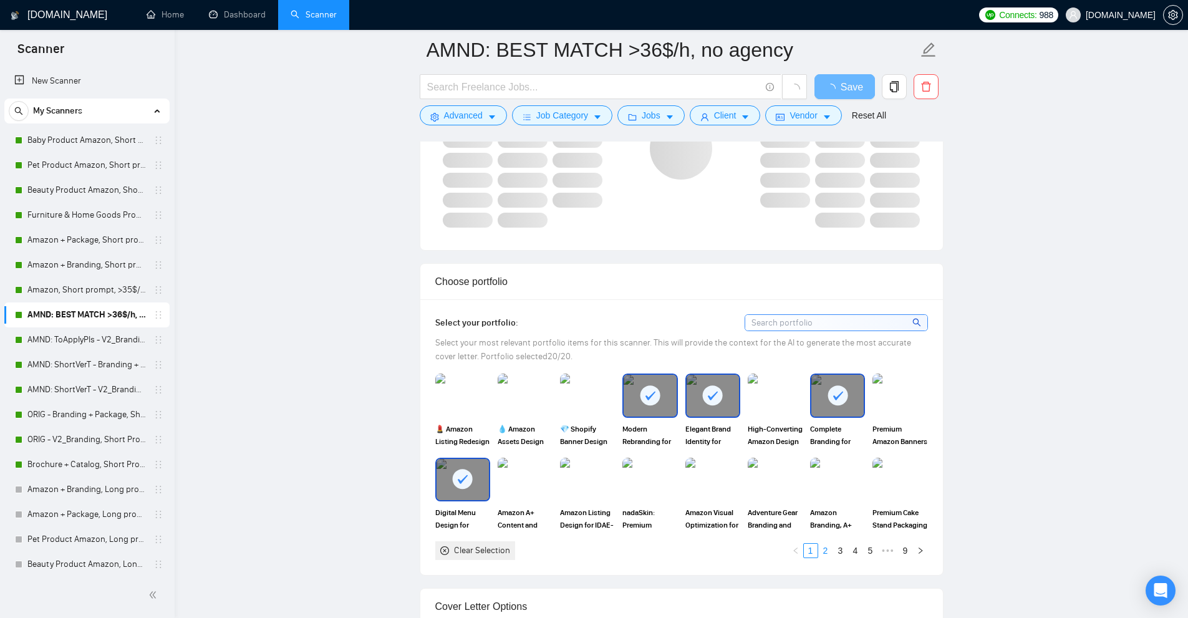
click at [823, 554] on link "2" at bounding box center [825, 551] width 14 height 14
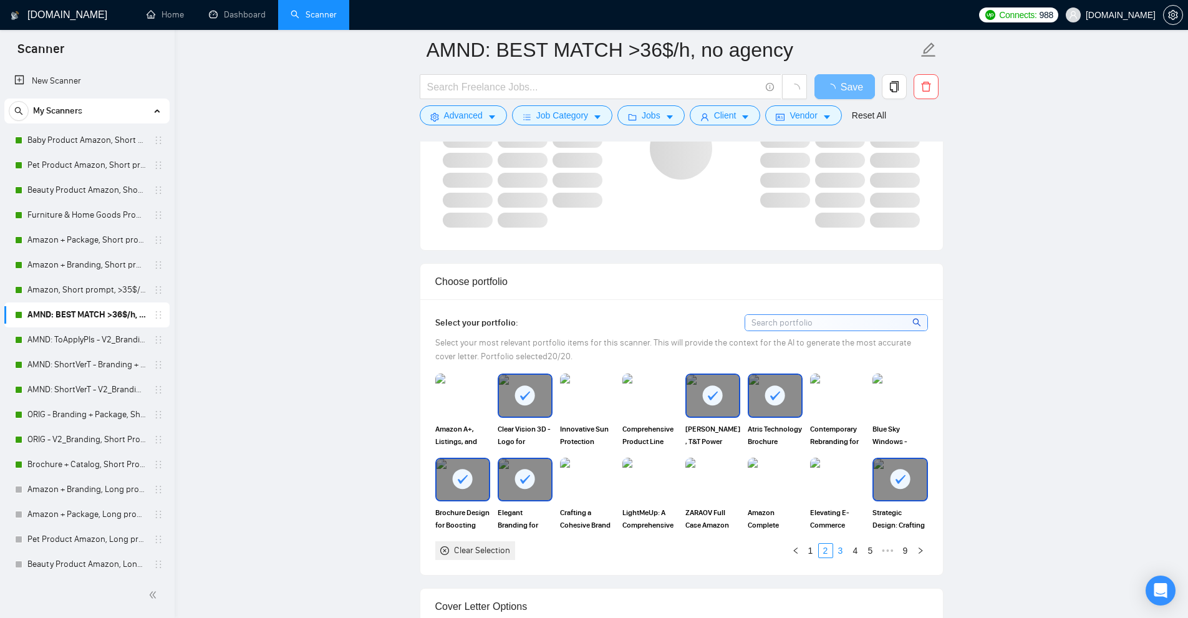
click at [838, 551] on link "3" at bounding box center [840, 551] width 14 height 14
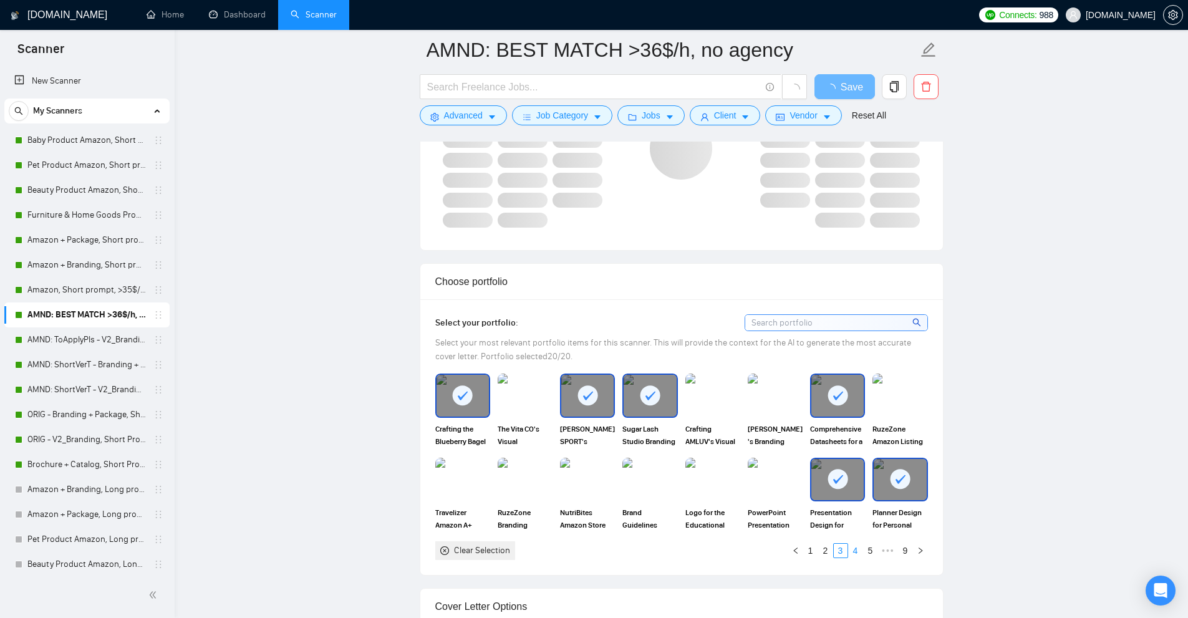
click at [852, 550] on link "4" at bounding box center [855, 551] width 14 height 14
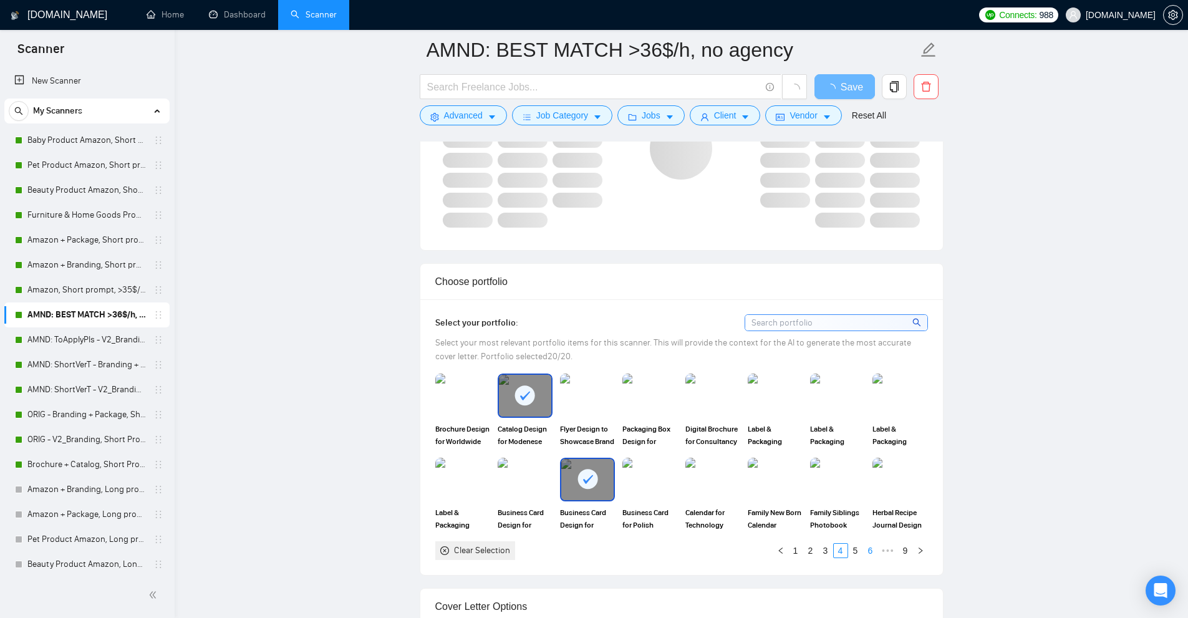
click at [865, 550] on link "6" at bounding box center [870, 551] width 14 height 14
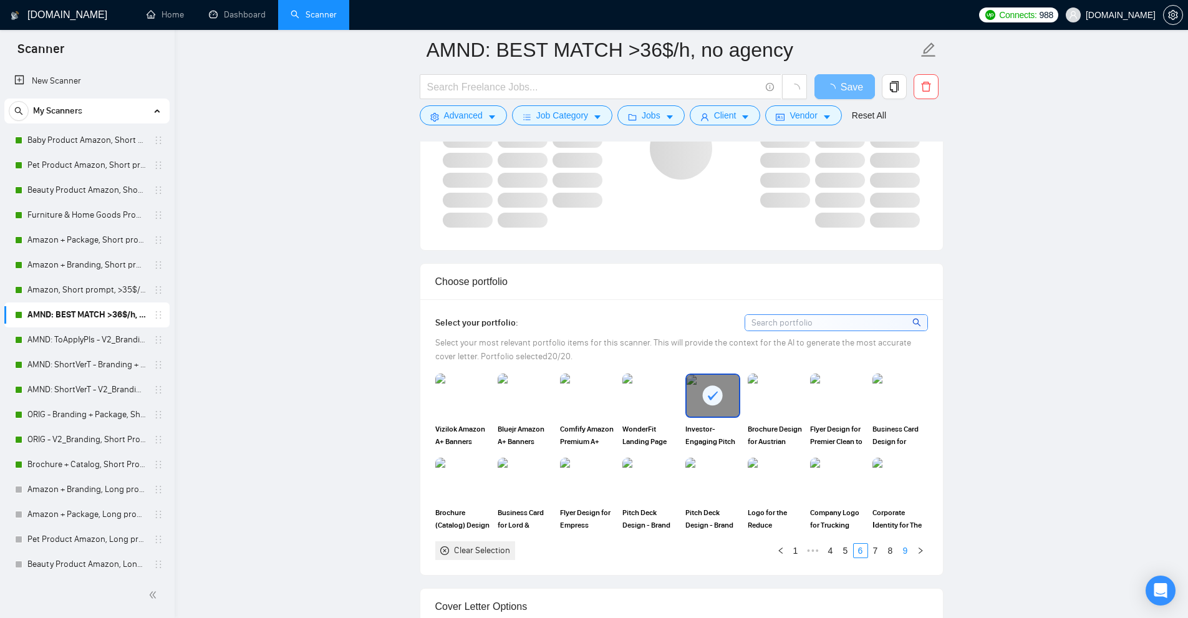
click at [899, 550] on link "9" at bounding box center [905, 551] width 14 height 14
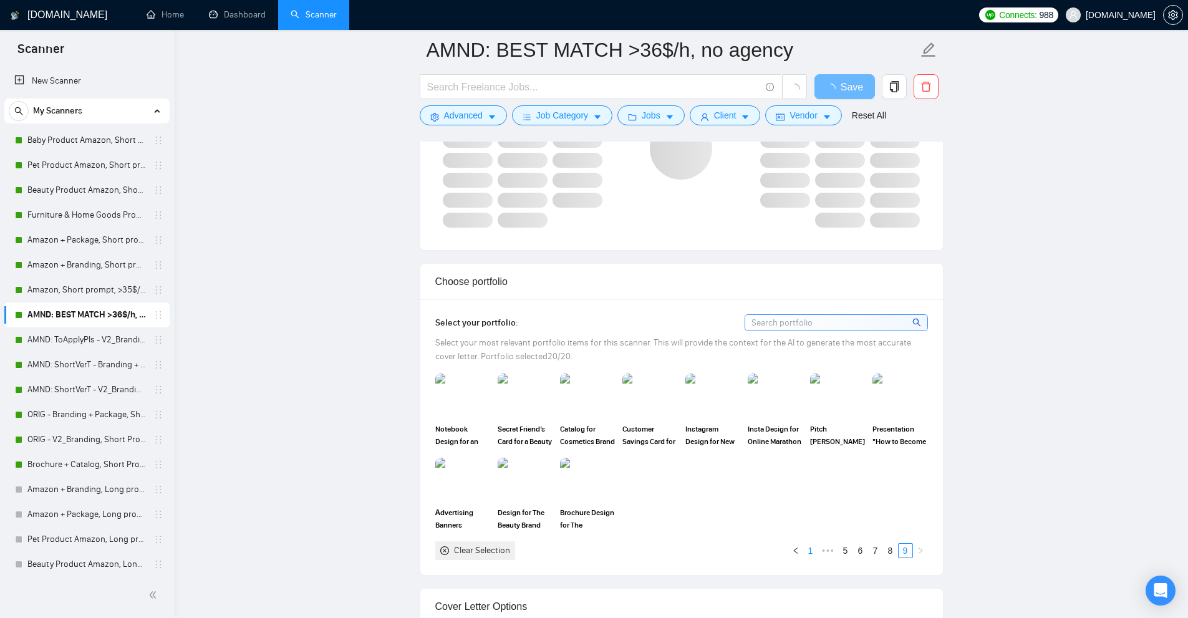
click at [810, 550] on link "1" at bounding box center [811, 551] width 14 height 14
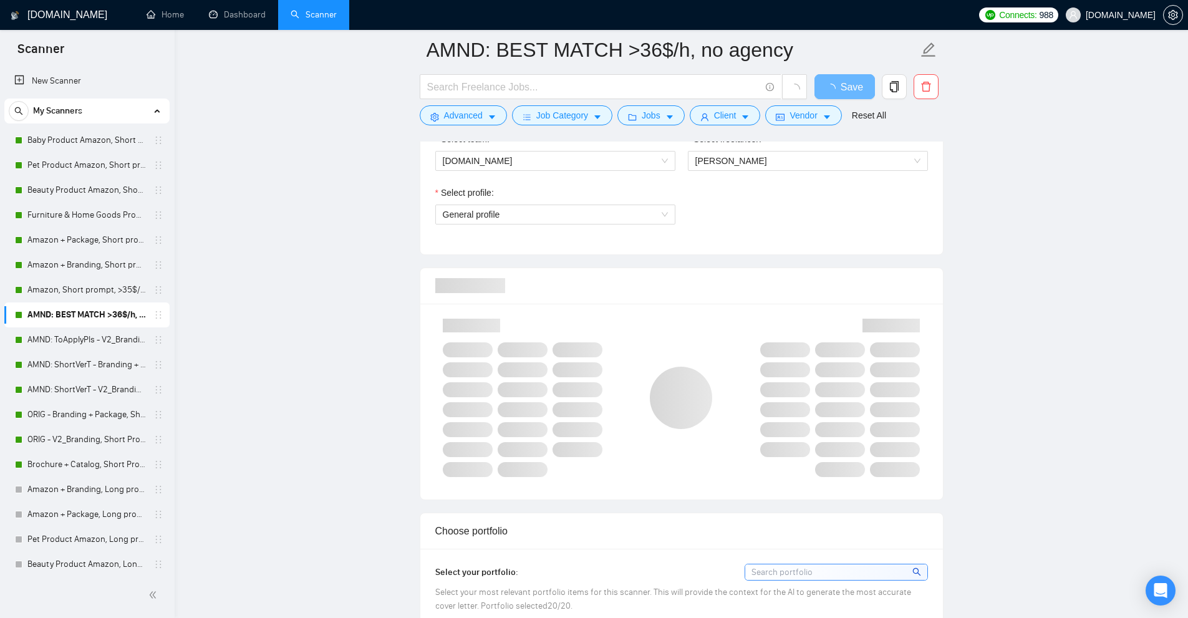
scroll to position [436, 0]
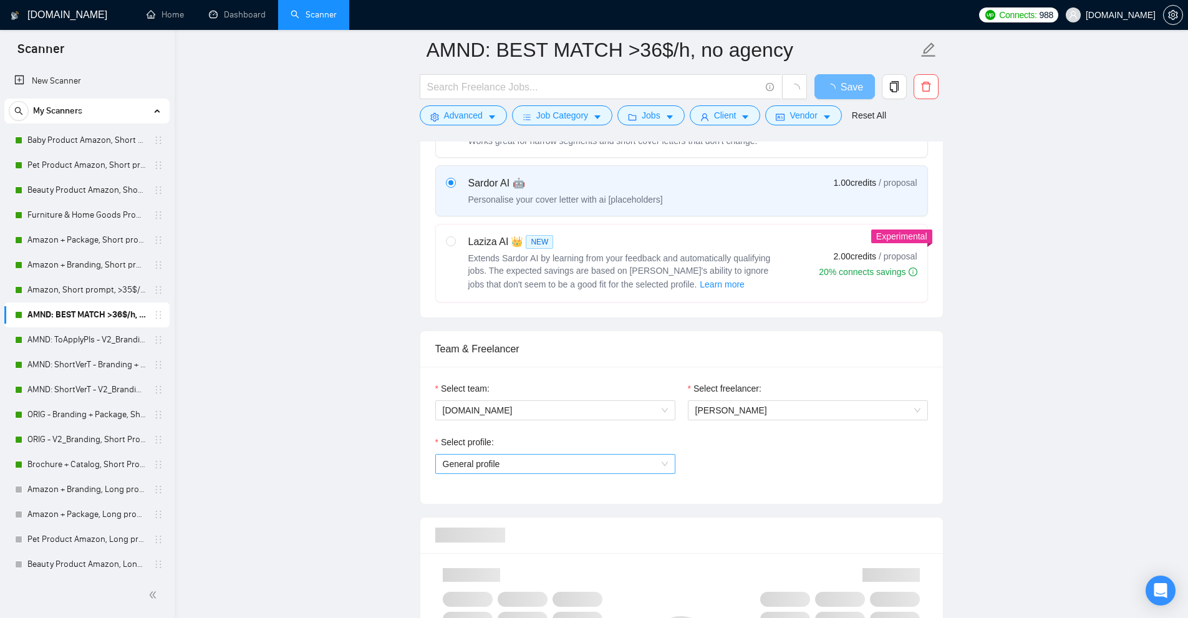
click at [553, 454] on span "General profile" at bounding box center [555, 463] width 225 height 19
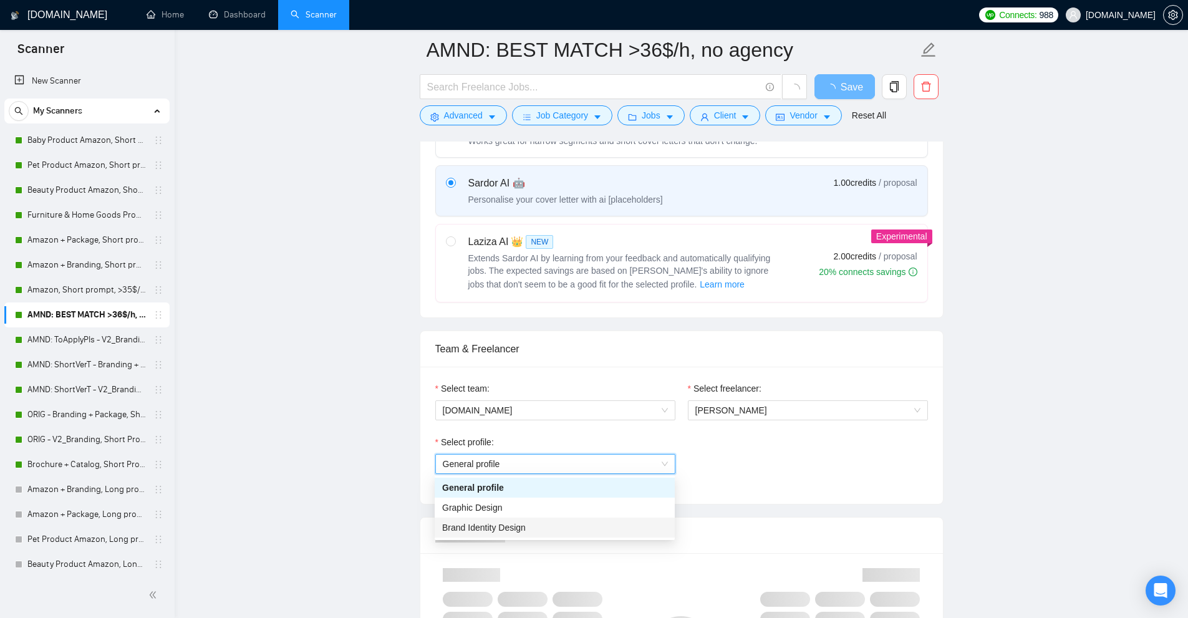
click at [871, 502] on div "Select team: [DOMAIN_NAME] Select freelancer: [PERSON_NAME] Select profile: Gen…" at bounding box center [681, 435] width 522 height 137
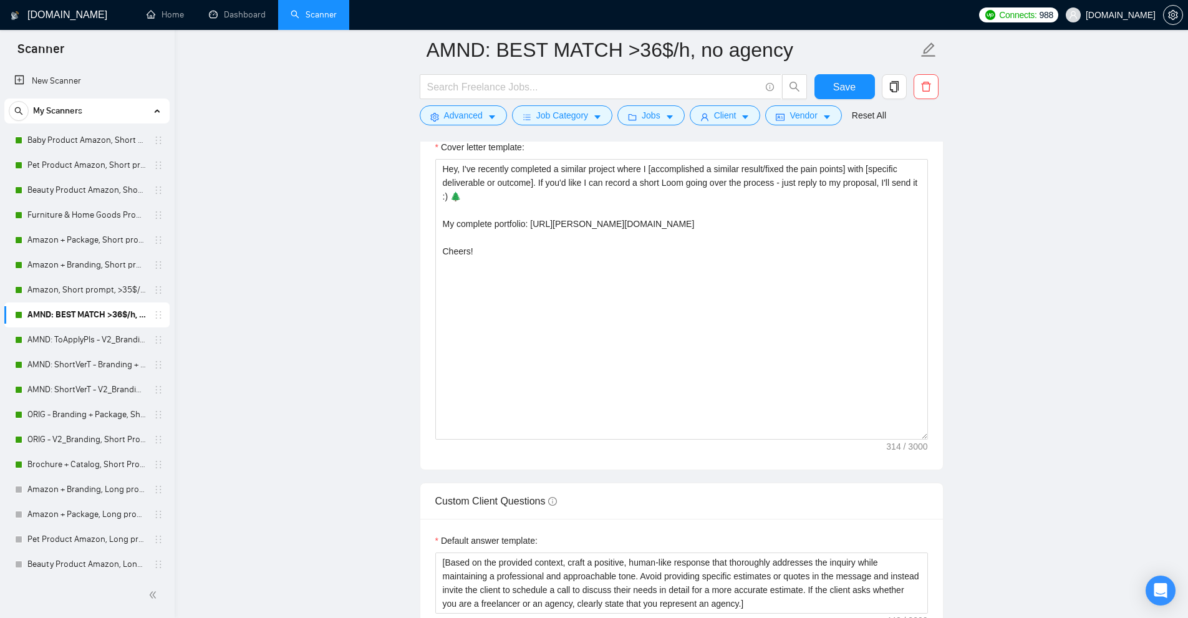
scroll to position [1247, 0]
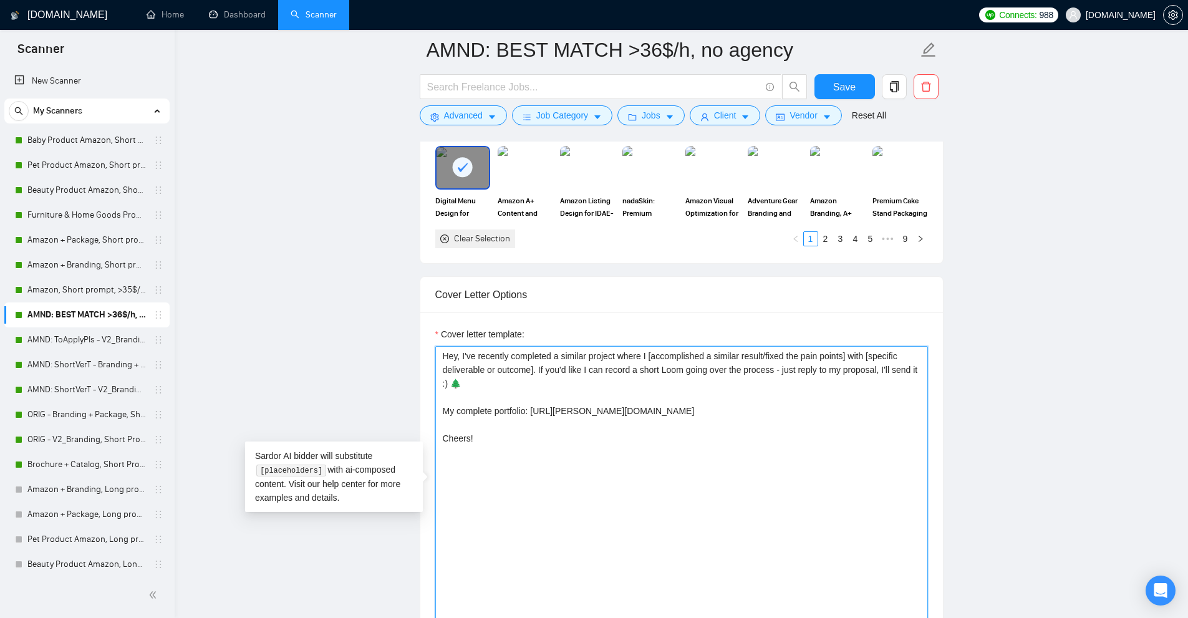
drag, startPoint x: 625, startPoint y: 415, endPoint x: 437, endPoint y: 410, distance: 188.3
click at [437, 410] on textarea "Hey, I've recently completed a similar project where I [accomplished a similar …" at bounding box center [681, 486] width 492 height 281
click at [531, 426] on textarea "Hey, I've recently completed a similar project where I [accomplished a similar …" at bounding box center [681, 486] width 492 height 281
drag, startPoint x: 603, startPoint y: 444, endPoint x: 348, endPoint y: 244, distance: 324.0
click at [348, 244] on main "AMND: BEST MATCH >36$/h, no agency Save Advanced Job Category Jobs Client Vendo…" at bounding box center [680, 505] width 973 height 3405
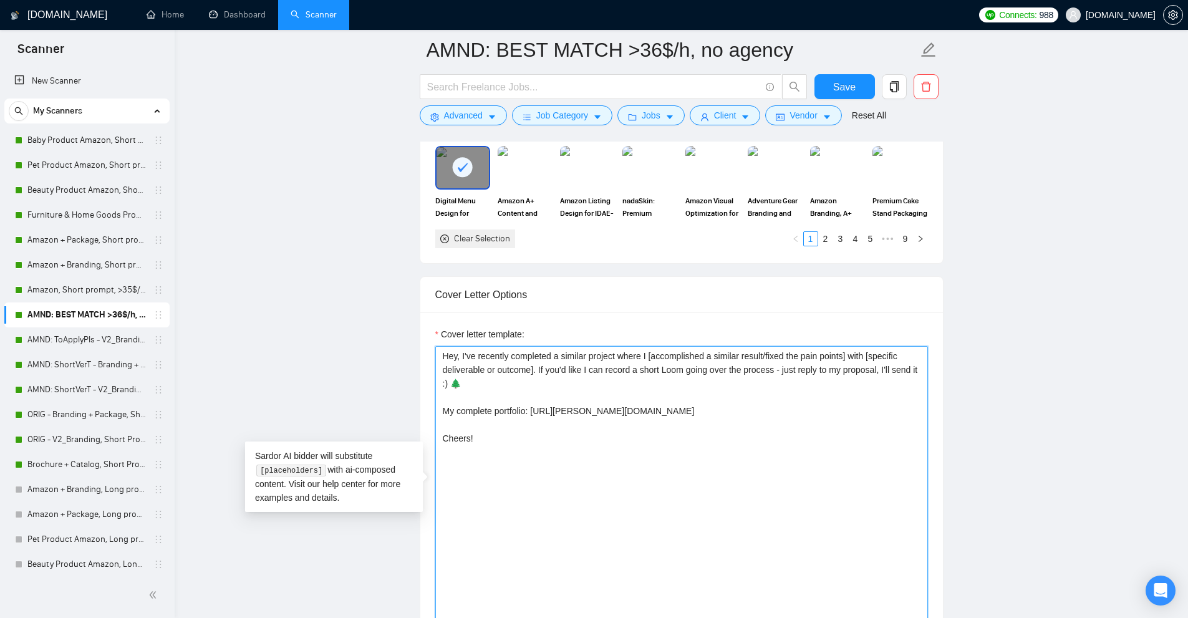
click at [673, 454] on textarea "Hey, I've recently completed a similar project where I [accomplished a similar …" at bounding box center [681, 486] width 492 height 281
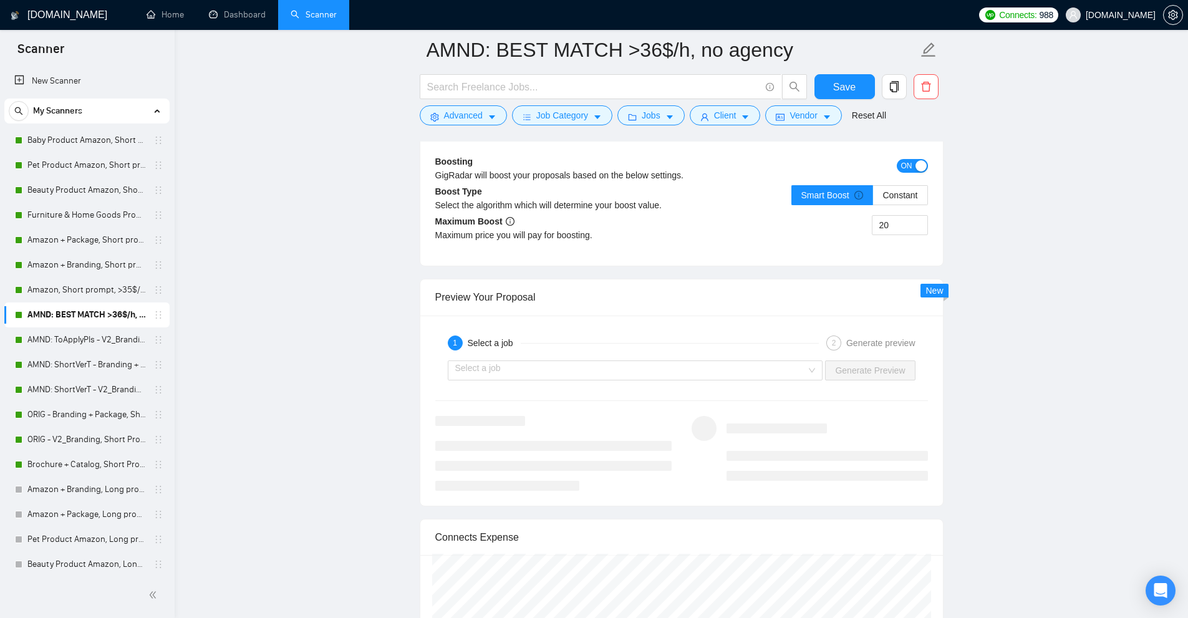
scroll to position [2945, 0]
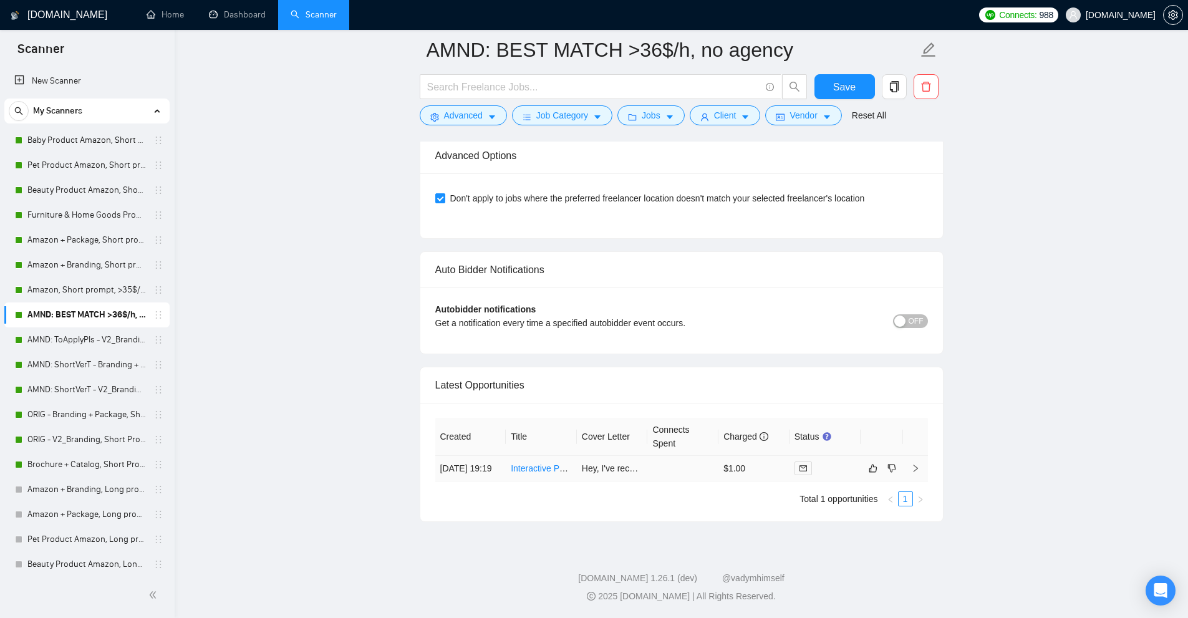
click at [658, 466] on td at bounding box center [682, 469] width 71 height 26
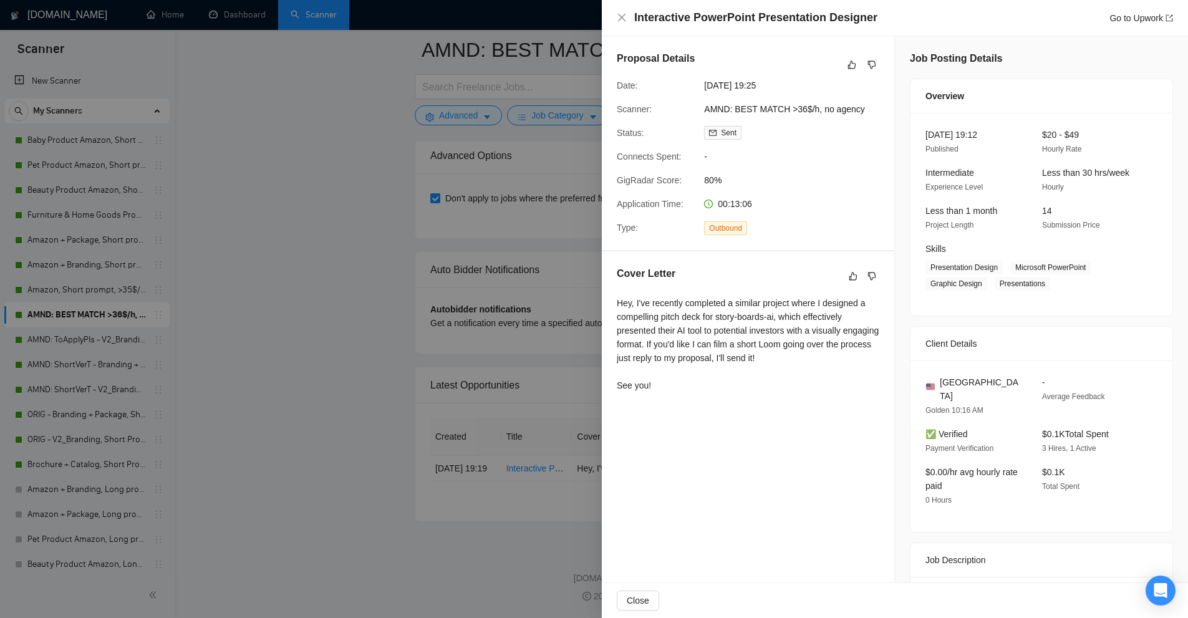
scroll to position [96, 0]
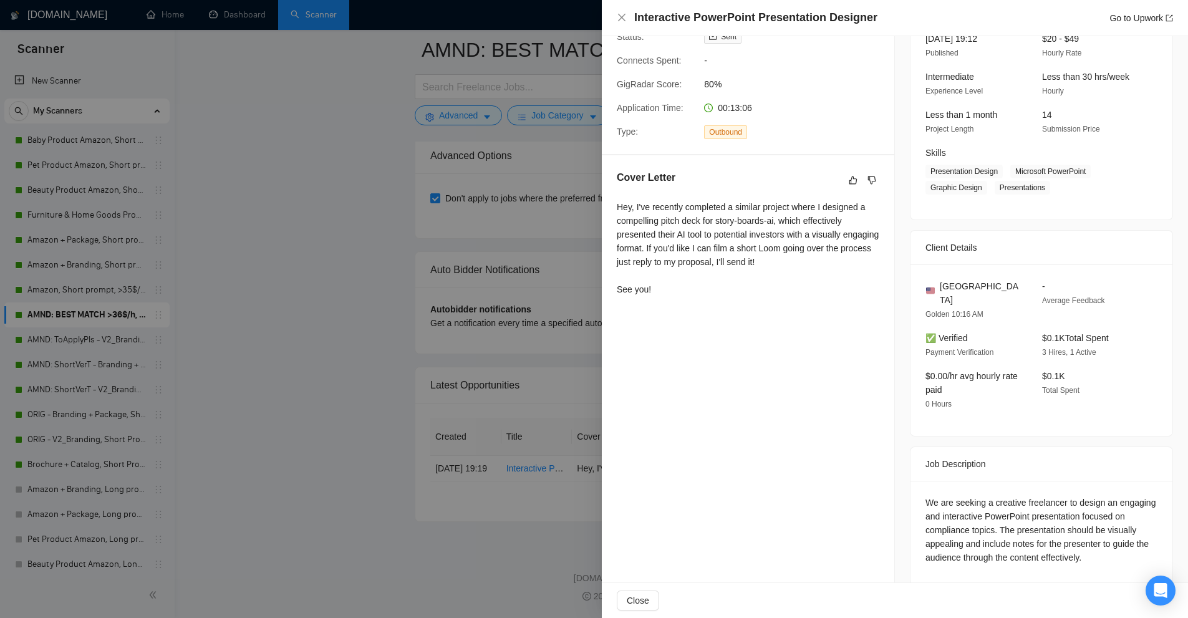
click at [603, 380] on div "Proposal Details Date: [DATE] 19:25 Scanner: AMND: BEST MATCH >36$/h, no agency…" at bounding box center [748, 270] width 293 height 660
click at [528, 392] on div at bounding box center [594, 309] width 1188 height 618
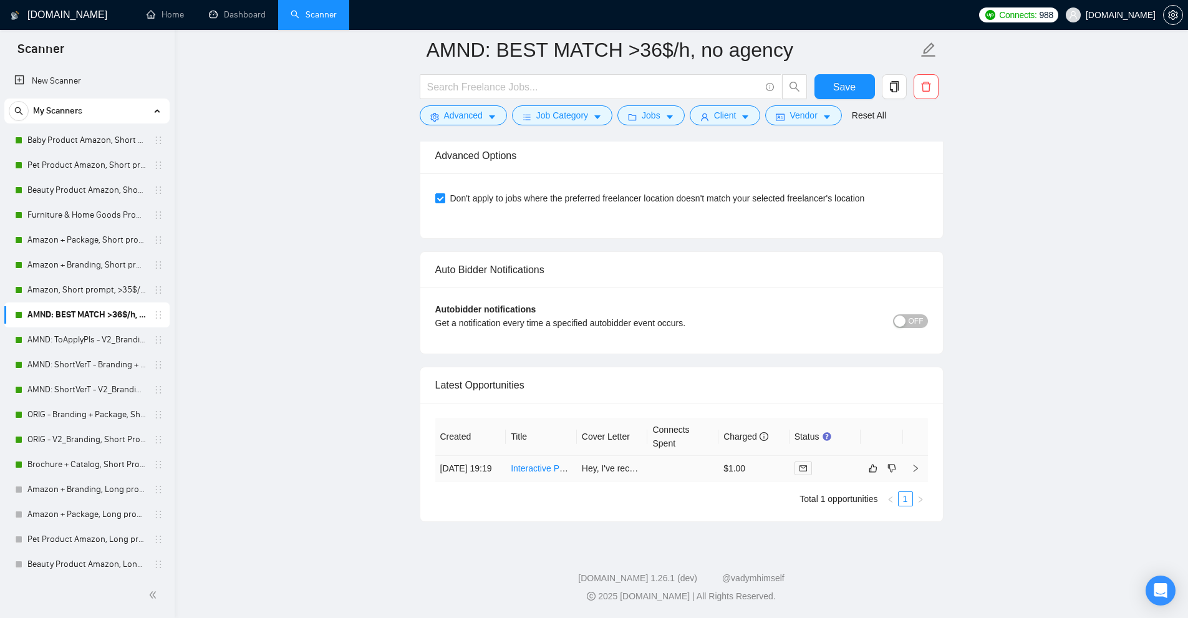
click at [658, 472] on td at bounding box center [682, 469] width 71 height 26
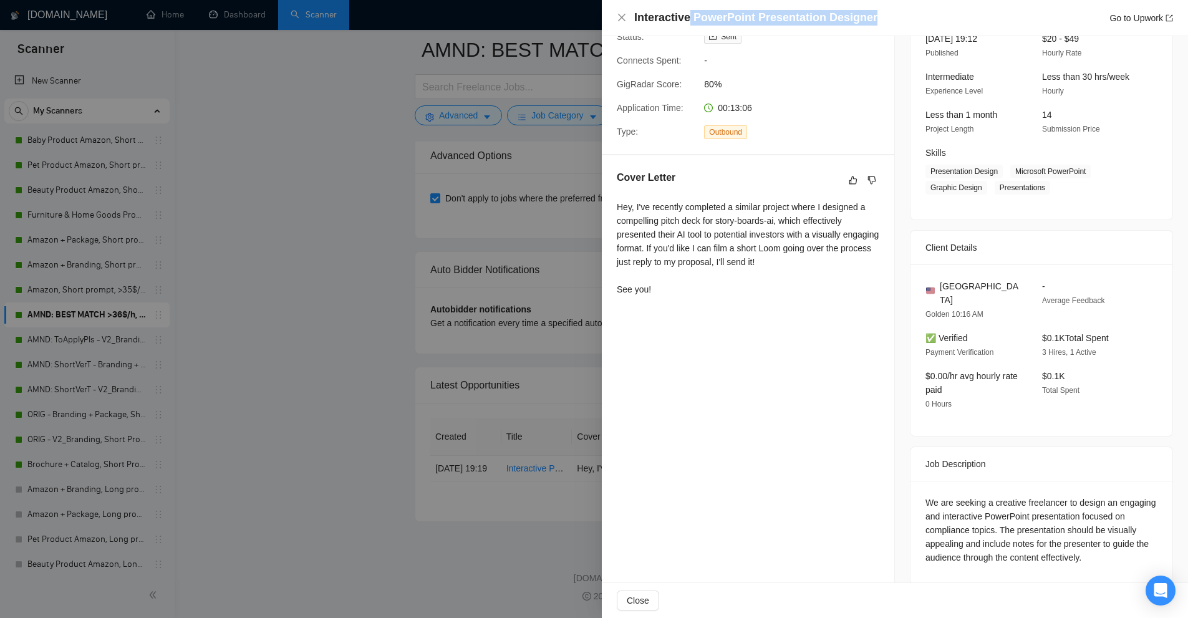
drag, startPoint x: 686, startPoint y: 22, endPoint x: 875, endPoint y: 18, distance: 188.9
click at [875, 18] on div "Interactive PowerPoint Presentation Designer Go to Upwork" at bounding box center [903, 18] width 539 height 16
click at [777, 16] on h4 "Interactive PowerPoint Presentation Designer" at bounding box center [755, 18] width 243 height 16
click at [376, 130] on div at bounding box center [594, 309] width 1188 height 618
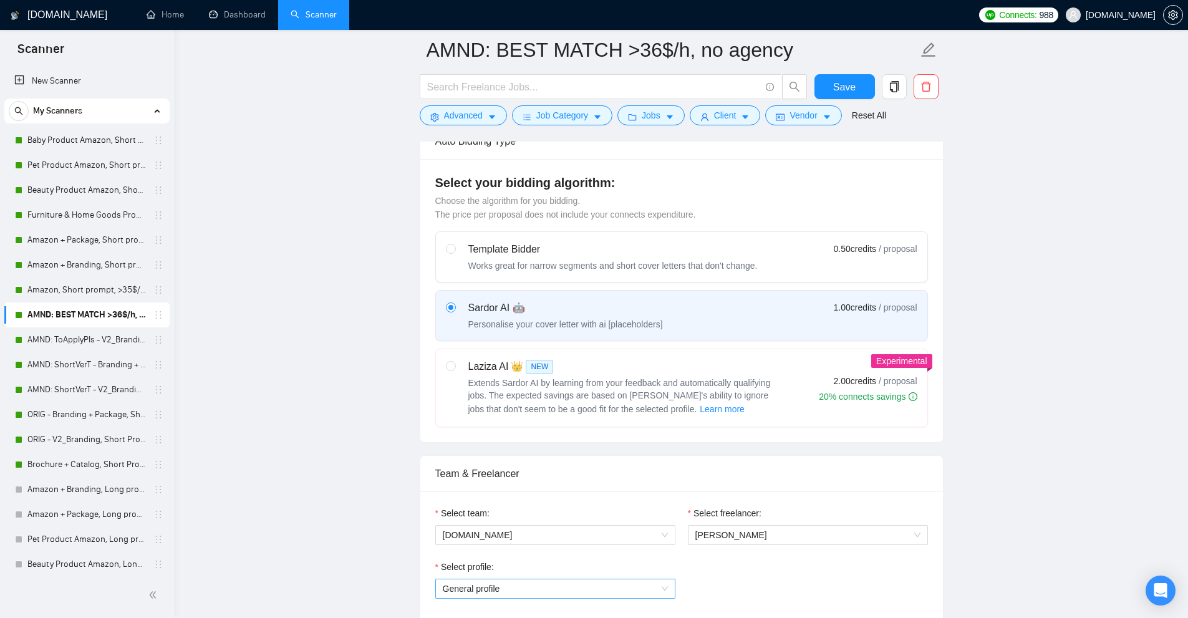
scroll to position [686, 0]
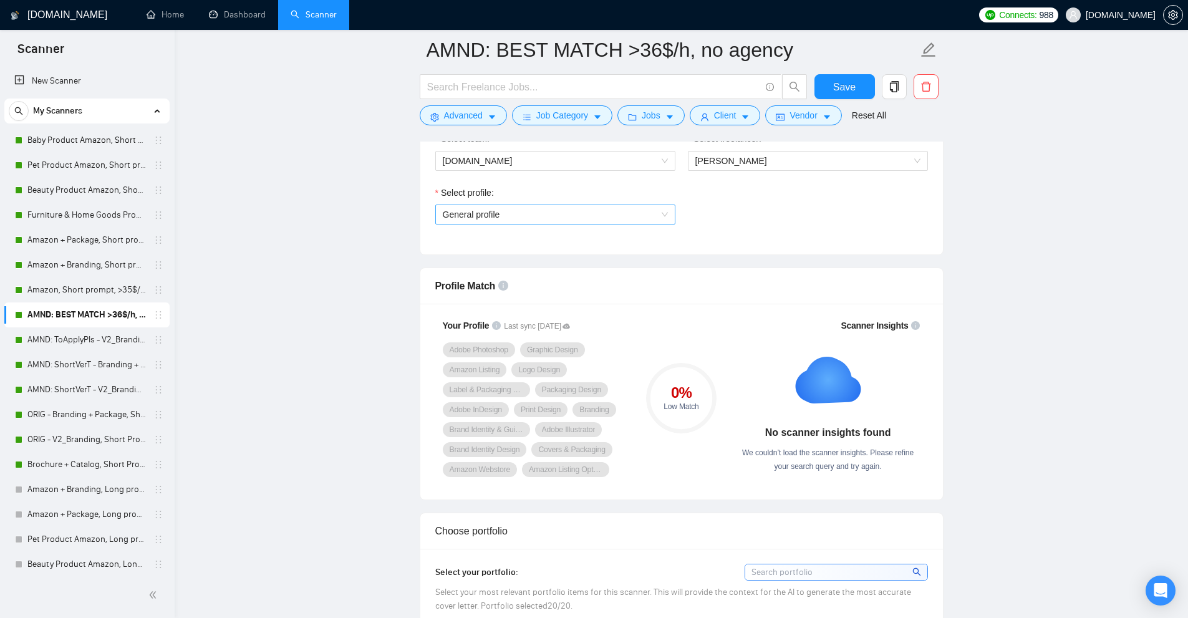
click at [496, 221] on span "General profile" at bounding box center [555, 214] width 225 height 19
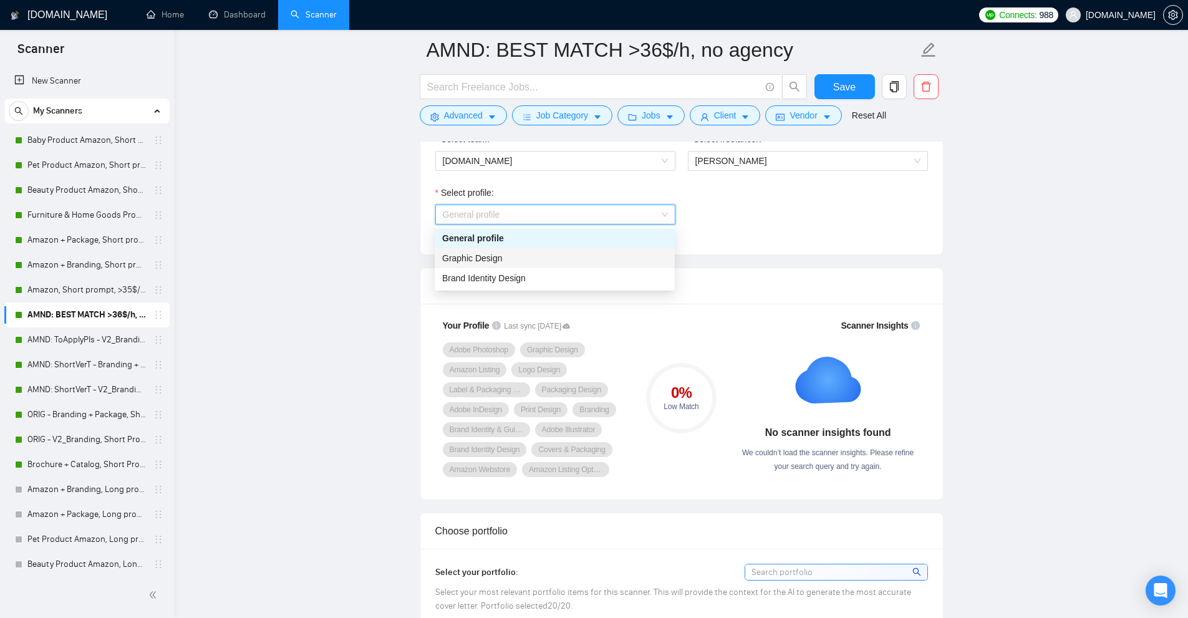
click at [745, 229] on div "Select profile: General profile" at bounding box center [681, 213] width 505 height 54
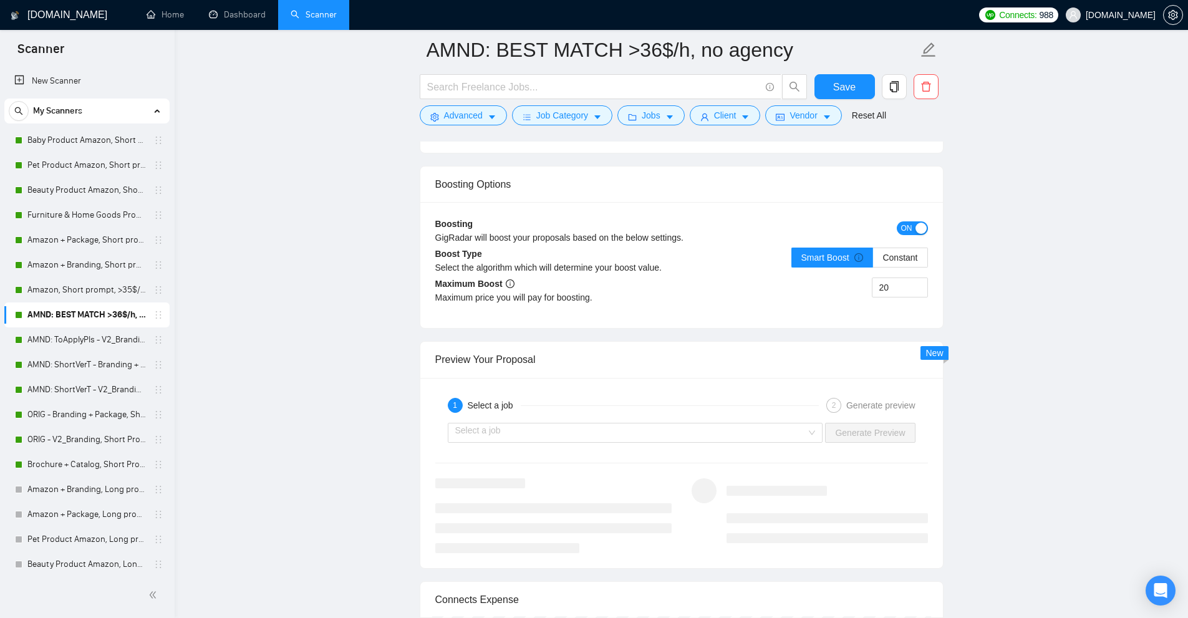
scroll to position [2945, 0]
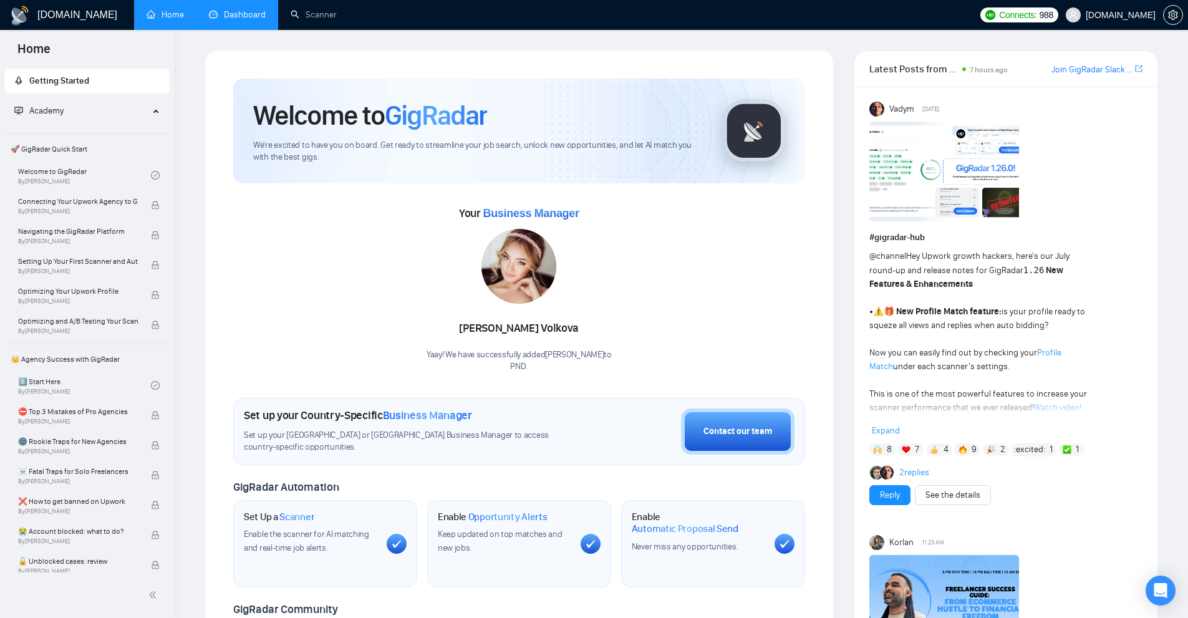
click at [264, 9] on link "Dashboard" at bounding box center [237, 14] width 57 height 11
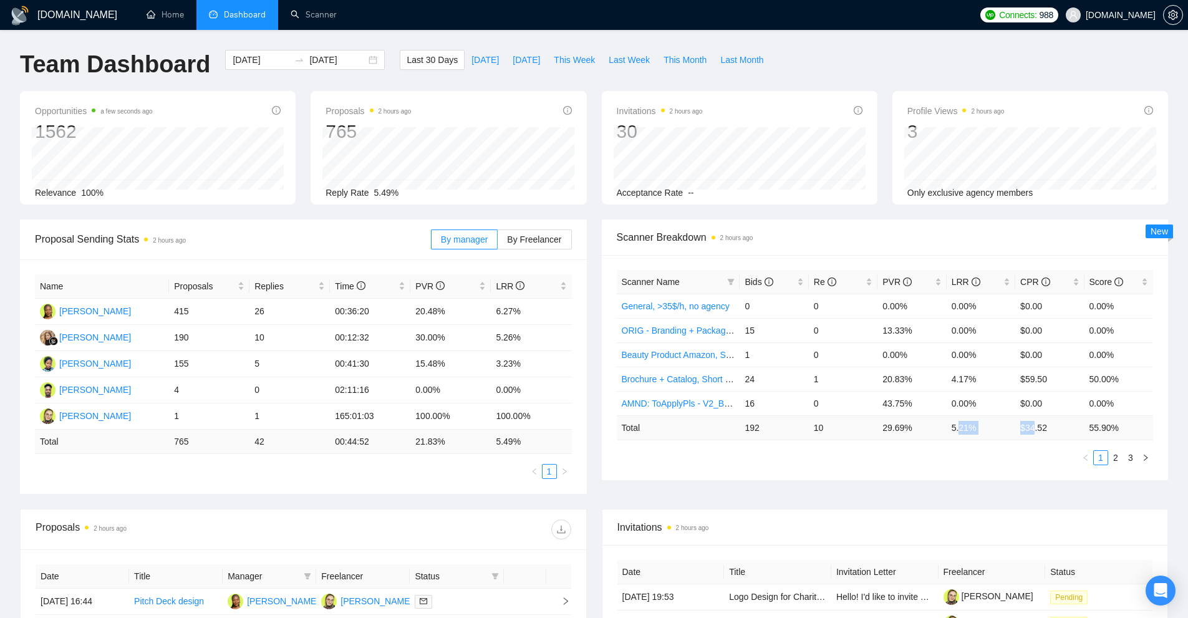
drag, startPoint x: 960, startPoint y: 427, endPoint x: 943, endPoint y: 444, distance: 24.7
click at [1033, 436] on tr "Total 192 10 29.69 % 5.21 % $ 34.52 55.90 %" at bounding box center [885, 427] width 537 height 24
click at [898, 443] on div "Scanner Name Bids Re PVR LRR CPR Score General, >35$/h, no agency 0 0 0.00% 0.0…" at bounding box center [885, 367] width 537 height 195
click at [732, 284] on icon "filter" at bounding box center [730, 282] width 7 height 6
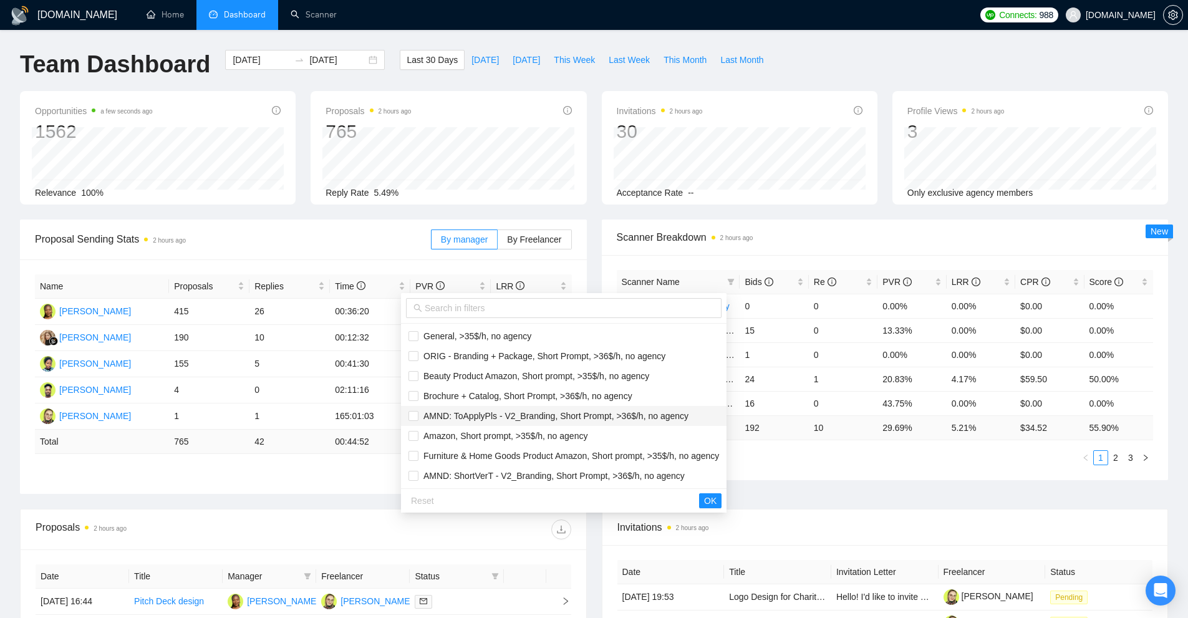
click at [471, 416] on span "AMND: ToApplyPls - V2_Branding, Short Prompt, >36$/h, no agency" at bounding box center [553, 416] width 270 height 10
checkbox input "true"
click at [459, 483] on li "AMND: ShortVerT - V2_Branding, Short Prompt, >36$/h, no agency" at bounding box center [563, 476] width 325 height 20
checkbox input "true"
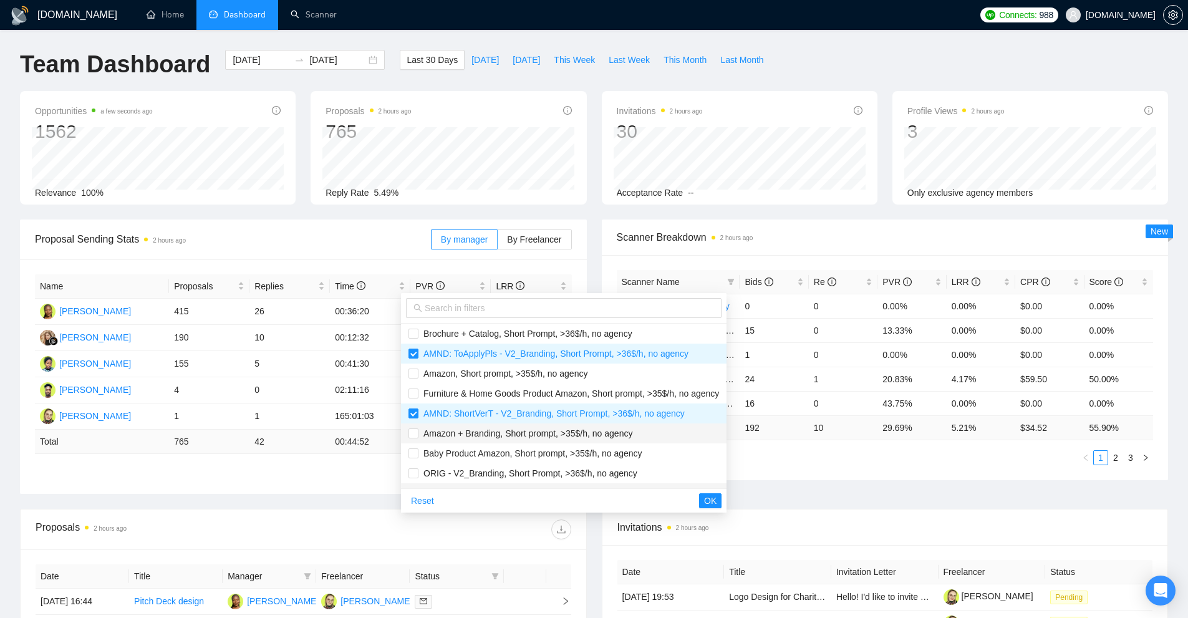
scroll to position [125, 0]
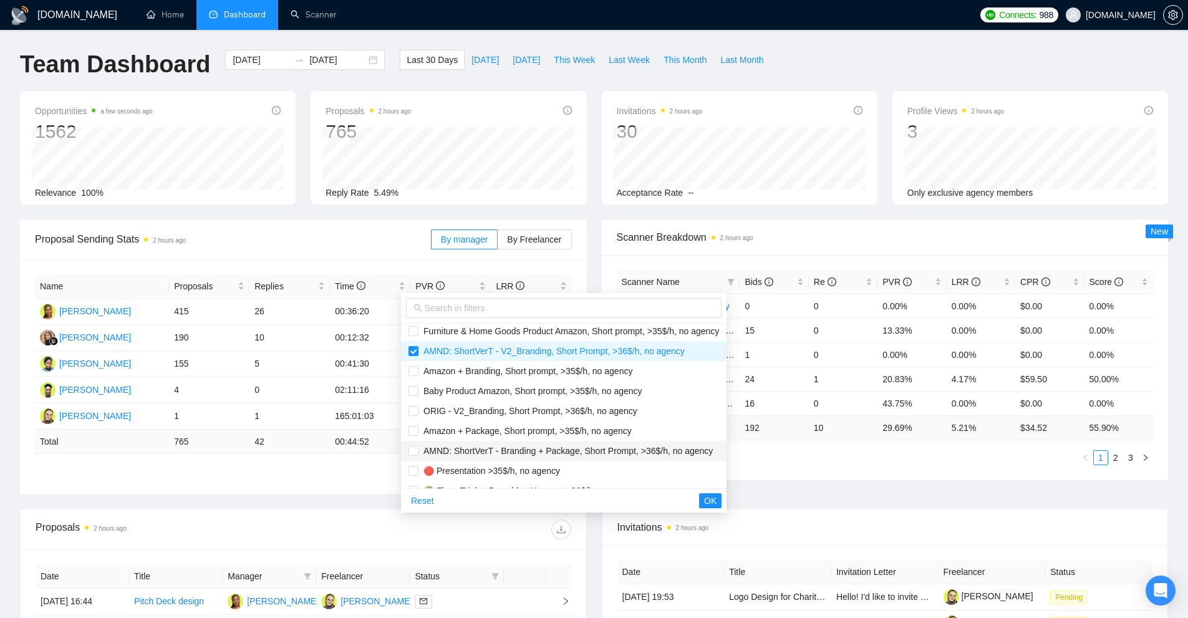
click at [458, 453] on span "AMND: ShortVerT - Branding + Package, Short Prompt, >36$/h, no agency" at bounding box center [565, 451] width 294 height 10
checkbox input "true"
click at [716, 500] on span "OK" at bounding box center [710, 501] width 12 height 14
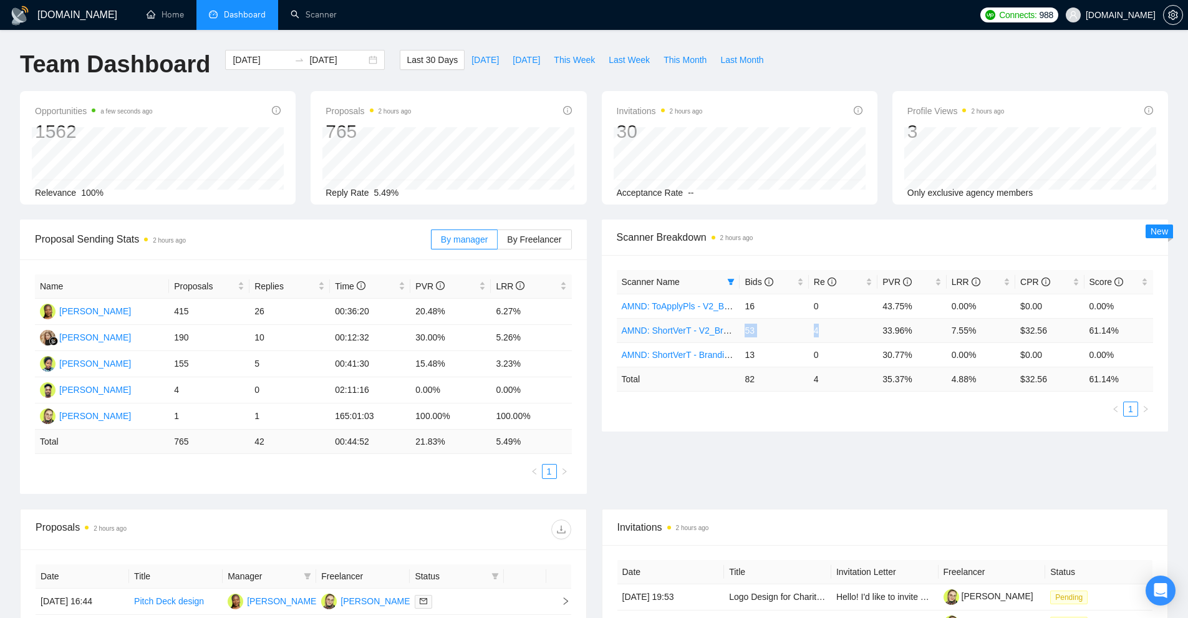
drag, startPoint x: 741, startPoint y: 327, endPoint x: 832, endPoint y: 332, distance: 91.1
click at [832, 332] on tr "AMND: ShortVerT - V2_Branding, Short Prompt, >36$/h, no agency 53 4 33.96% 7.55…" at bounding box center [885, 330] width 537 height 24
click at [832, 332] on td "4" at bounding box center [843, 330] width 69 height 24
drag, startPoint x: 981, startPoint y: 329, endPoint x: 869, endPoint y: 330, distance: 112.2
click at [869, 330] on tr "AMND: ShortVerT - V2_Branding, Short Prompt, >36$/h, no agency 53 4 33.96% 7.55…" at bounding box center [885, 330] width 537 height 24
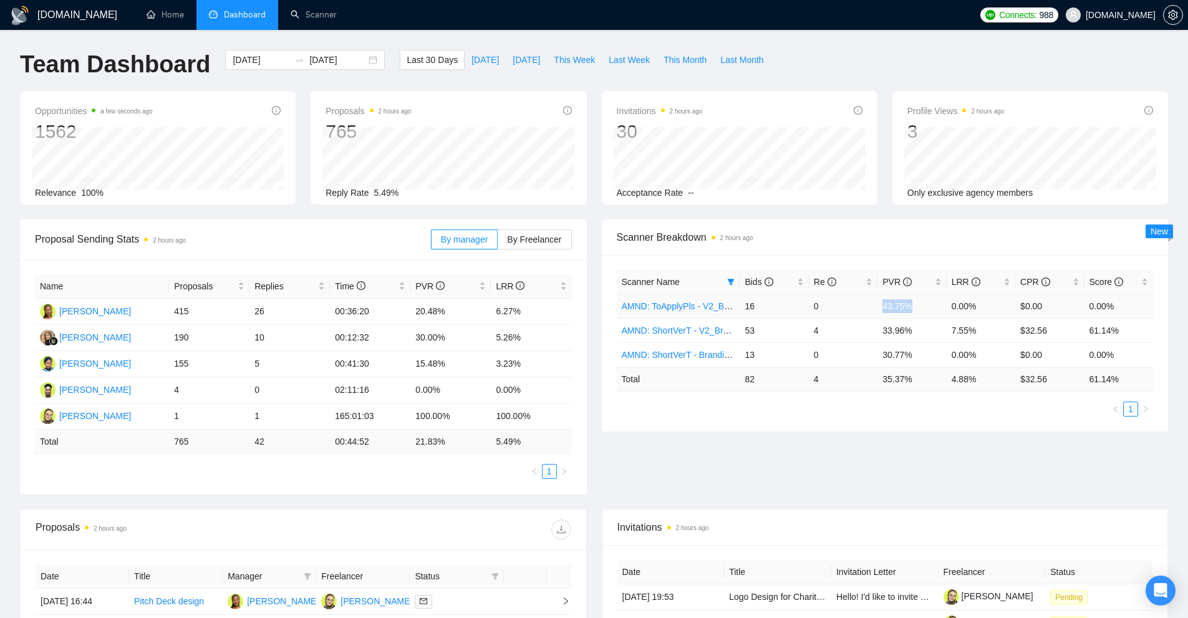
drag, startPoint x: 875, startPoint y: 306, endPoint x: 929, endPoint y: 307, distance: 54.2
click at [929, 307] on tr "AMND: ToApplyPls - V2_Branding, Short Prompt, >36$/h, no agency 16 0 43.75% 0.0…" at bounding box center [885, 306] width 537 height 24
drag, startPoint x: 883, startPoint y: 329, endPoint x: 1115, endPoint y: 327, distance: 232.5
click at [1115, 327] on tr "AMND: ShortVerT - V2_Branding, Short Prompt, >36$/h, no agency 53 4 33.96% 7.55…" at bounding box center [885, 330] width 537 height 24
click at [1065, 353] on td "$0.00" at bounding box center [1049, 354] width 69 height 24
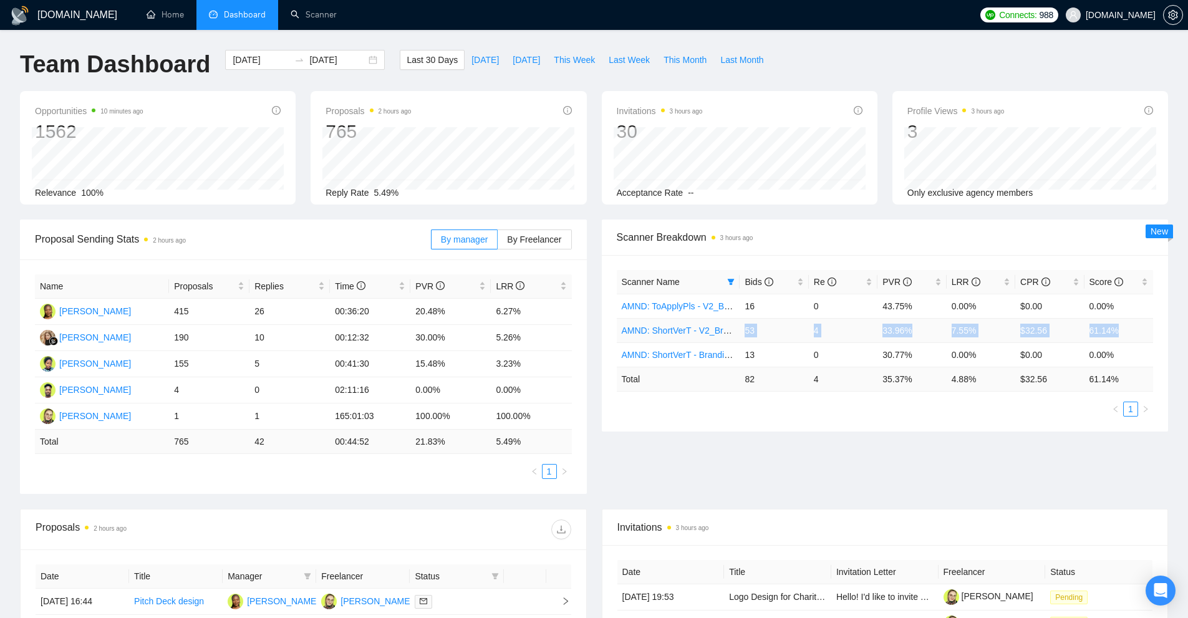
drag, startPoint x: 742, startPoint y: 329, endPoint x: 1139, endPoint y: 325, distance: 397.1
click at [1138, 325] on tr "AMND: ShortVerT - V2_Branding, Short Prompt, >36$/h, no agency 53 4 33.96% 7.55…" at bounding box center [885, 330] width 537 height 24
click at [1139, 325] on td "61.14%" at bounding box center [1118, 330] width 69 height 24
drag, startPoint x: 532, startPoint y: 338, endPoint x: 546, endPoint y: 337, distance: 14.4
click at [546, 337] on tr "Kateryna Yakubova 190 10 00:12:32 30.00% 5.26%" at bounding box center [303, 338] width 537 height 26
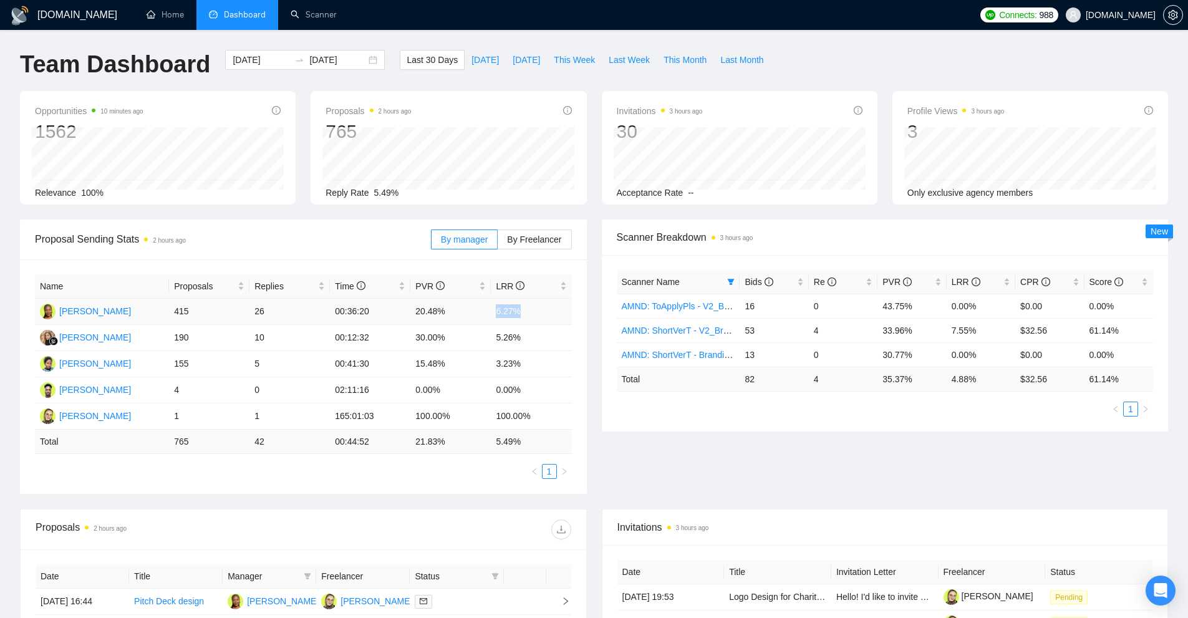
drag, startPoint x: 537, startPoint y: 310, endPoint x: 474, endPoint y: 316, distance: 63.3
click at [491, 308] on td "6.27%" at bounding box center [531, 312] width 80 height 26
drag, startPoint x: 744, startPoint y: 352, endPoint x: 777, endPoint y: 358, distance: 33.5
click at [776, 357] on td "13" at bounding box center [773, 354] width 69 height 24
click at [777, 378] on td "82" at bounding box center [773, 379] width 69 height 24
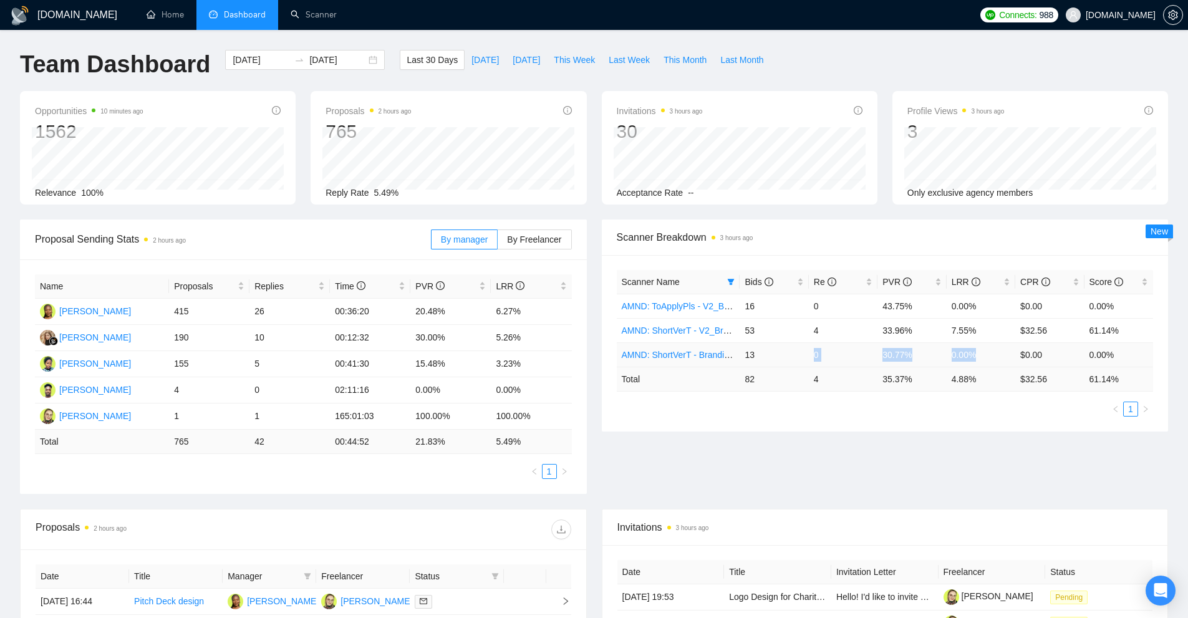
drag, startPoint x: 808, startPoint y: 351, endPoint x: 1031, endPoint y: 345, distance: 223.3
click at [1025, 345] on tr "AMND: ShortVerT - Branding + Package, Short Prompt, >36$/h, no agency 13 0 30.7…" at bounding box center [885, 354] width 537 height 24
click at [1031, 345] on td "$0.00" at bounding box center [1049, 354] width 69 height 24
drag, startPoint x: 1151, startPoint y: 352, endPoint x: 767, endPoint y: 342, distance: 383.5
click at [769, 341] on tbody "AMND: ToApplyPls - V2_Branding, Short Prompt, >36$/h, no agency 16 0 43.75% 0.0…" at bounding box center [885, 330] width 537 height 73
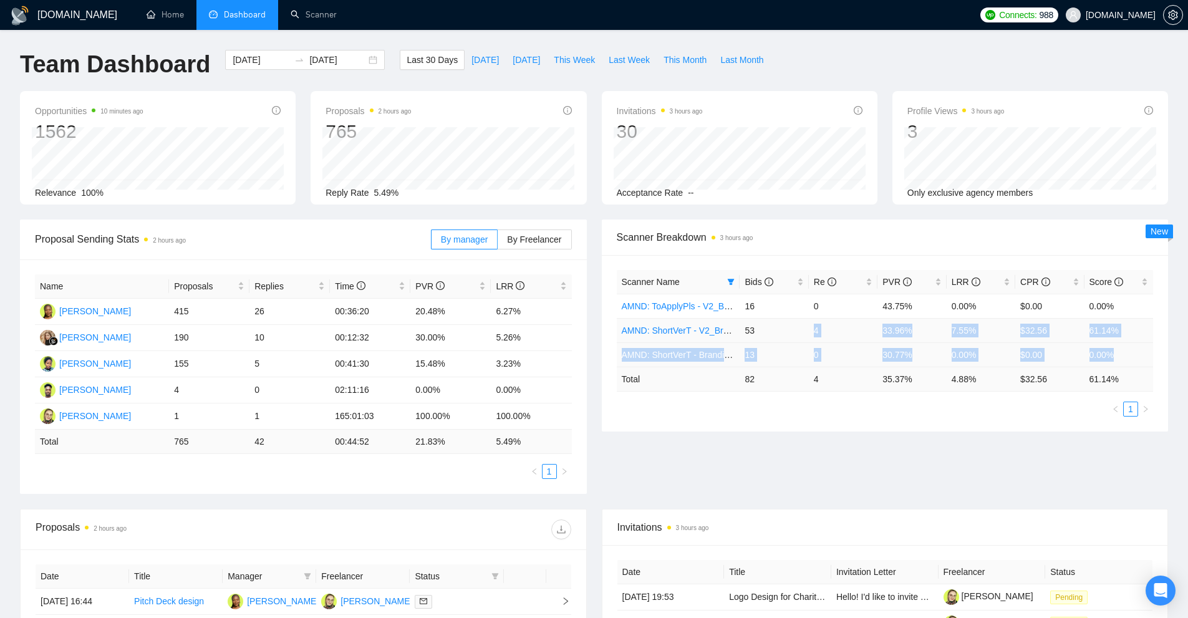
click at [766, 343] on td "13" at bounding box center [773, 354] width 69 height 24
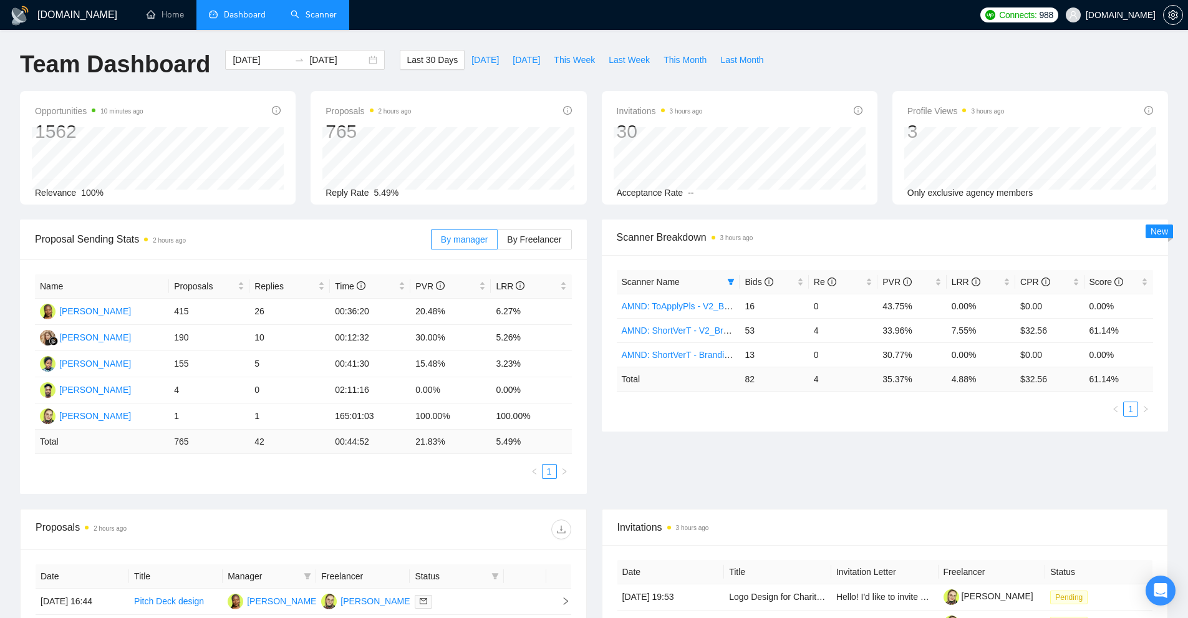
click at [295, 9] on link "Scanner" at bounding box center [313, 14] width 46 height 11
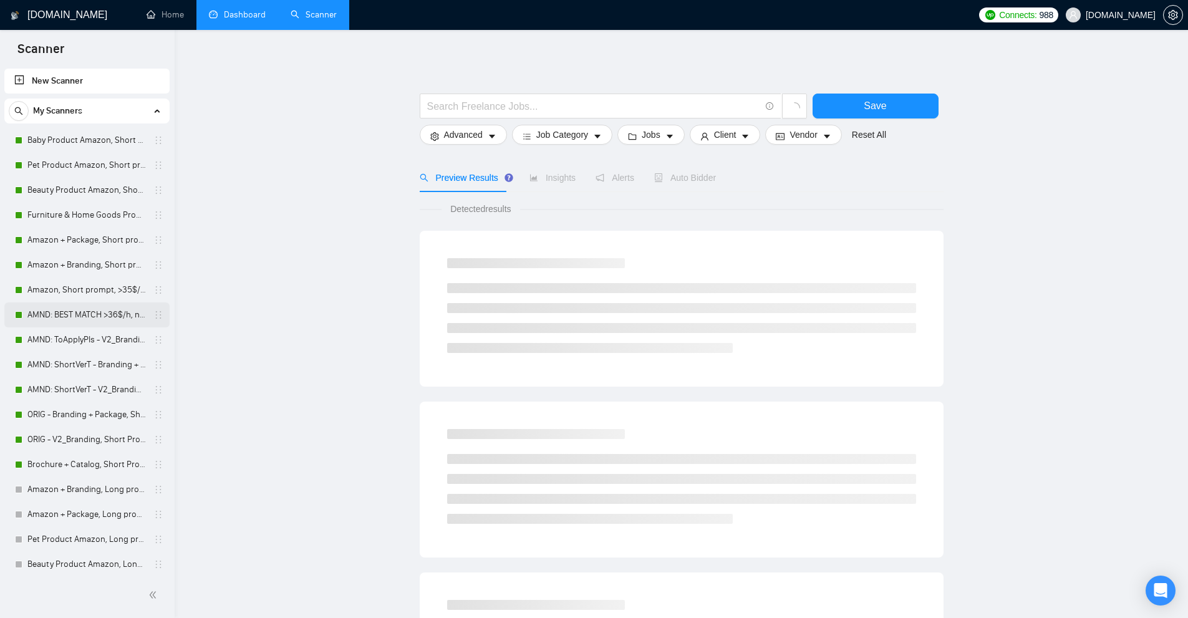
click at [73, 320] on link "AMND: BEST MATCH >36$/h, no agency" at bounding box center [86, 314] width 118 height 25
